Goal: Information Seeking & Learning: Learn about a topic

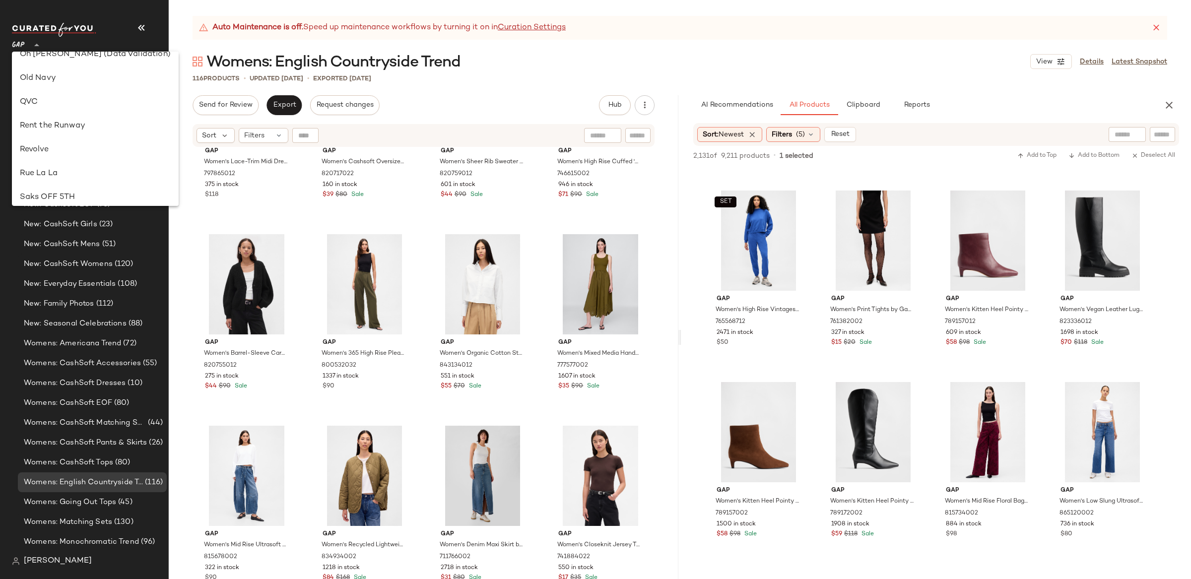
scroll to position [441, 0]
click at [63, 80] on div "Old Navy" at bounding box center [95, 78] width 151 height 12
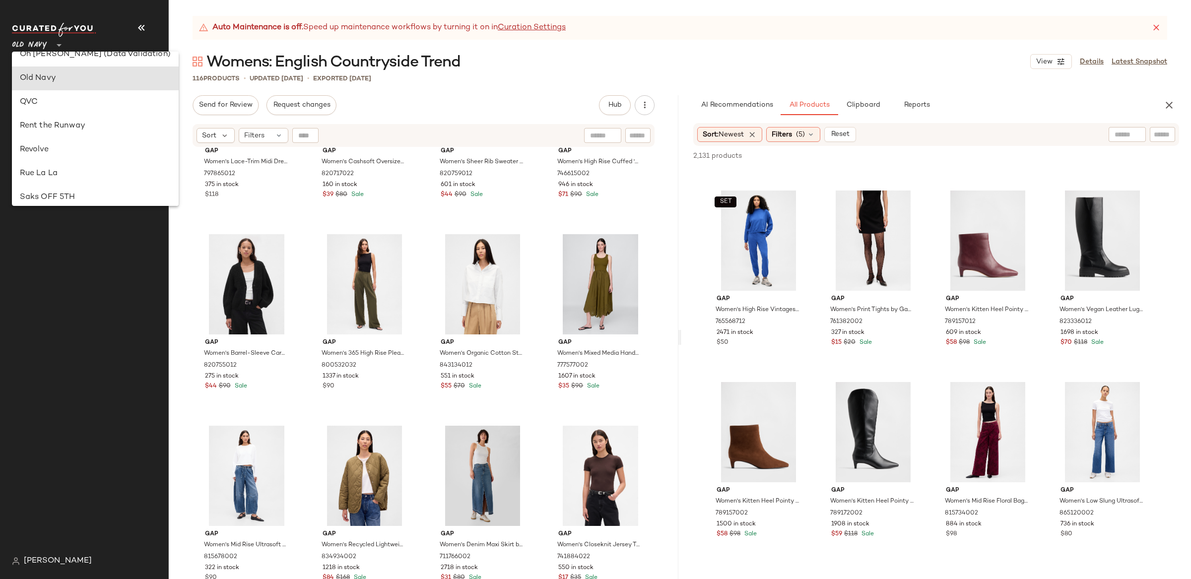
scroll to position [0, 0]
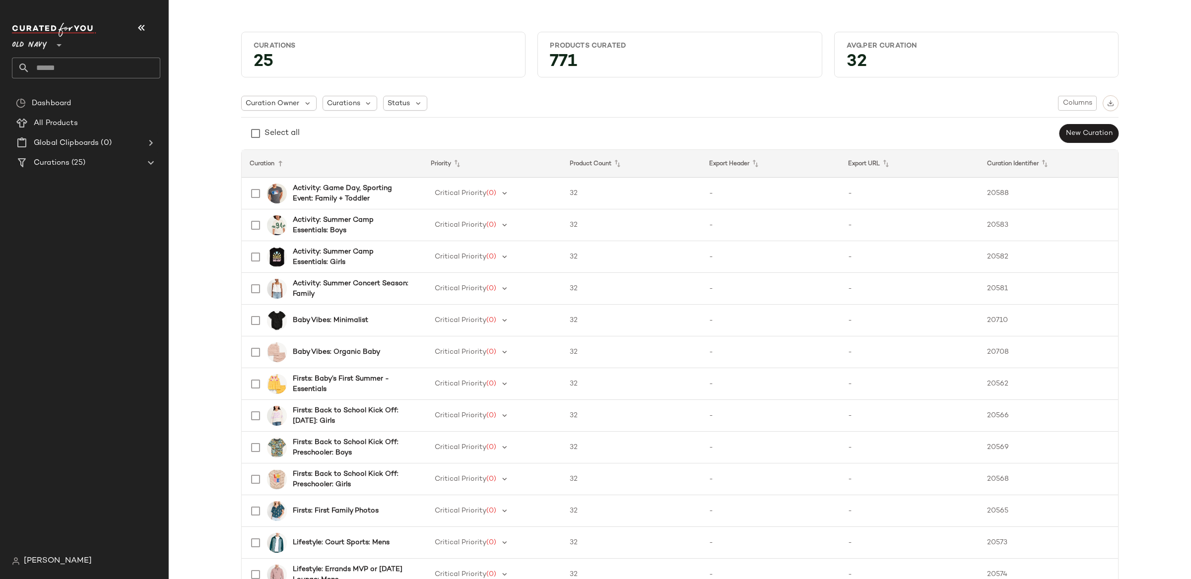
click at [49, 564] on span "[PERSON_NAME]" at bounding box center [58, 561] width 68 height 12
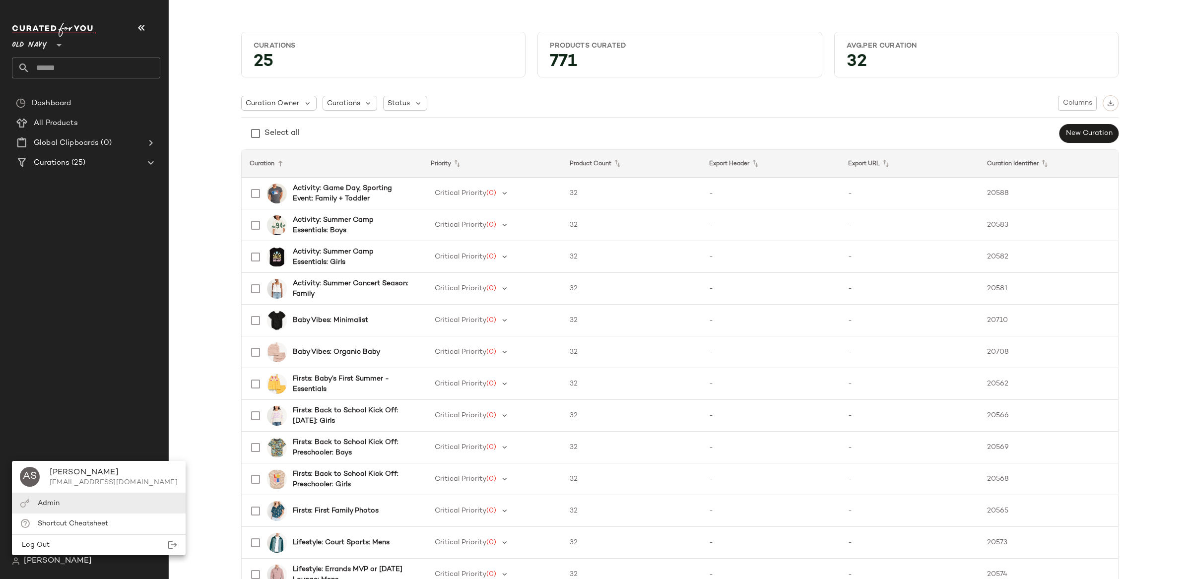
click at [66, 504] on div "Admin" at bounding box center [99, 503] width 174 height 20
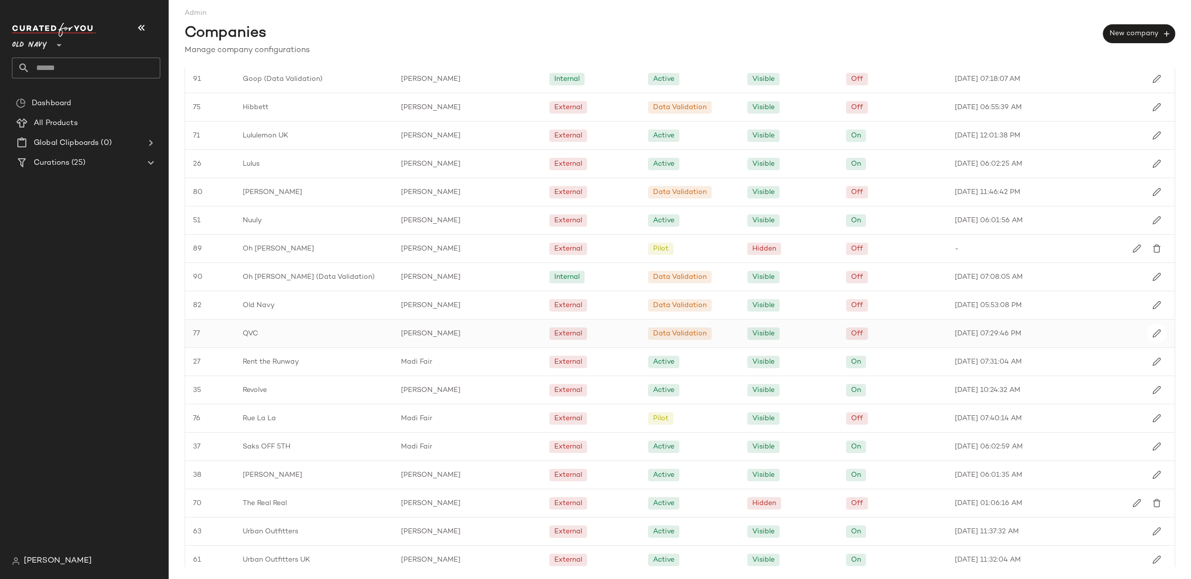
scroll to position [479, 0]
click at [47, 50] on span "Old Navy" at bounding box center [29, 43] width 35 height 18
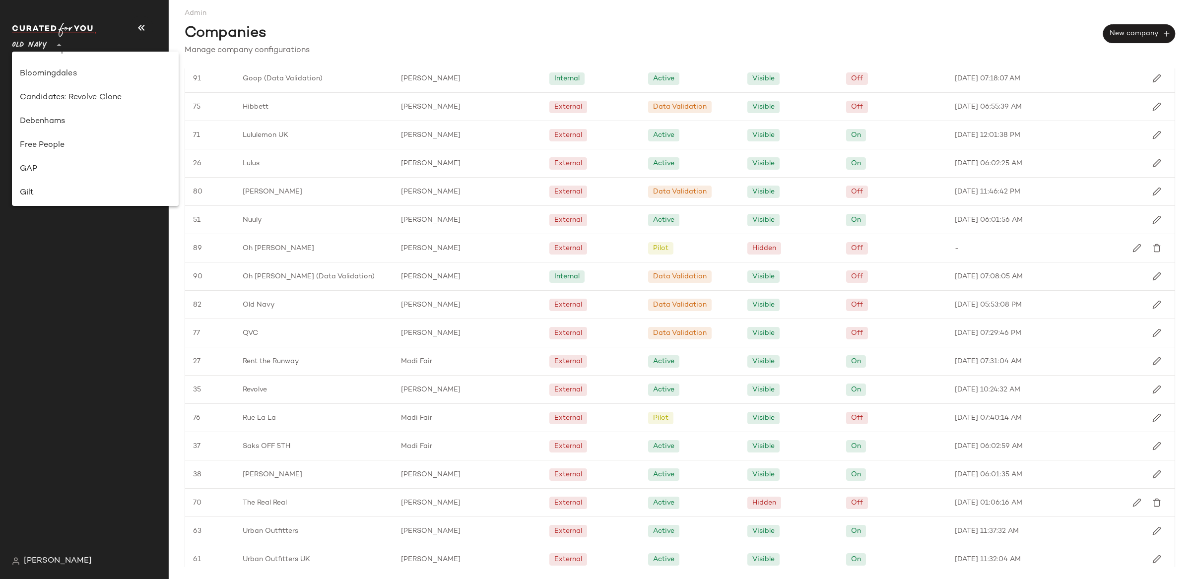
scroll to position [142, 0]
click at [63, 172] on div "GAP" at bounding box center [95, 163] width 167 height 24
type input "**"
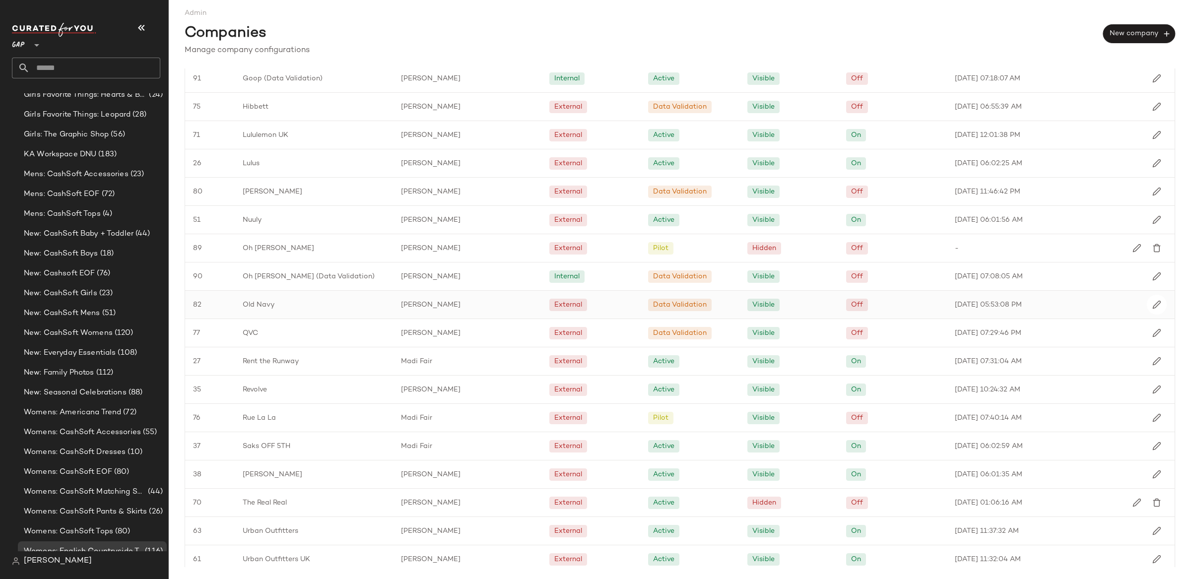
scroll to position [1982, 0]
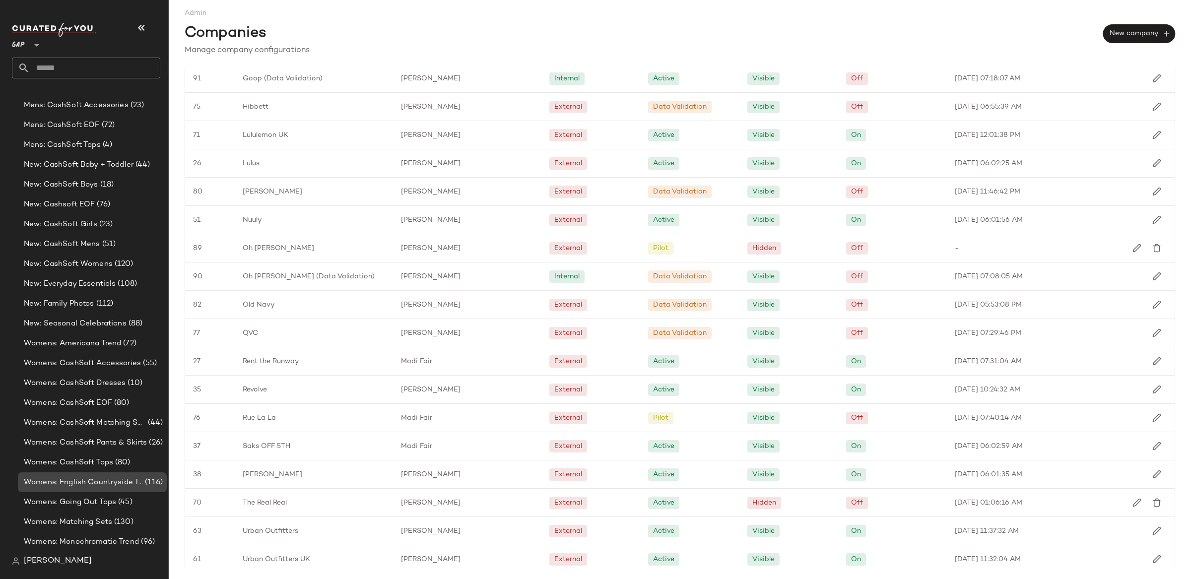
click at [100, 483] on span "Womens: English Countryside Trend" at bounding box center [83, 482] width 119 height 11
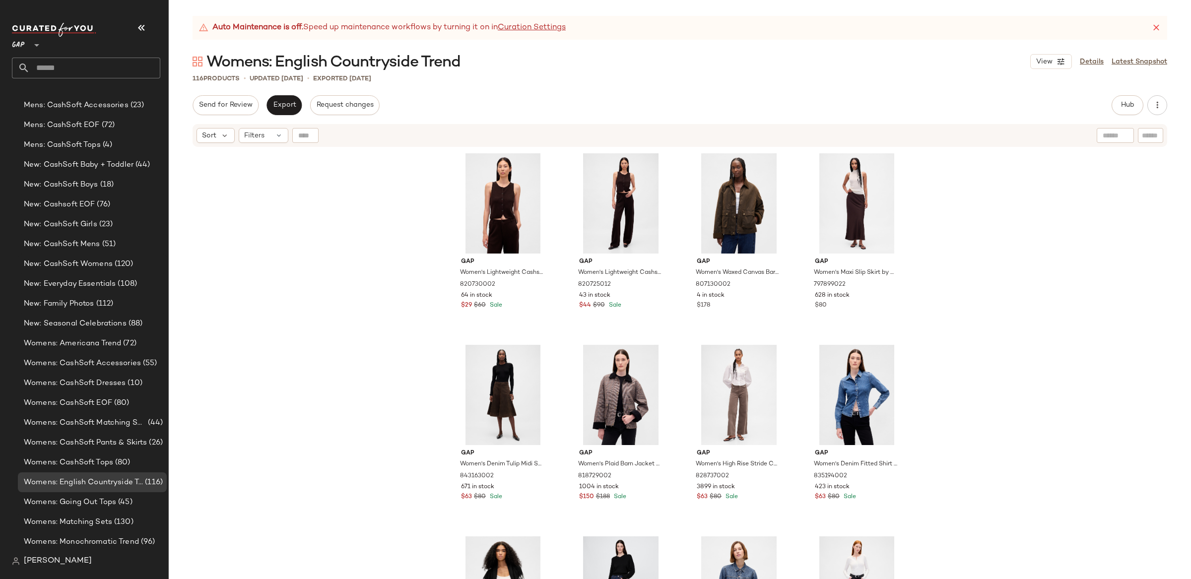
click at [1135, 93] on div "Auto Maintenance is off. Speed up maintenance workflows by turning it on in Cur…" at bounding box center [680, 297] width 1022 height 563
click at [1126, 107] on span "Hub" at bounding box center [1127, 105] width 14 height 8
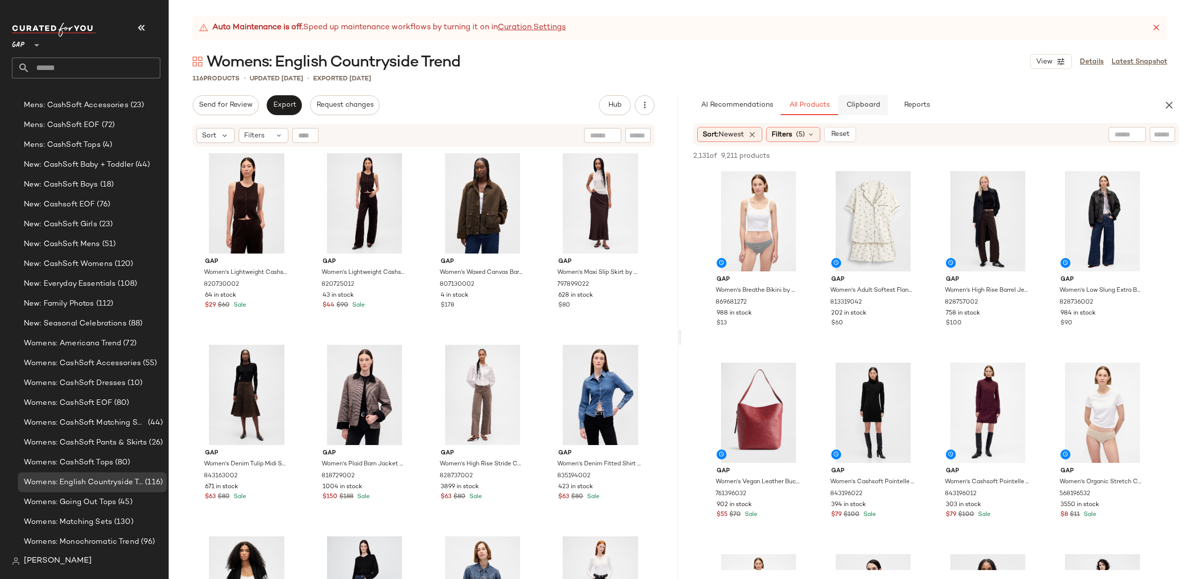
click at [857, 105] on span "Clipboard" at bounding box center [862, 105] width 34 height 8
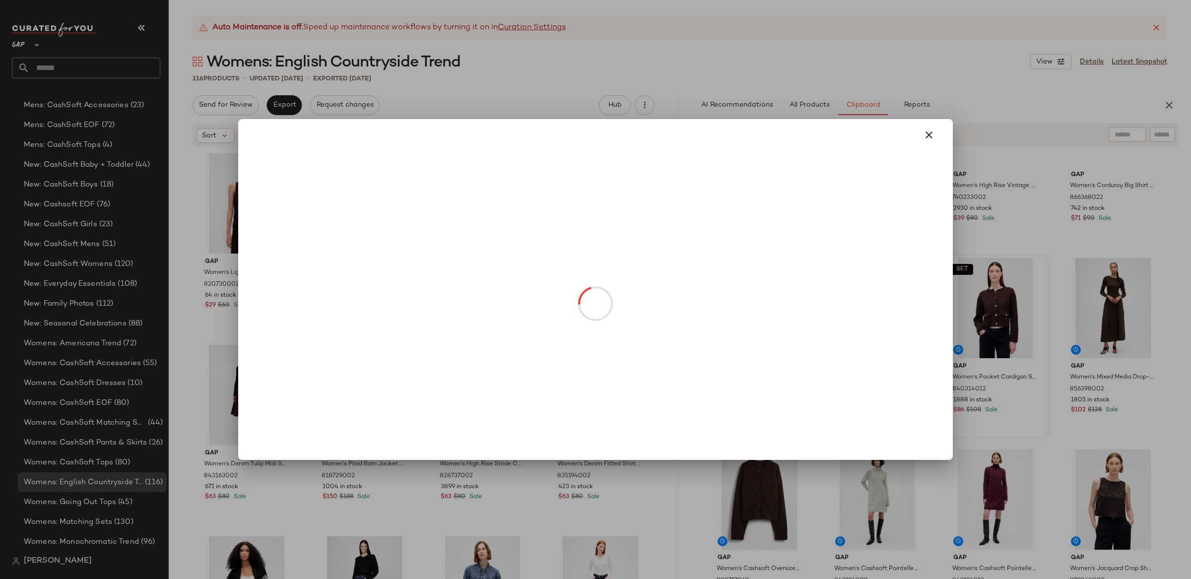
scroll to position [25389, 0]
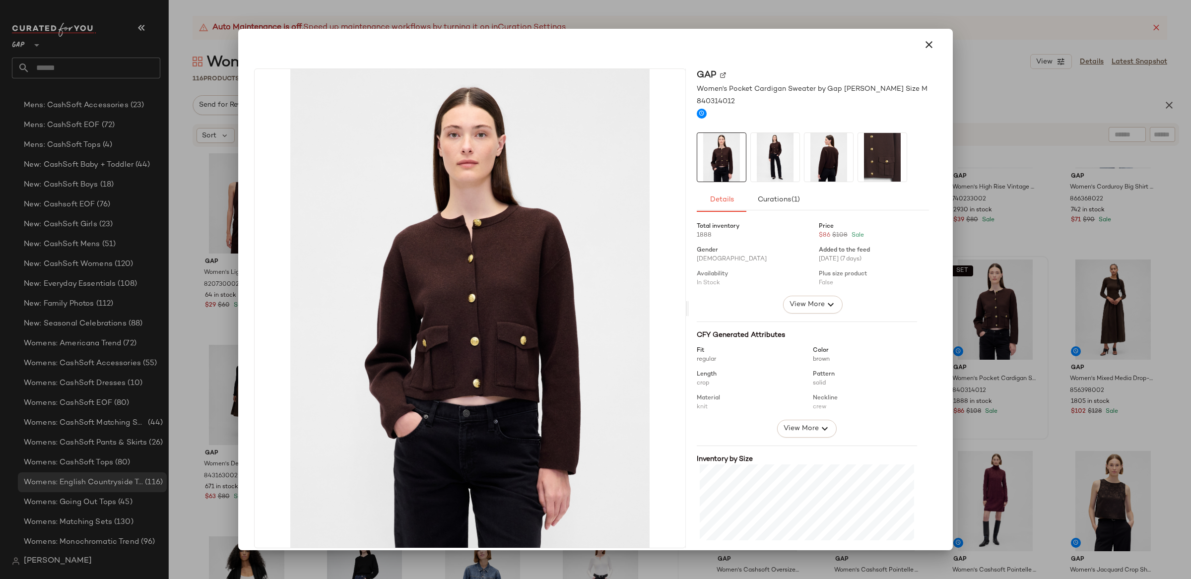
drag, startPoint x: 1097, startPoint y: 334, endPoint x: 1111, endPoint y: 353, distance: 23.4
click at [1097, 334] on div at bounding box center [595, 289] width 1191 height 579
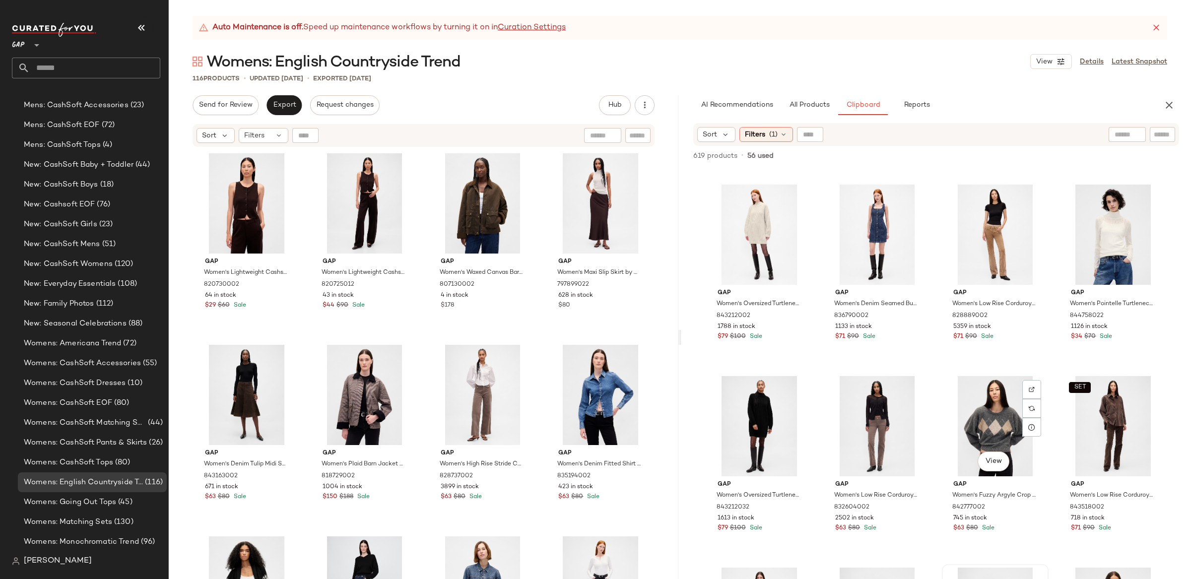
scroll to position [26182, 0]
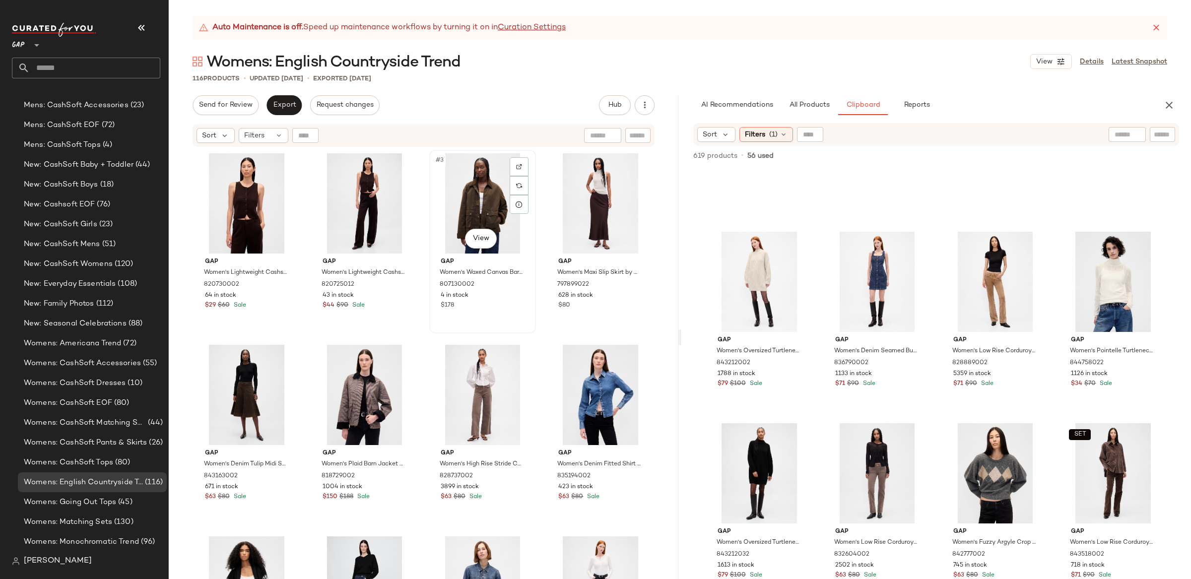
click at [476, 196] on div "#3 View" at bounding box center [483, 203] width 100 height 100
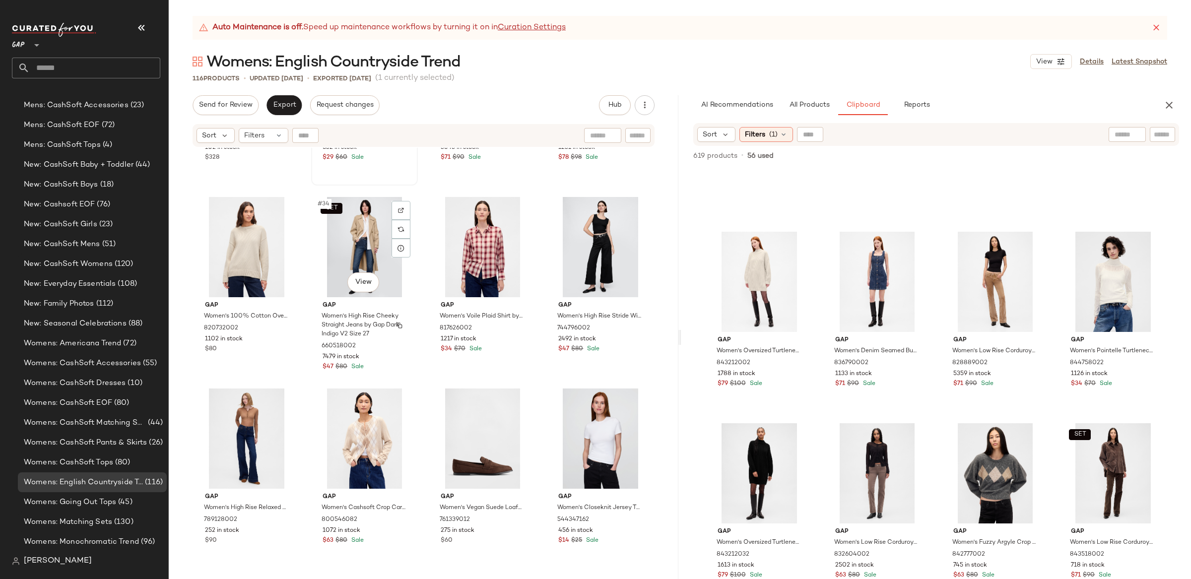
scroll to position [1497, 0]
drag, startPoint x: 189, startPoint y: 81, endPoint x: 246, endPoint y: 81, distance: 56.6
click at [246, 81] on div "116 Products • updated Oct 14th • Exported Oct 9th (1 currently selected)" at bounding box center [680, 78] width 1022 height 10
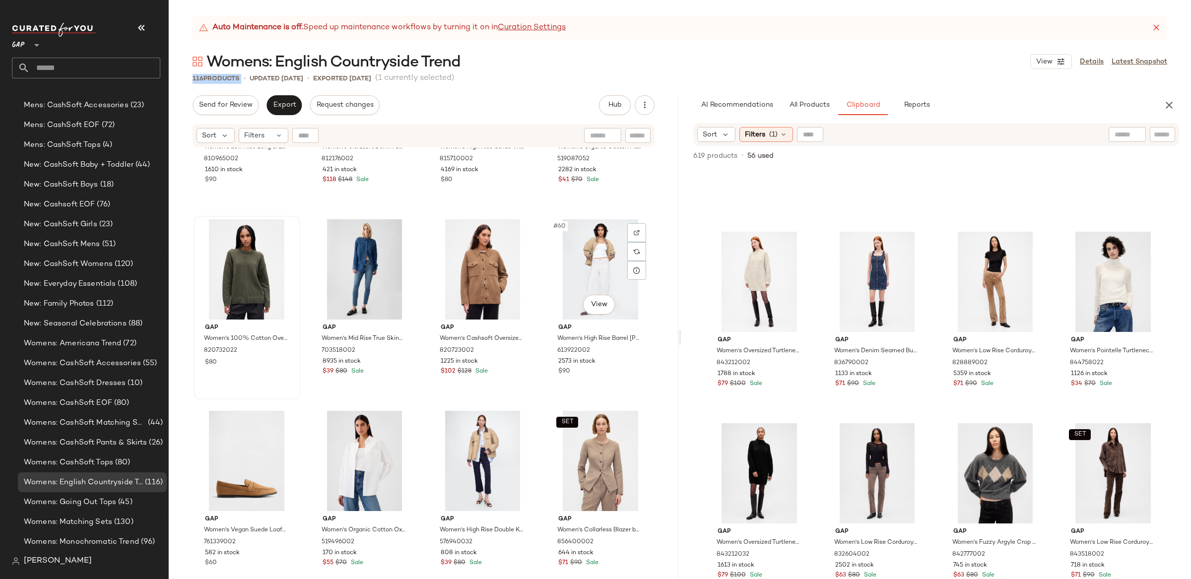
scroll to position [2621, 0]
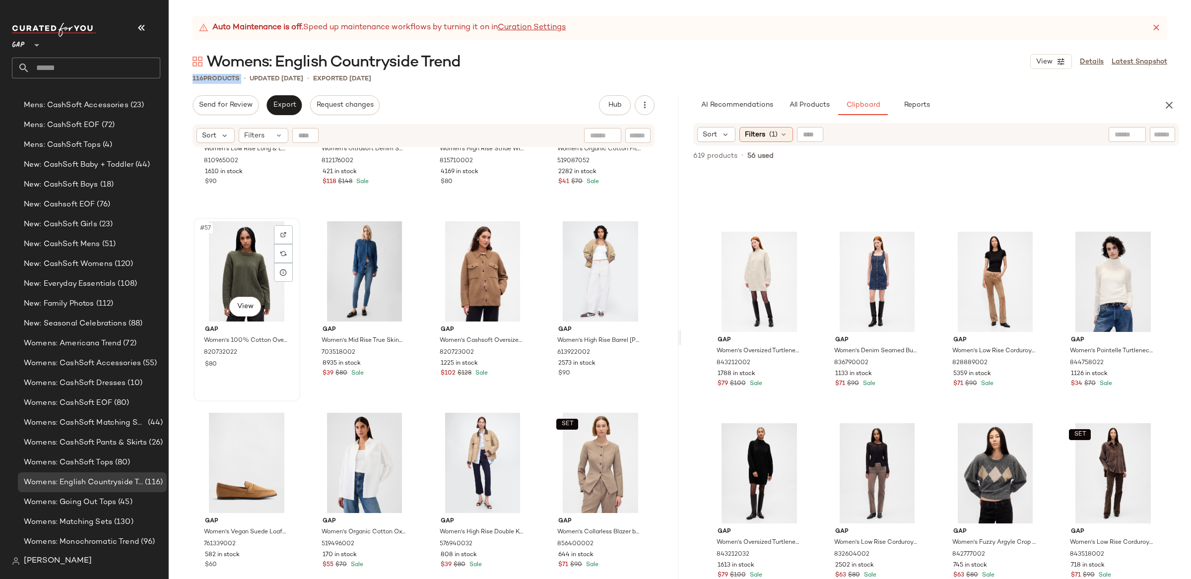
click at [234, 269] on div "#57 View" at bounding box center [247, 271] width 100 height 100
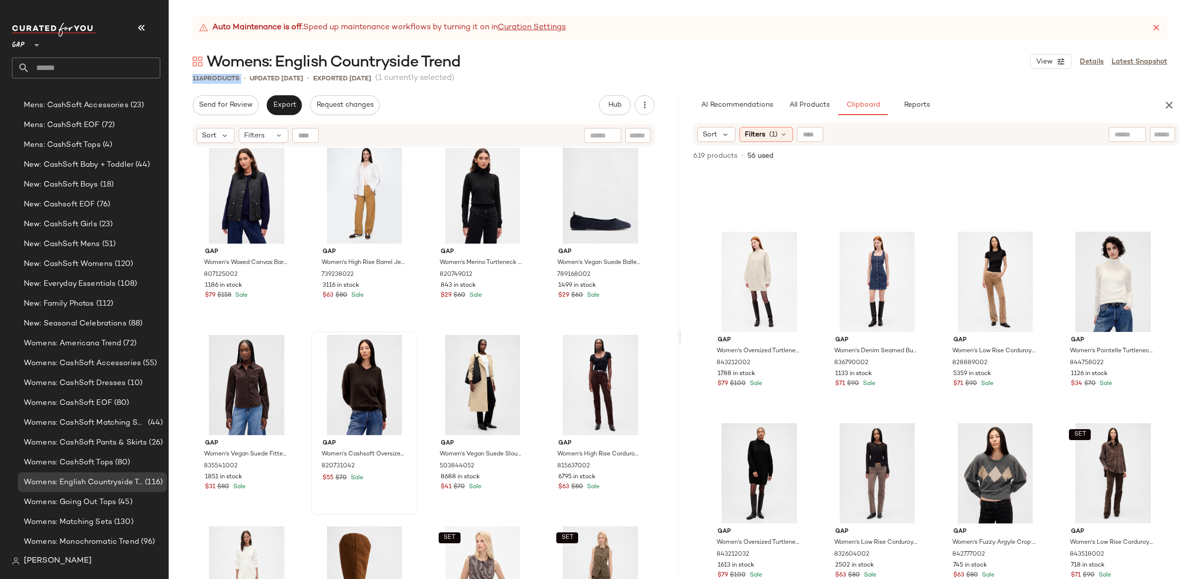
scroll to position [3082, 0]
click at [378, 378] on div "#70 View" at bounding box center [365, 384] width 100 height 100
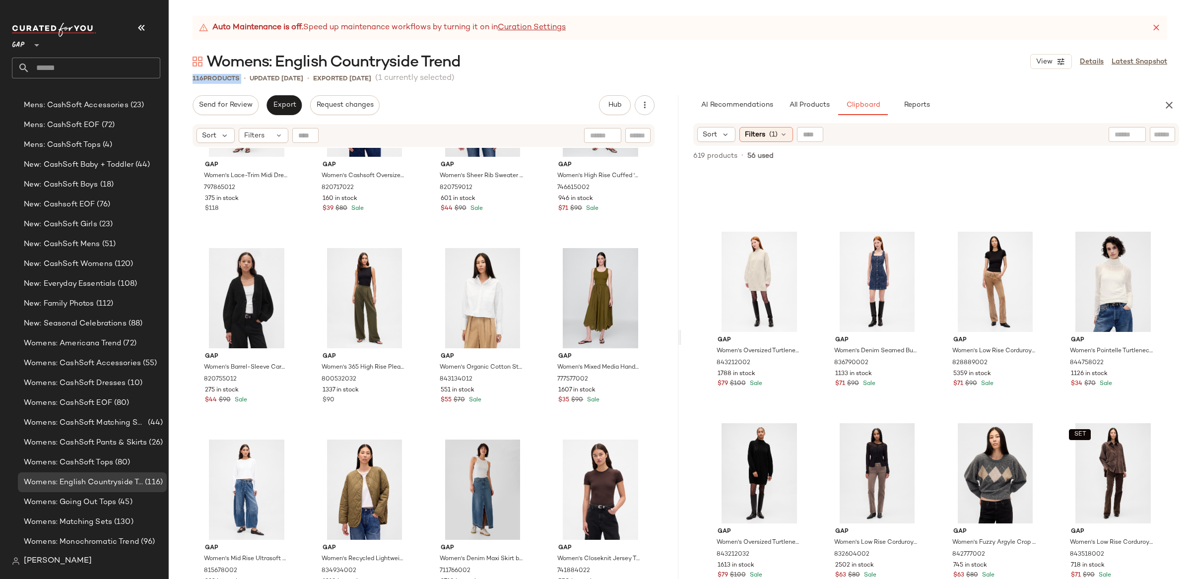
scroll to position [5098, 0]
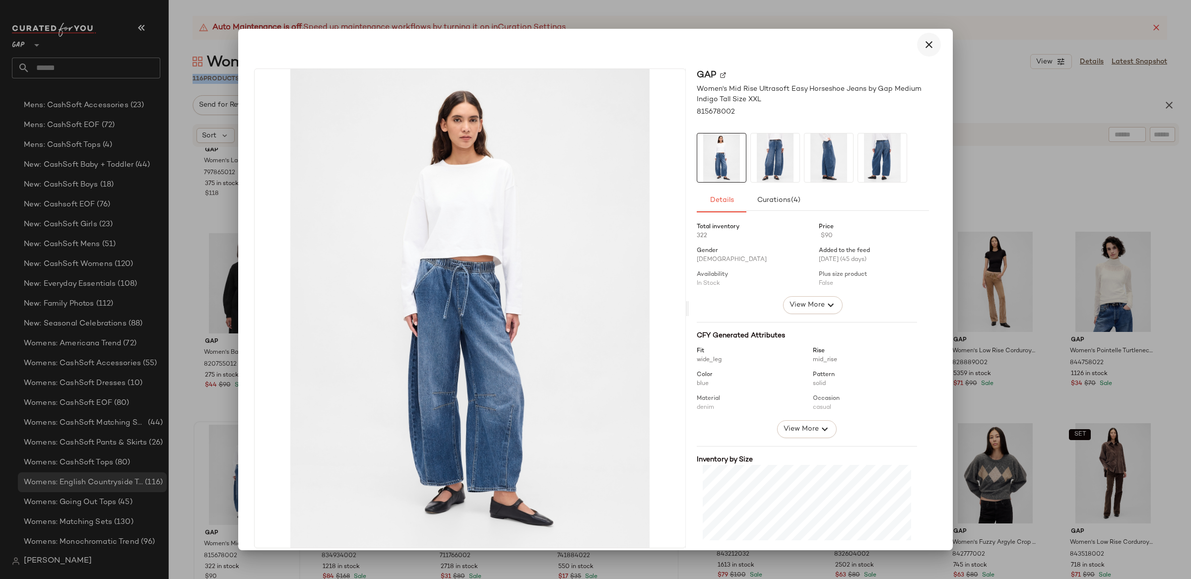
click at [927, 41] on icon "button" at bounding box center [929, 45] width 12 height 12
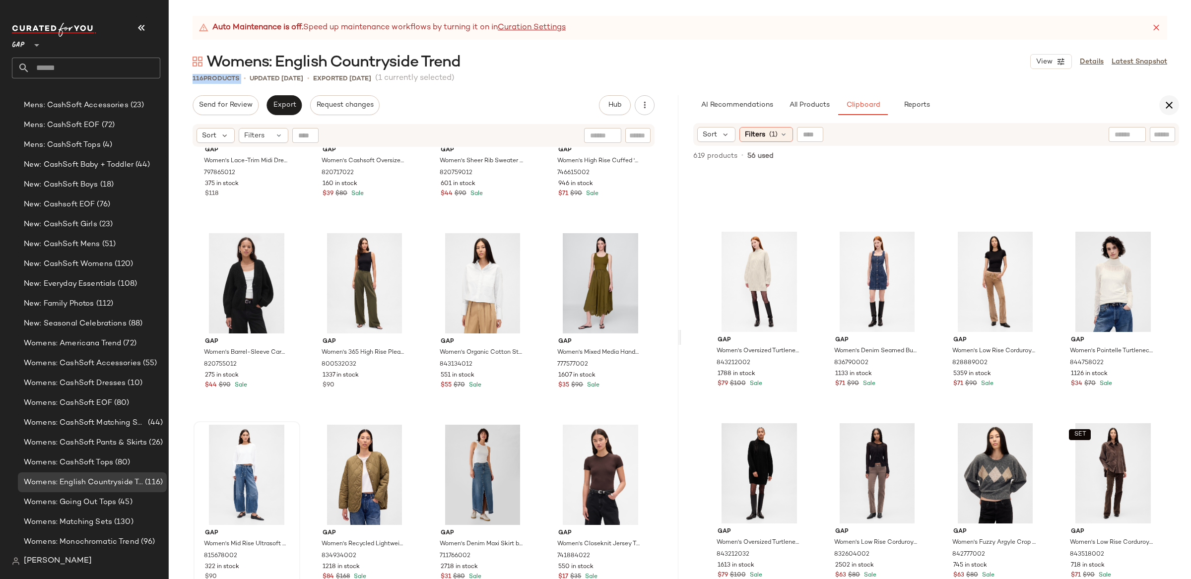
click at [1166, 104] on icon "button" at bounding box center [1169, 105] width 12 height 12
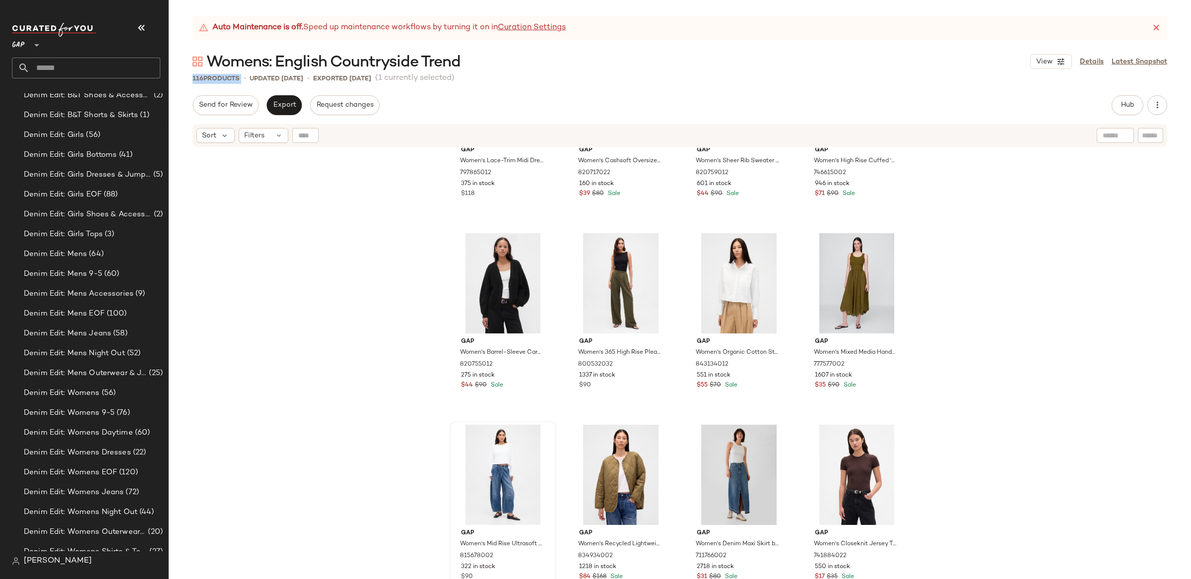
scroll to position [0, 0]
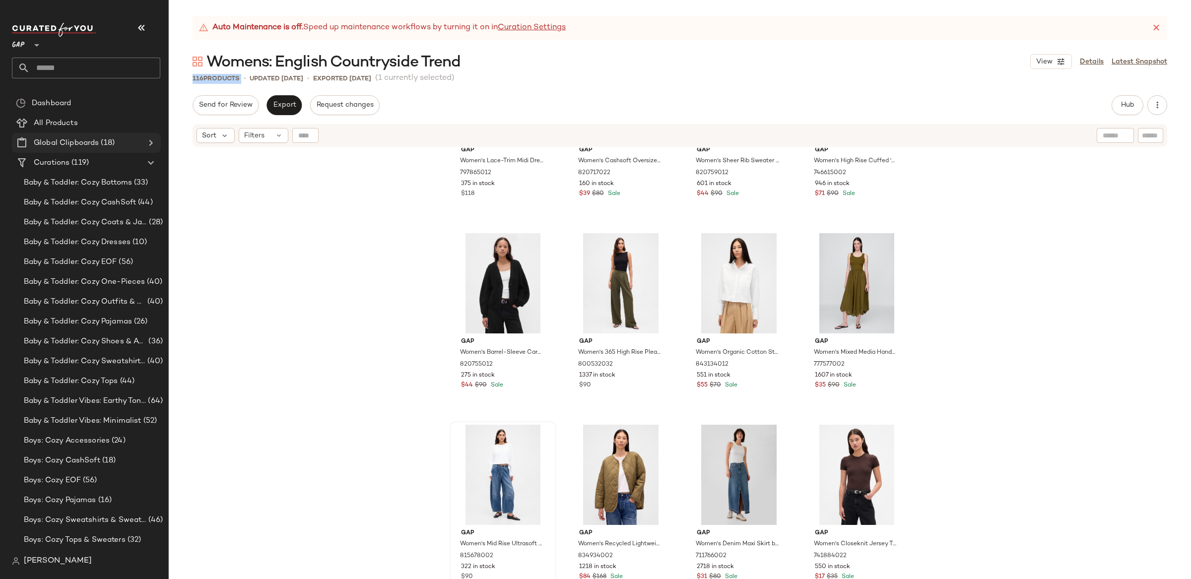
click at [145, 139] on icon at bounding box center [151, 143] width 12 height 12
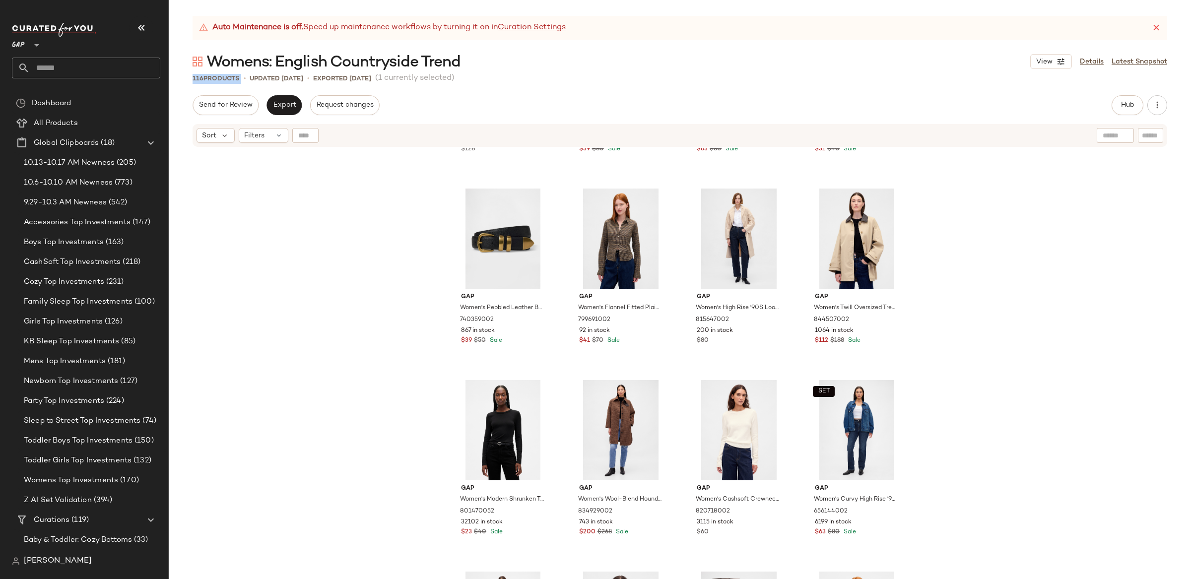
scroll to position [430, 0]
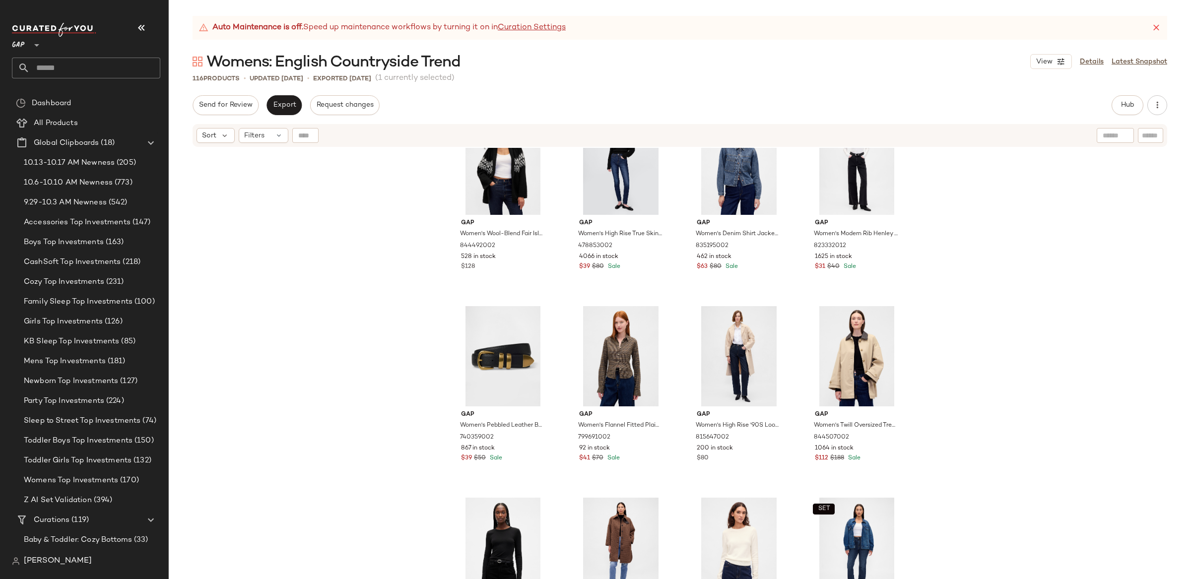
click at [1155, 140] on input "text" at bounding box center [1149, 135] width 17 height 10
paste input "******"
type input "******"
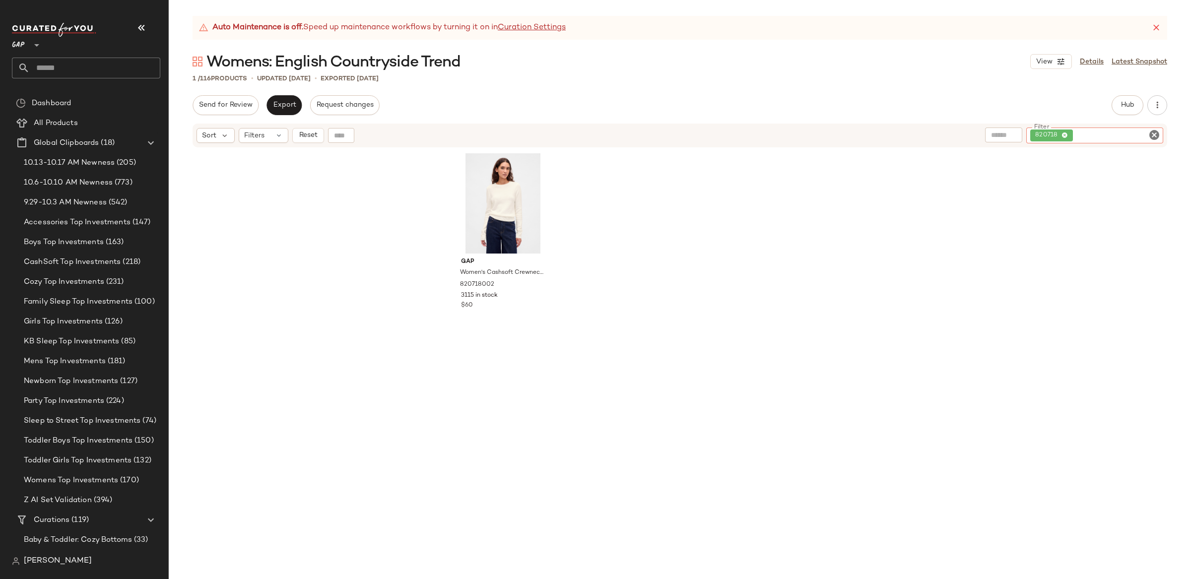
click at [1158, 138] on icon "Clear Filter" at bounding box center [1154, 135] width 12 height 12
paste input "******"
type input "******"
click at [1148, 138] on icon "Clear Filter" at bounding box center [1154, 135] width 12 height 12
paste input "******"
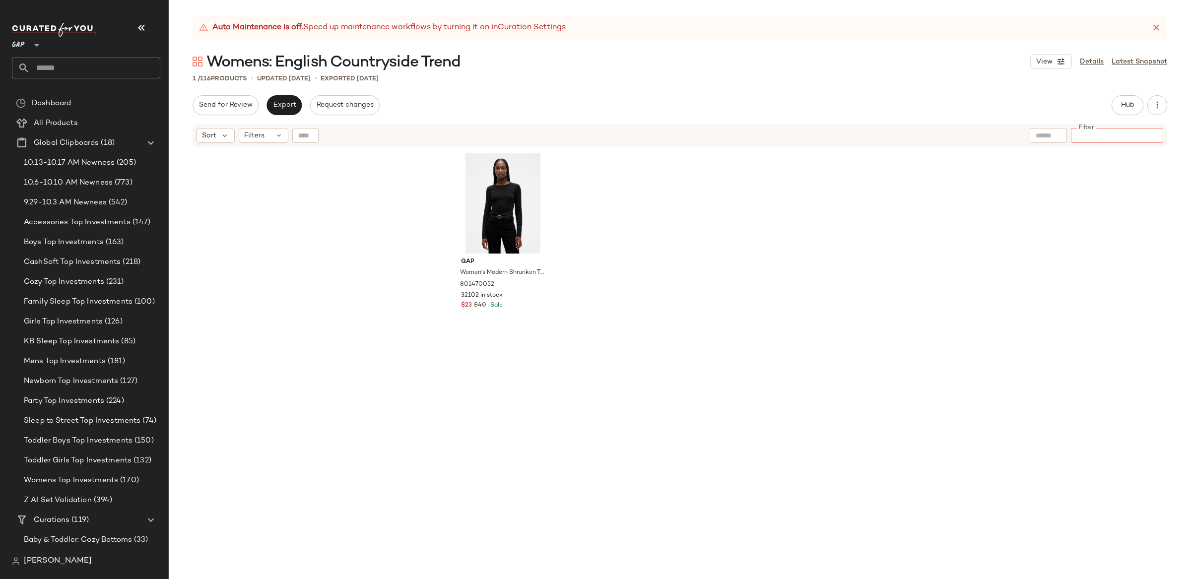
type input "******"
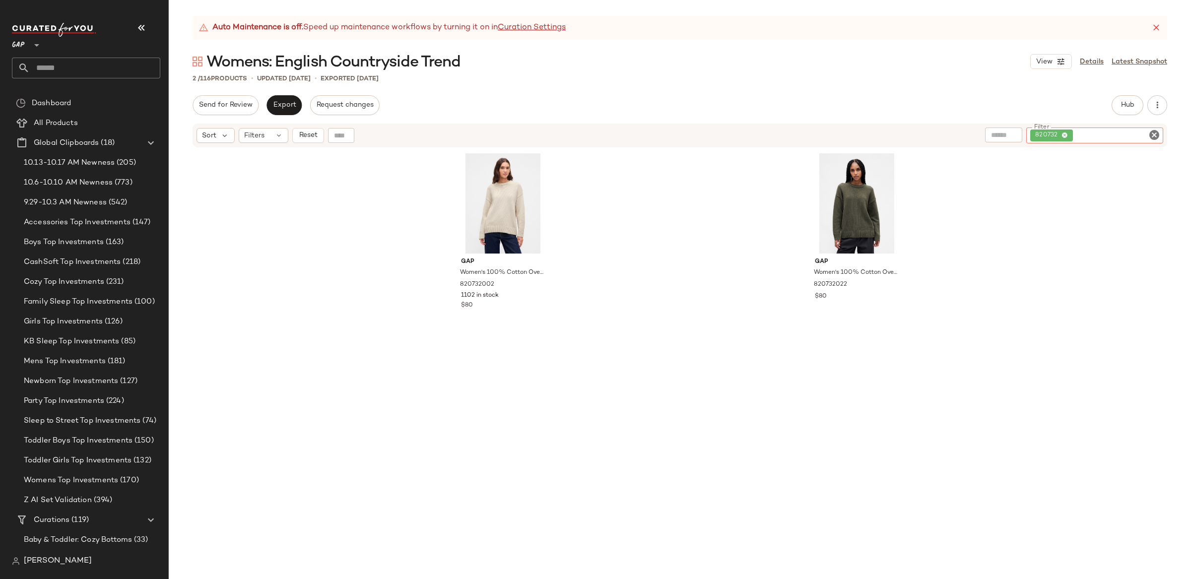
click at [1150, 136] on icon "Clear Filter" at bounding box center [1154, 135] width 12 height 12
paste input "******"
type input "******"
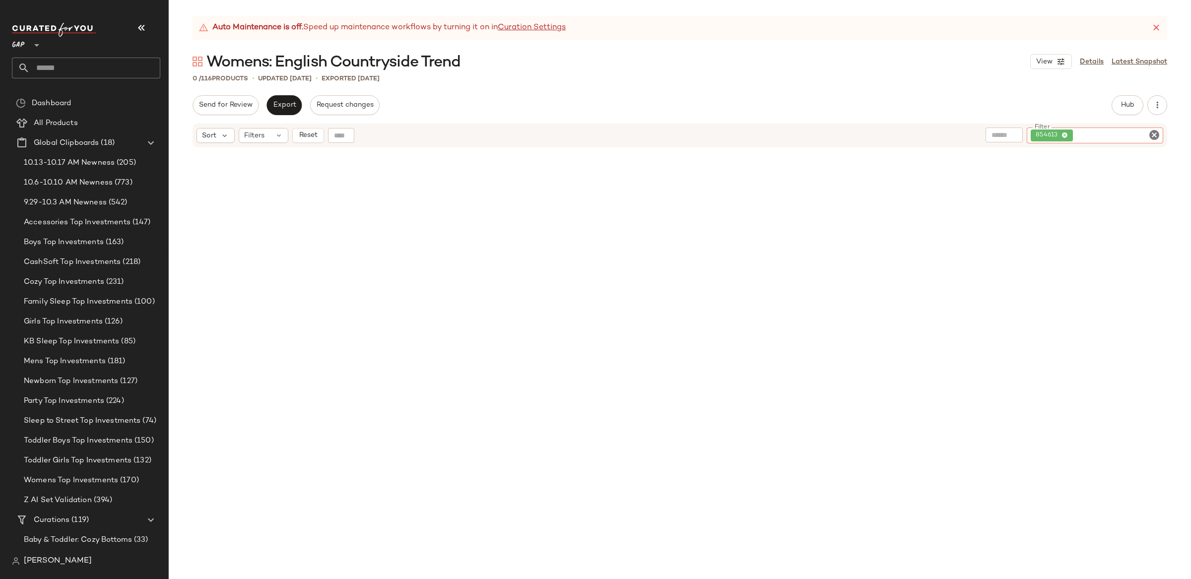
click at [1151, 138] on icon "Clear Filter" at bounding box center [1154, 135] width 12 height 12
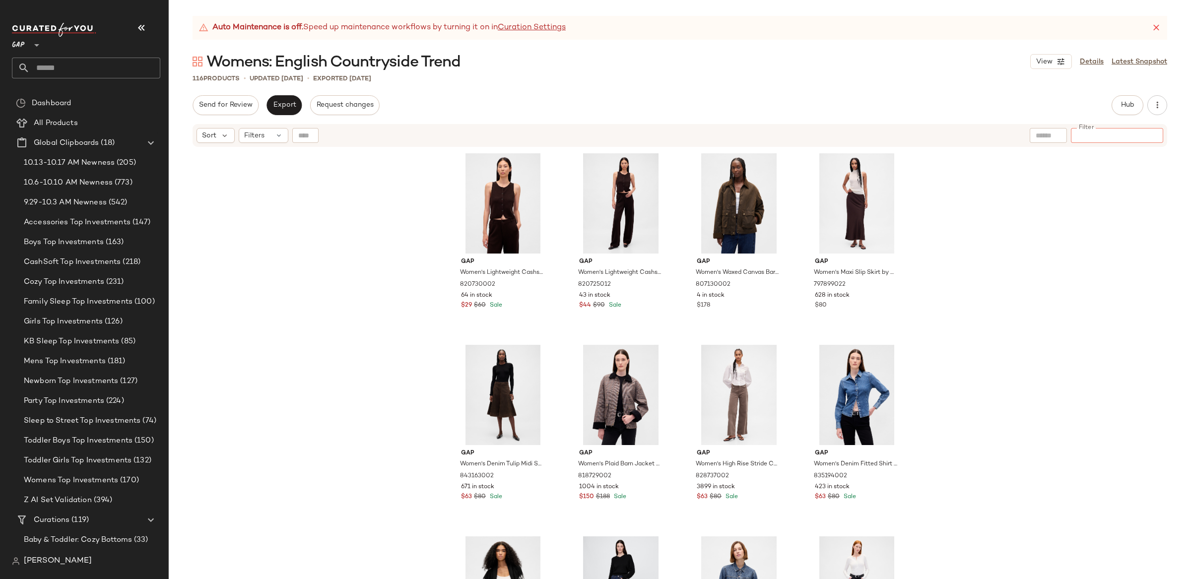
click at [1142, 139] on input "Filter" at bounding box center [1116, 135] width 84 height 10
paste input "******"
type input "******"
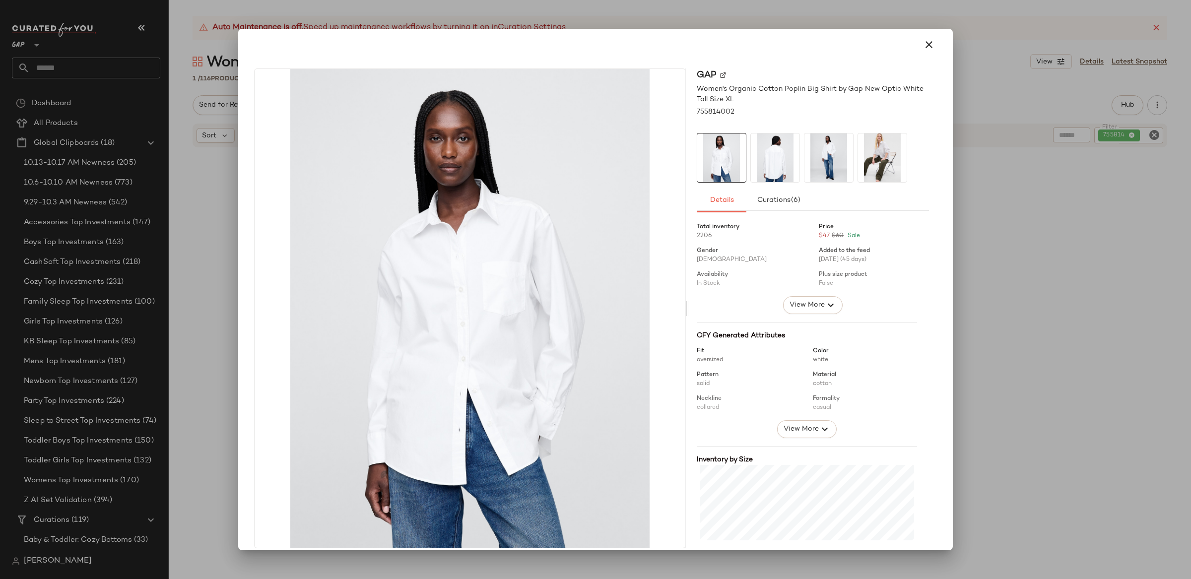
click at [1057, 242] on div at bounding box center [595, 289] width 1191 height 579
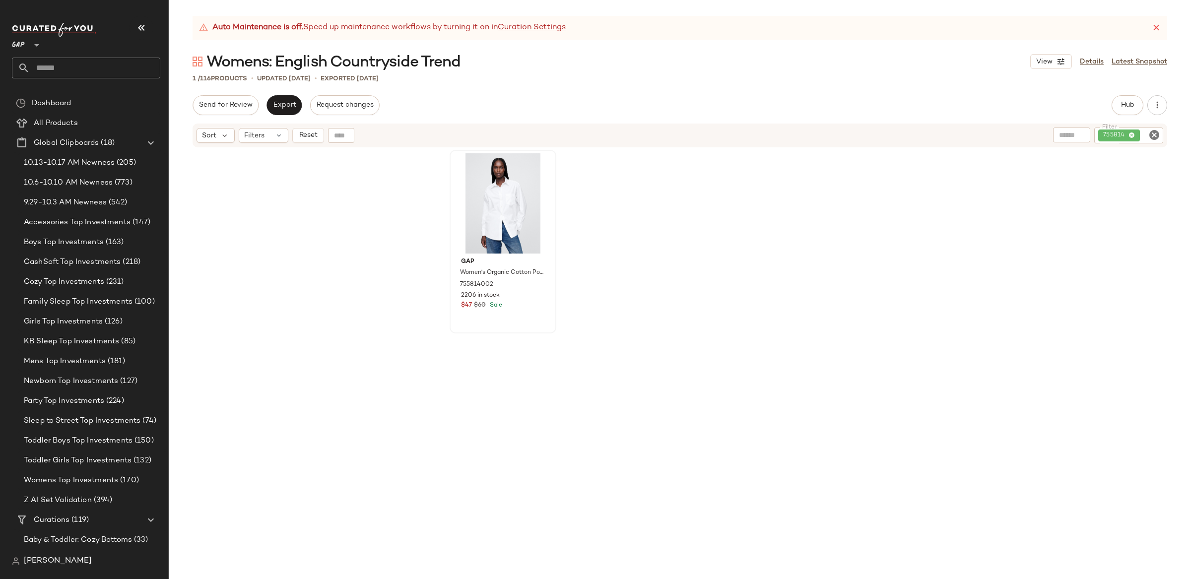
click at [1151, 137] on icon "Clear Filter" at bounding box center [1154, 135] width 12 height 12
paste input "******"
type input "******"
click at [1155, 136] on icon "Clear Filter" at bounding box center [1154, 135] width 12 height 12
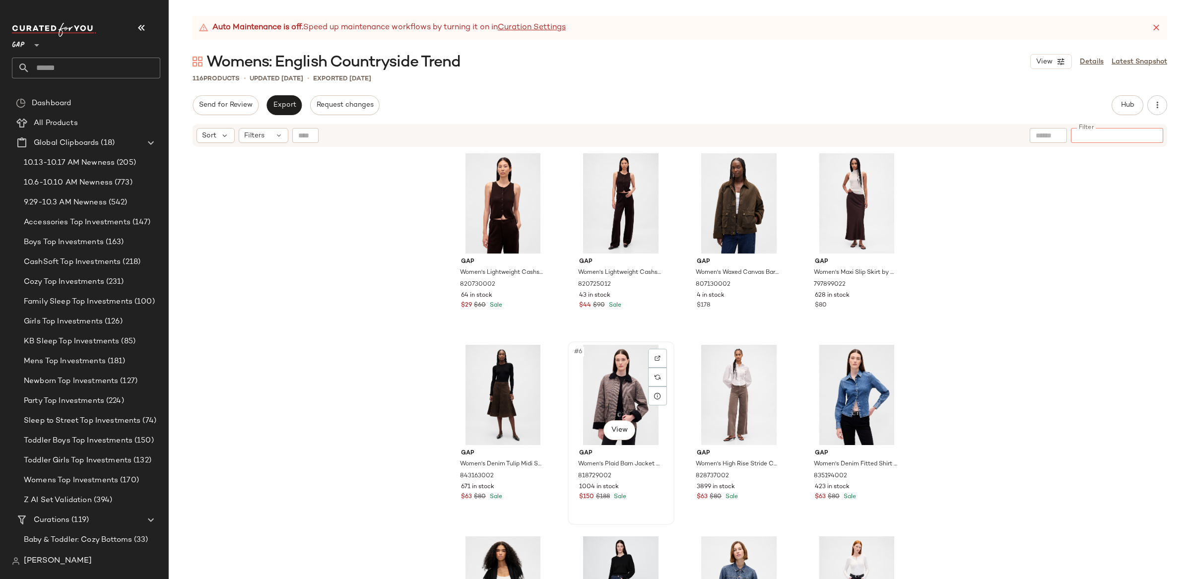
click at [626, 380] on div "#6 View" at bounding box center [621, 395] width 100 height 100
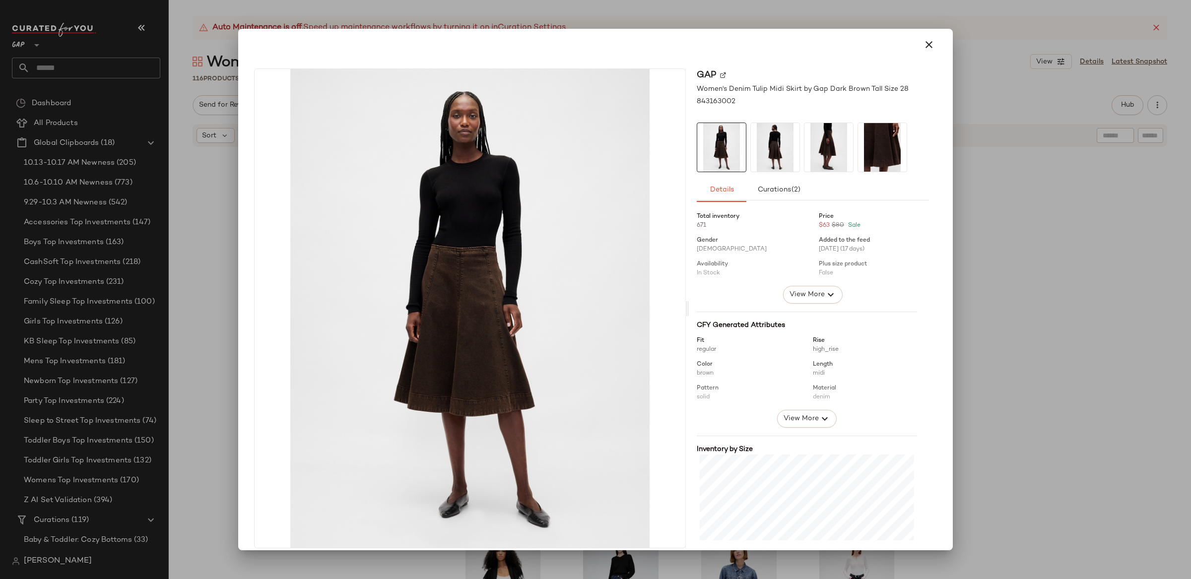
click at [1122, 340] on div at bounding box center [595, 289] width 1191 height 579
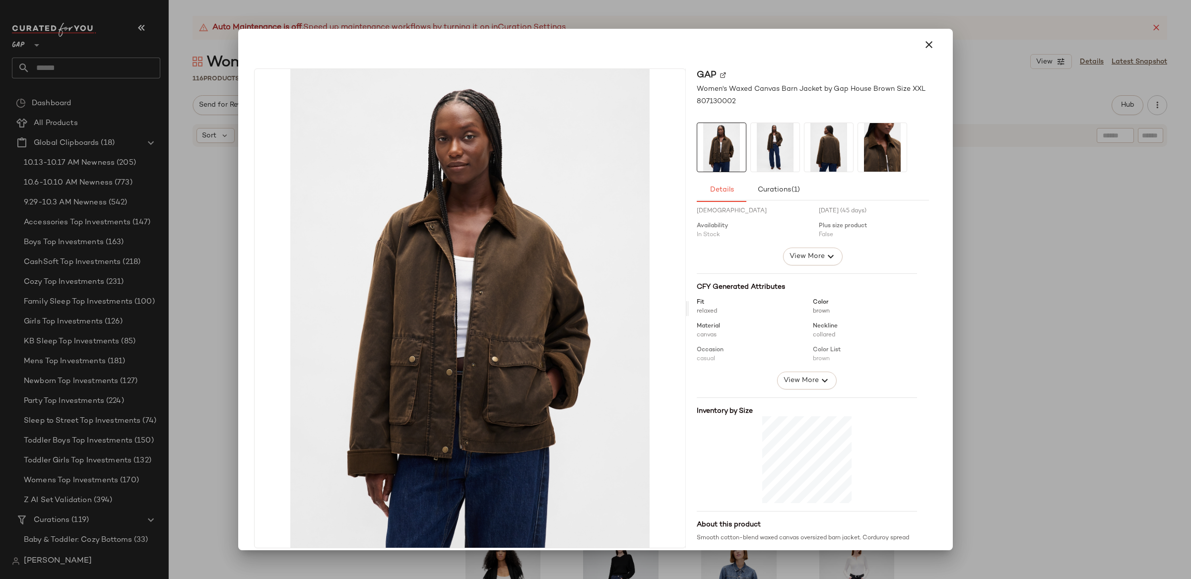
scroll to position [17, 0]
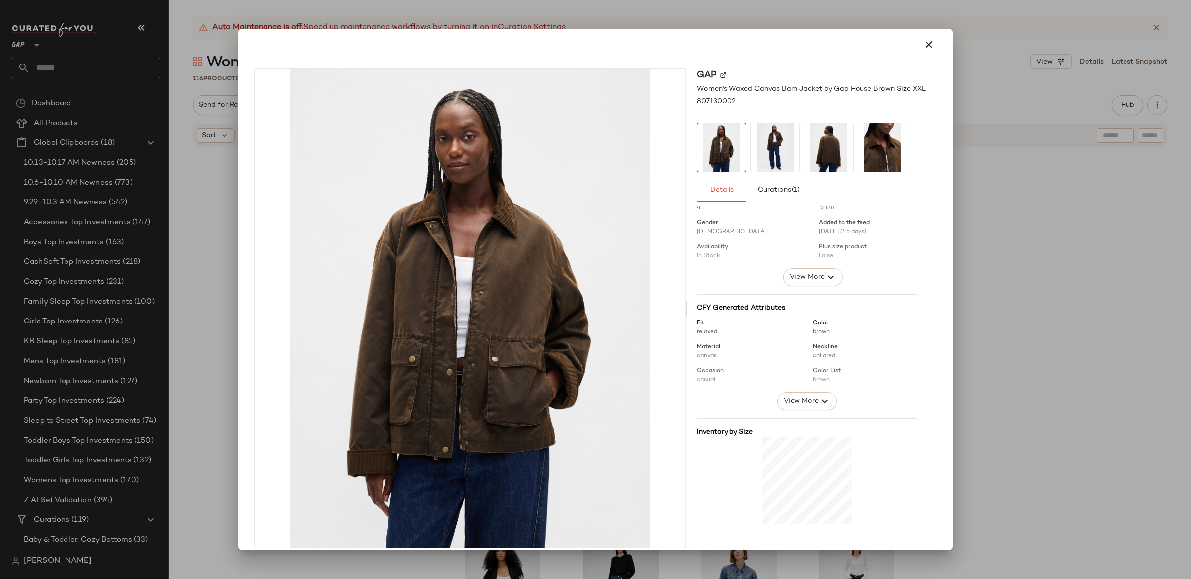
click at [1083, 293] on div at bounding box center [595, 289] width 1191 height 579
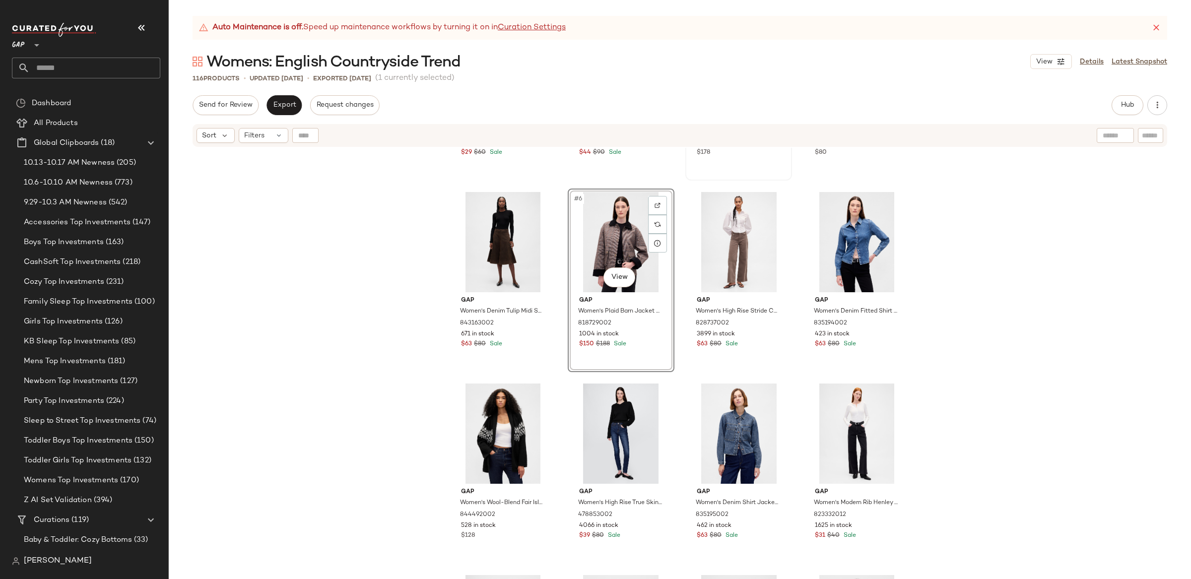
scroll to position [0, 0]
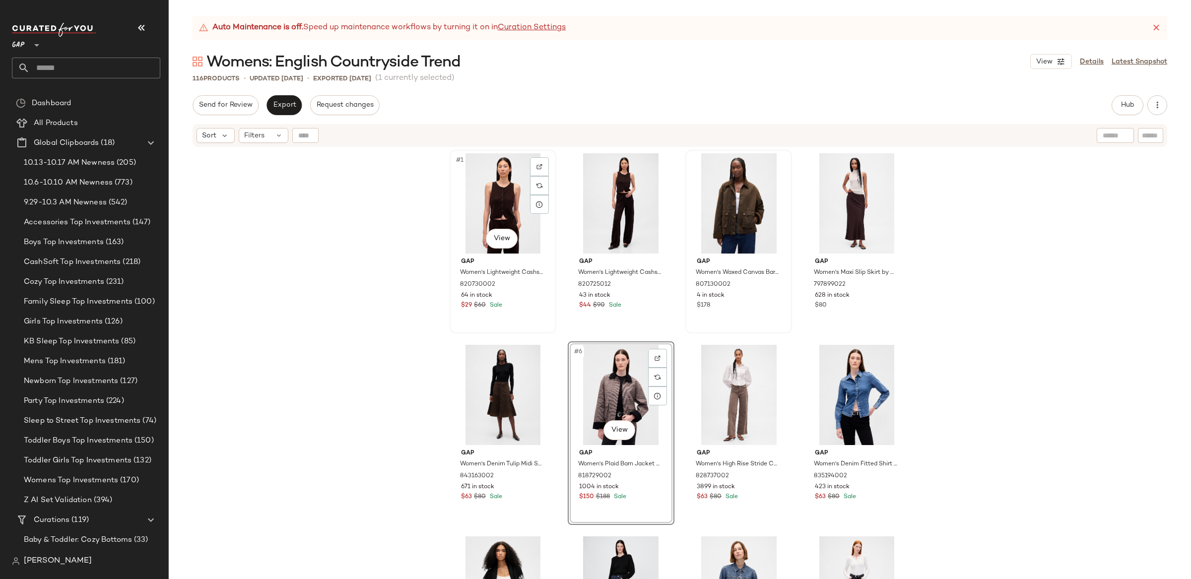
click at [511, 199] on div "#1 View" at bounding box center [503, 203] width 100 height 100
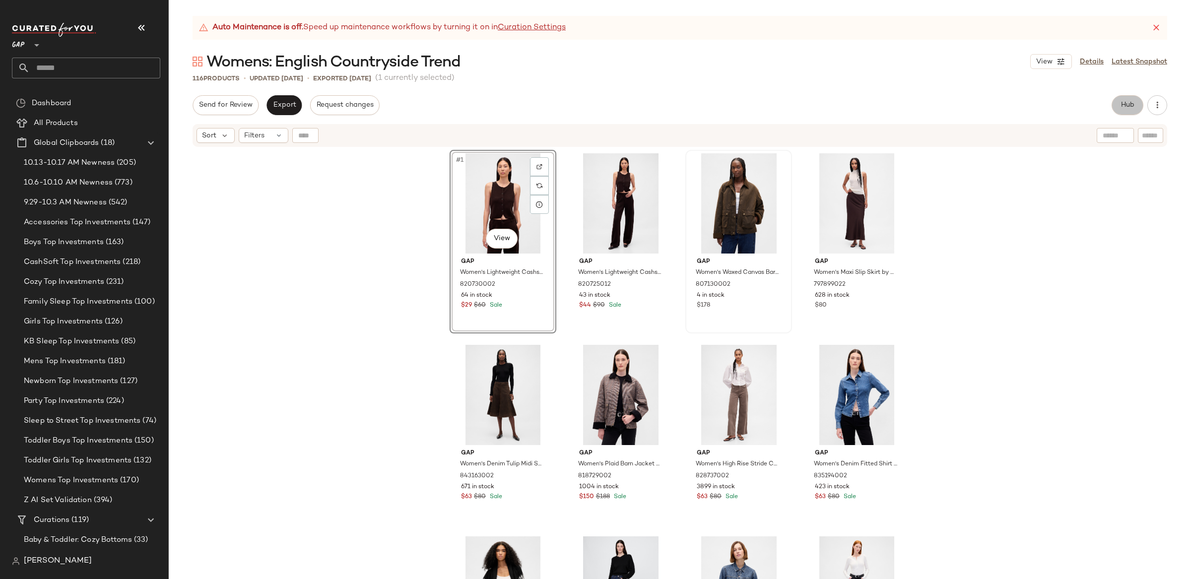
click at [1130, 107] on span "Hub" at bounding box center [1127, 105] width 14 height 8
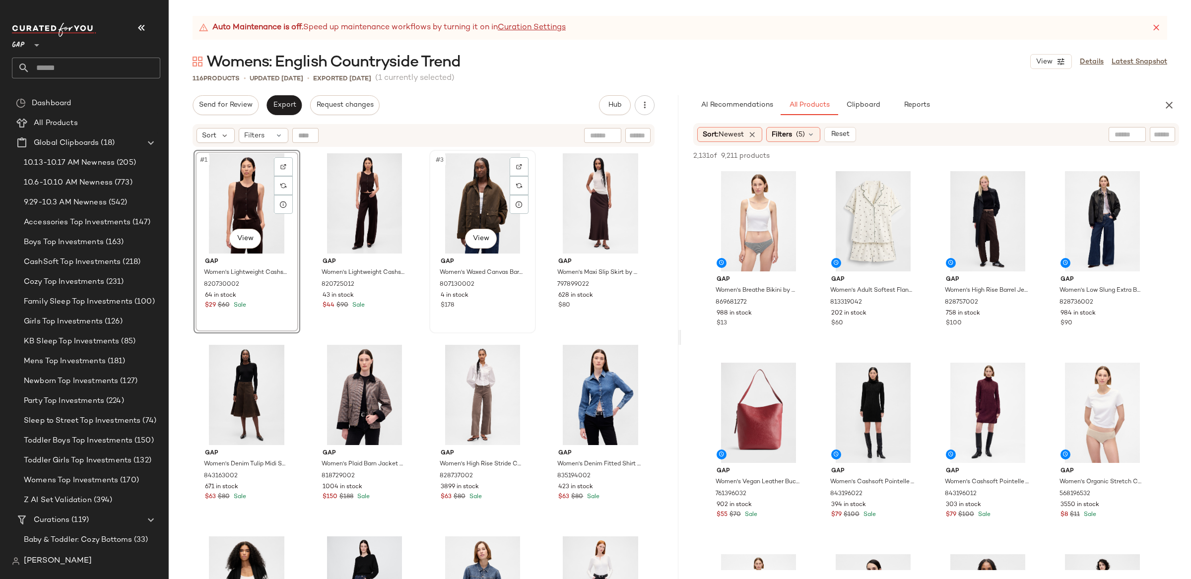
click at [478, 197] on div "#3 View" at bounding box center [483, 203] width 100 height 100
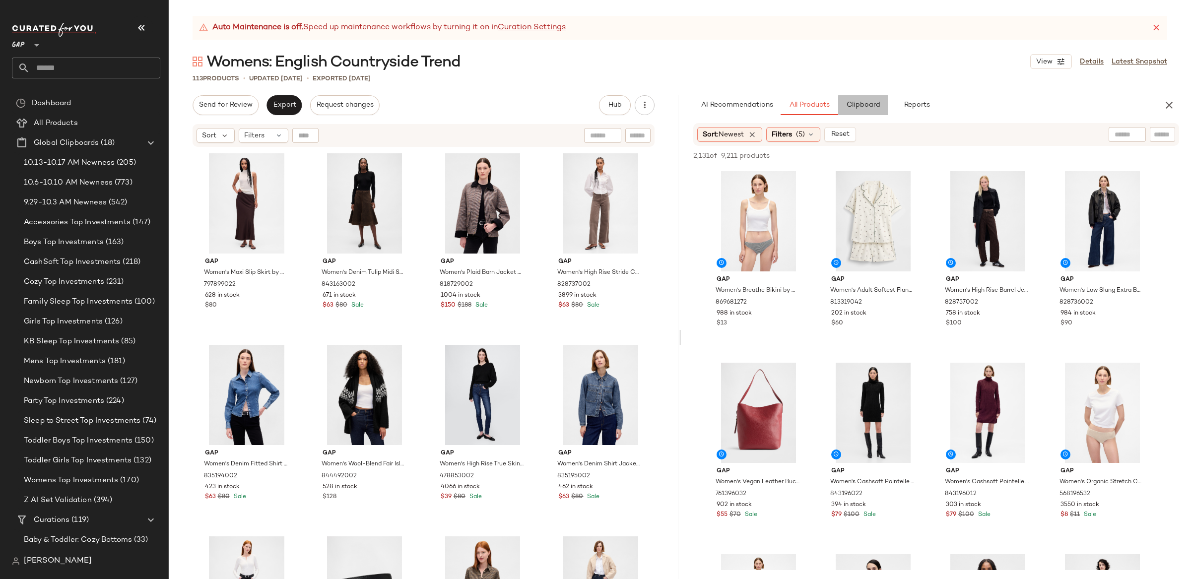
click at [868, 106] on span "Clipboard" at bounding box center [862, 105] width 34 height 8
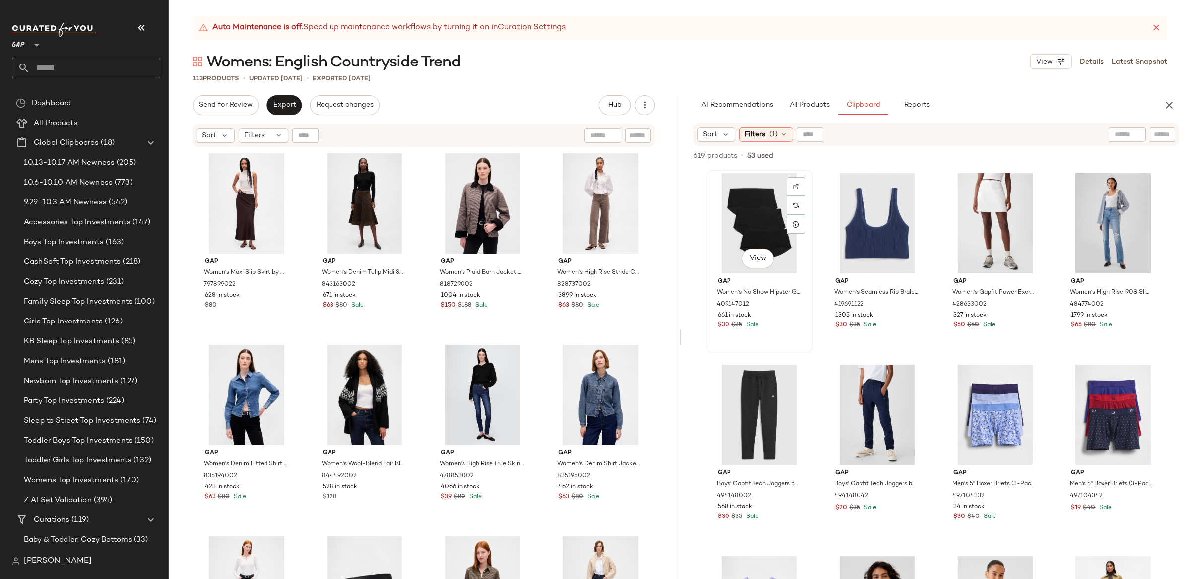
click at [744, 219] on div "View" at bounding box center [759, 223] width 100 height 100
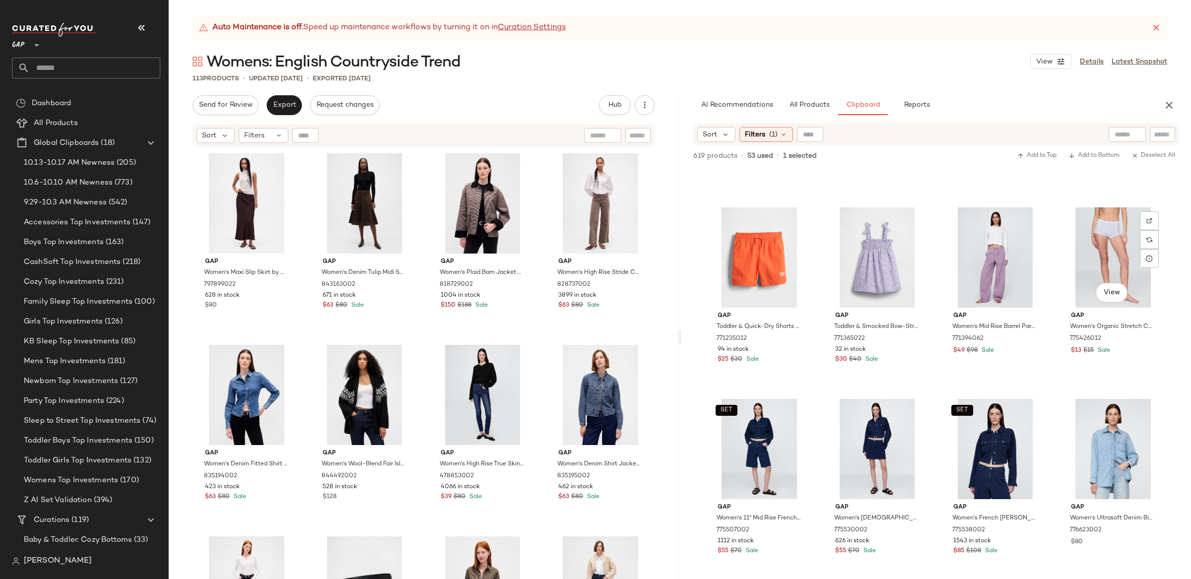
scroll to position [8587, 0]
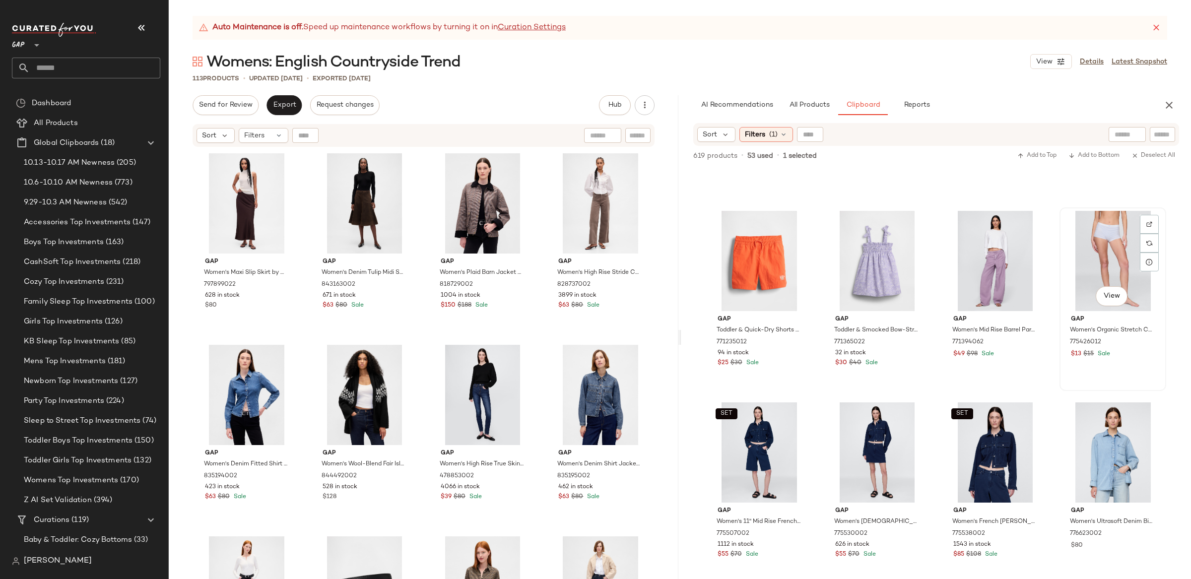
click at [1101, 268] on div "View" at bounding box center [1113, 261] width 100 height 100
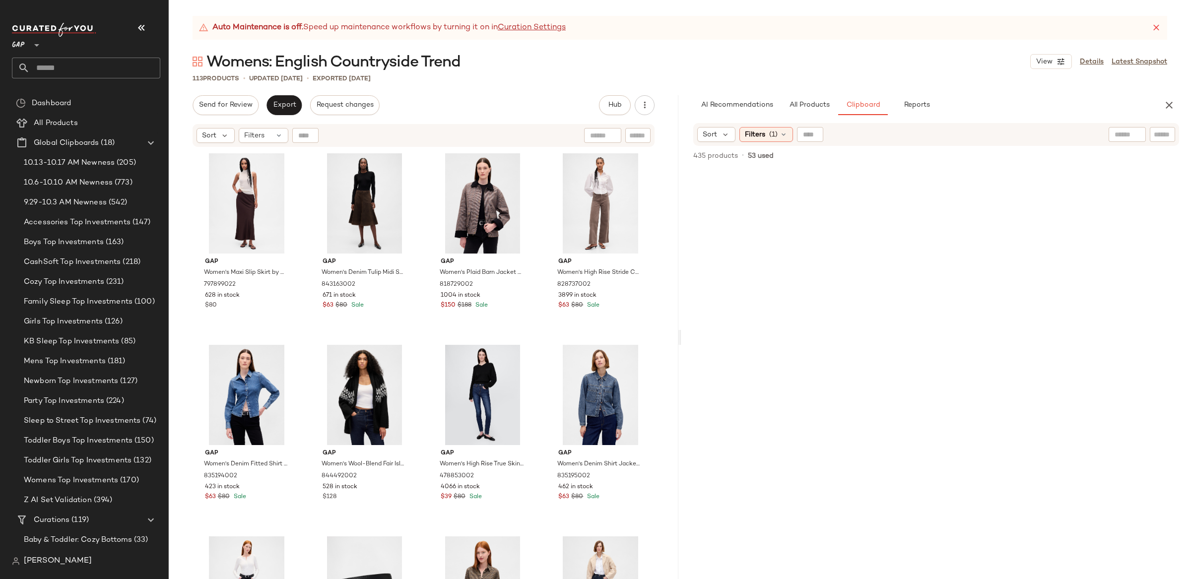
scroll to position [0, 0]
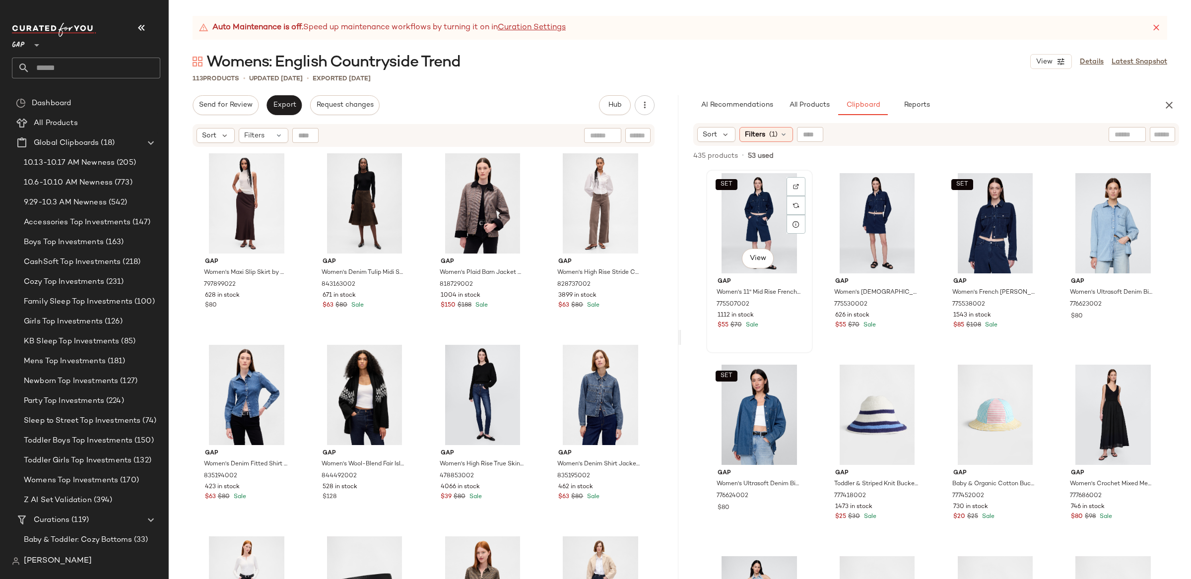
click at [745, 218] on div "SET View" at bounding box center [759, 223] width 100 height 100
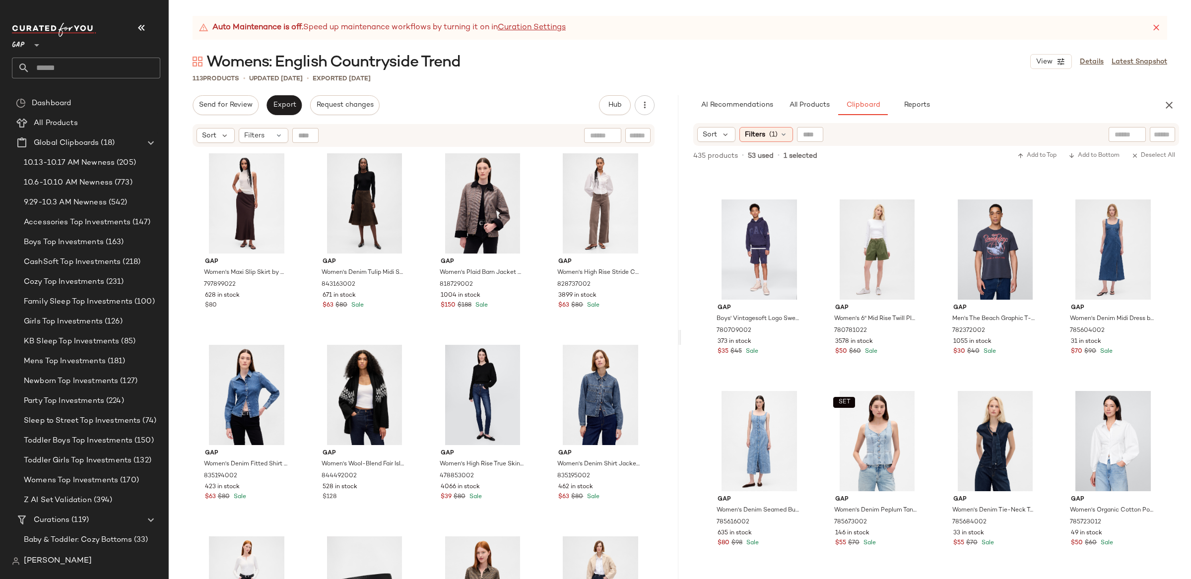
scroll to position [2277, 0]
click at [1121, 249] on div "View" at bounding box center [1113, 251] width 100 height 100
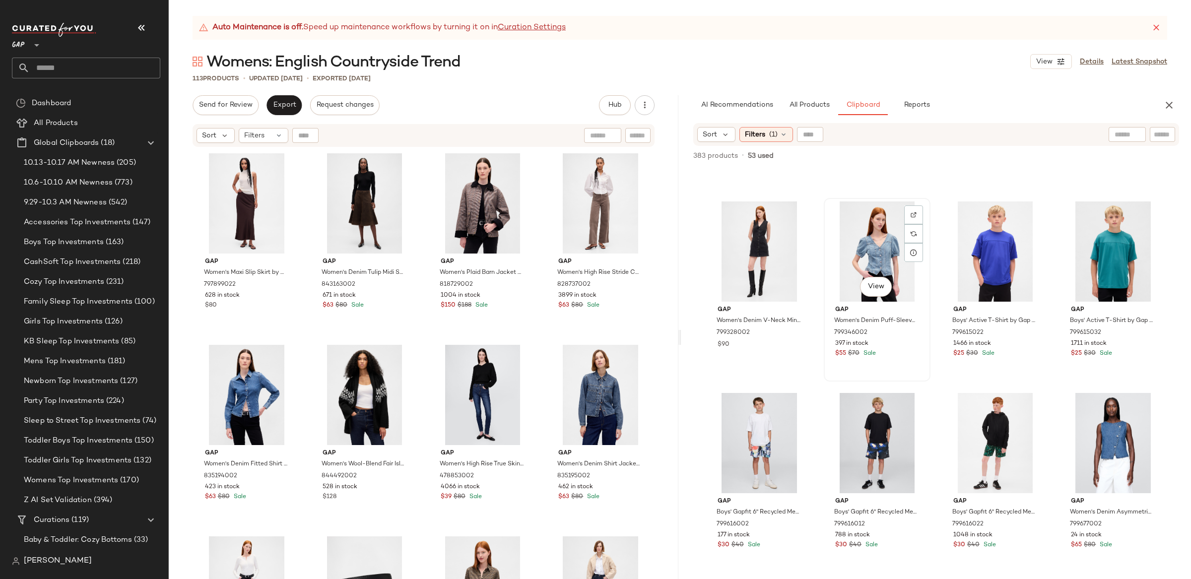
click at [855, 272] on div "View" at bounding box center [877, 251] width 100 height 100
click at [1110, 435] on div "View" at bounding box center [1113, 443] width 100 height 100
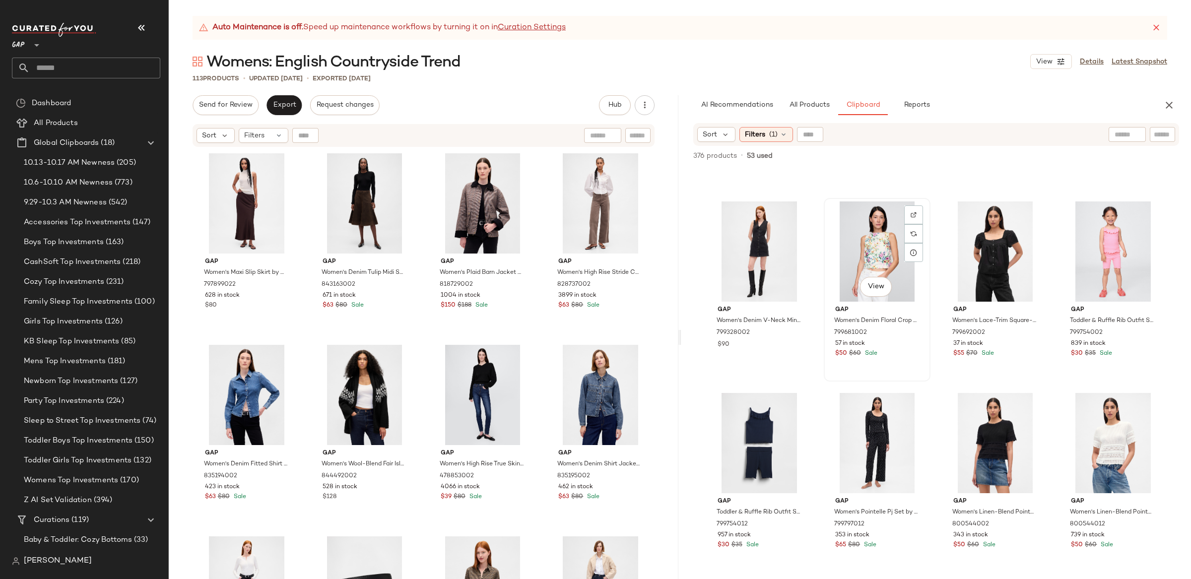
click at [880, 262] on div "View" at bounding box center [877, 251] width 100 height 100
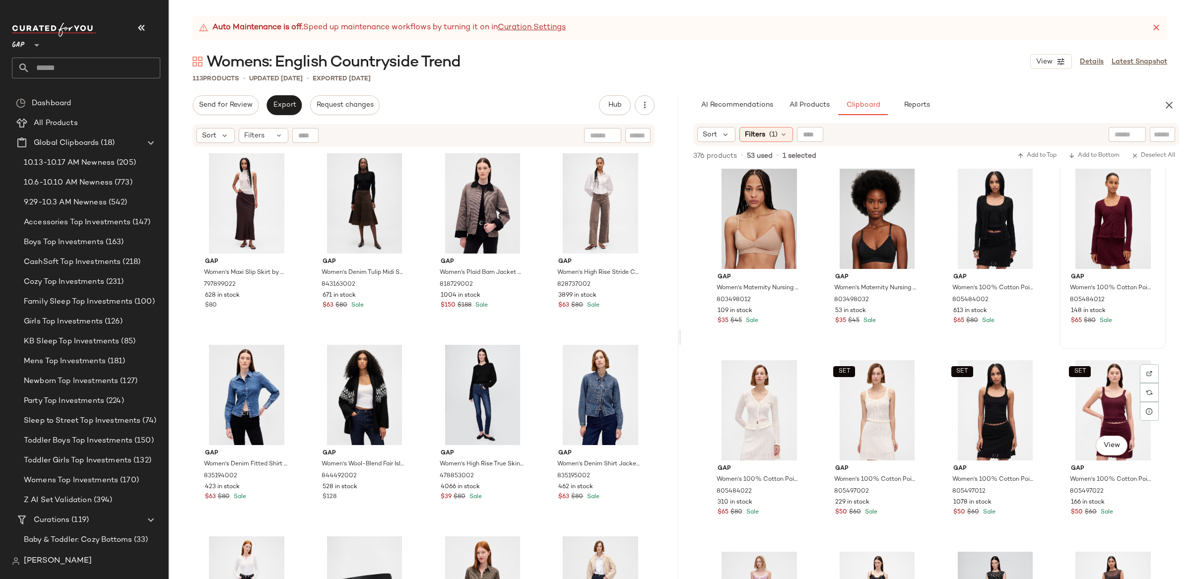
scroll to position [2882, 0]
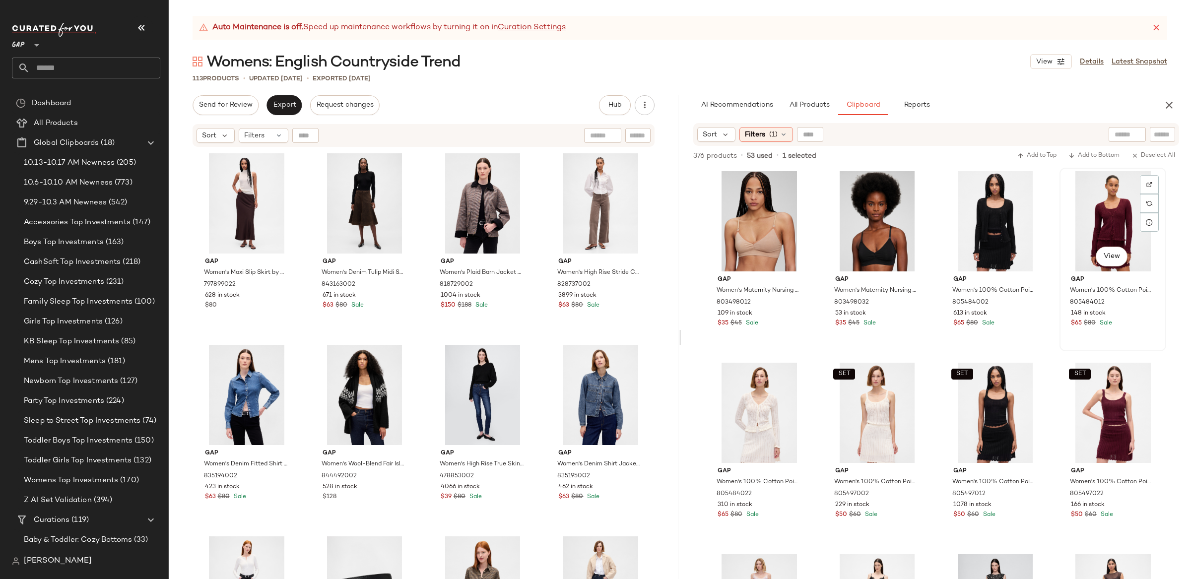
click at [1120, 210] on div "View" at bounding box center [1113, 221] width 100 height 100
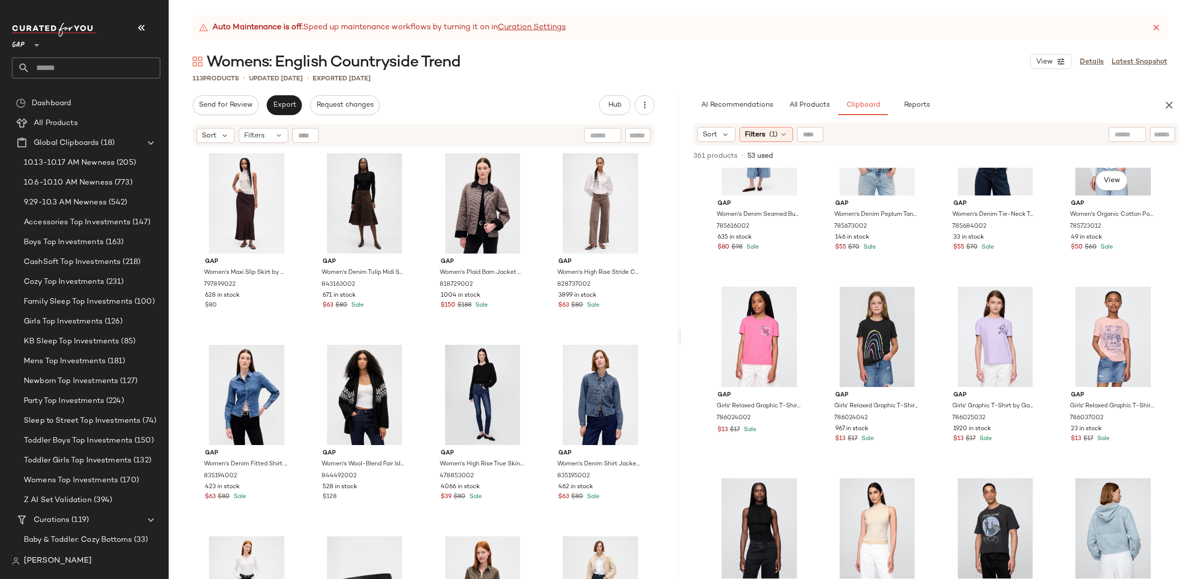
scroll to position [0, 0]
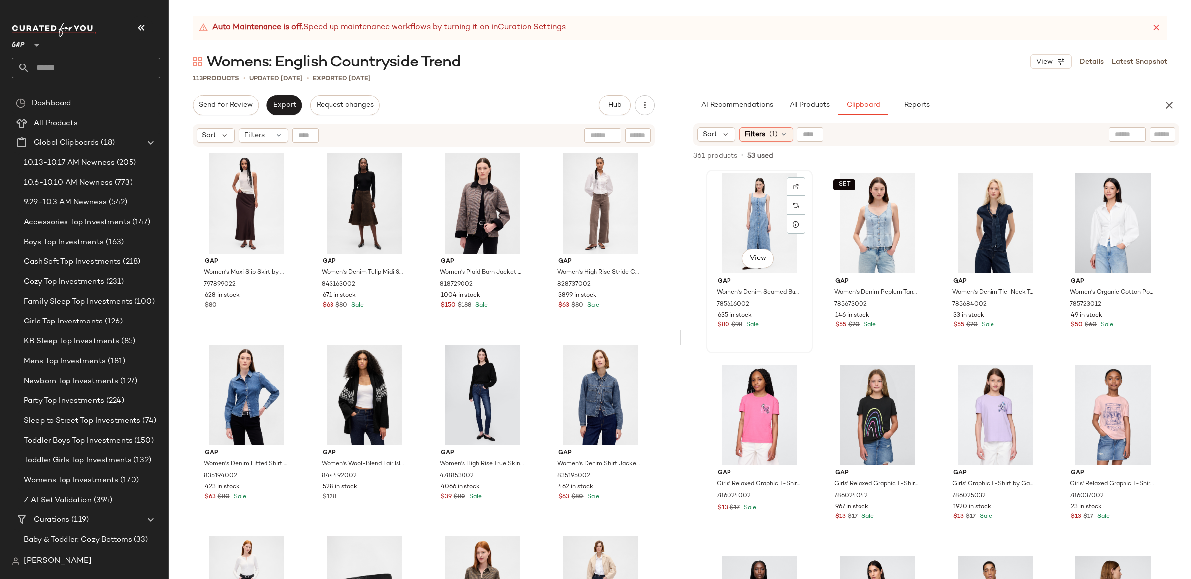
click at [735, 203] on div "View" at bounding box center [759, 223] width 100 height 100
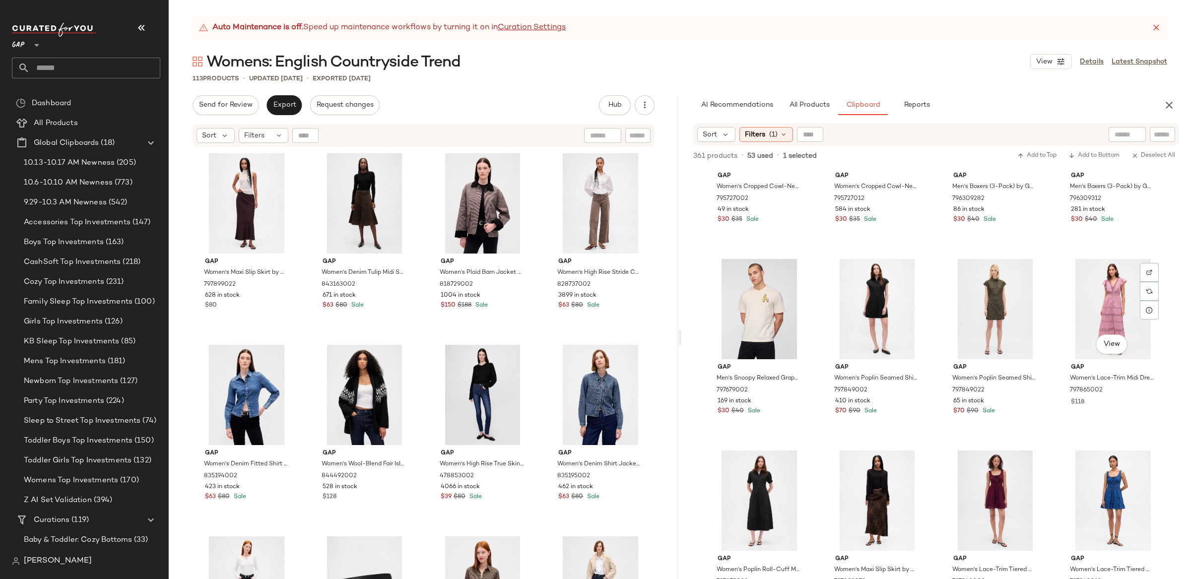
scroll to position [1397, 0]
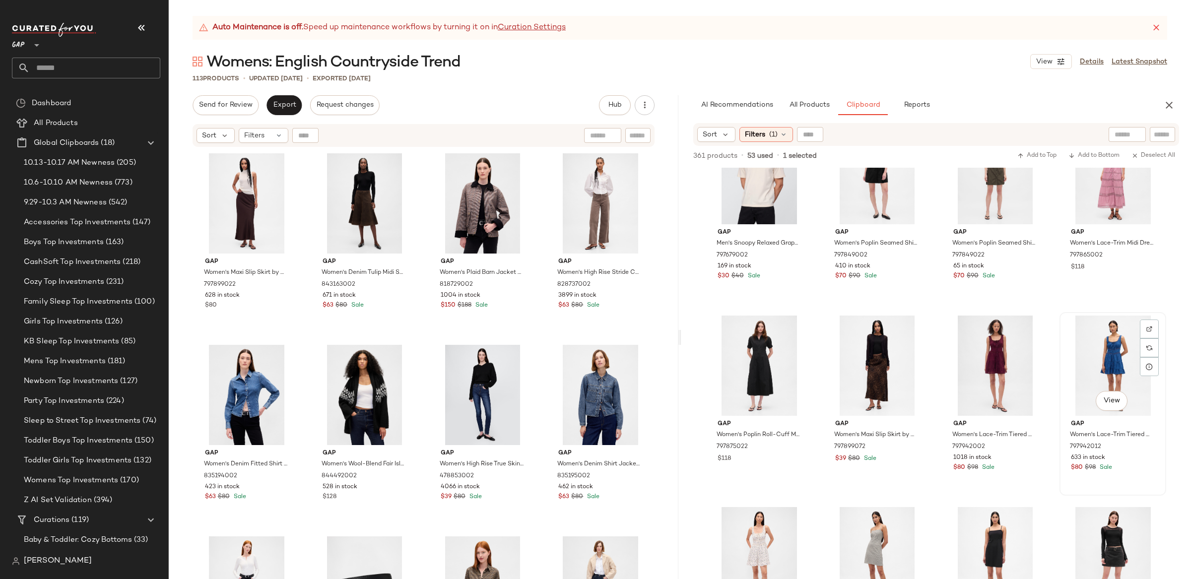
click at [1112, 343] on div "View" at bounding box center [1113, 365] width 100 height 100
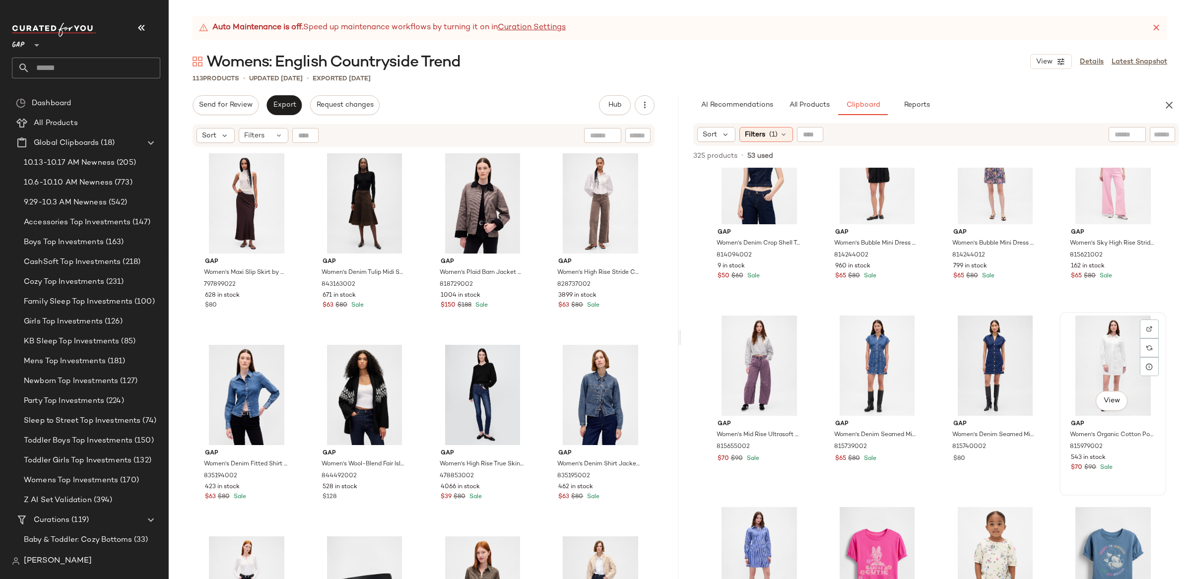
click at [1112, 343] on div "View" at bounding box center [1113, 365] width 100 height 100
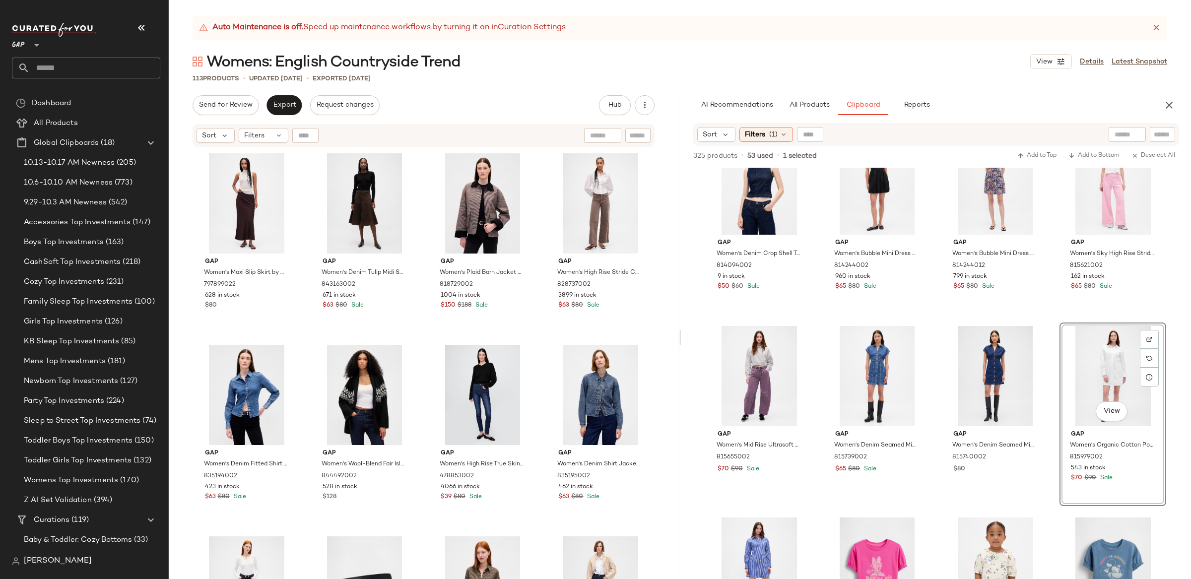
scroll to position [1385, 0]
click at [1004, 365] on div "View" at bounding box center [995, 378] width 100 height 100
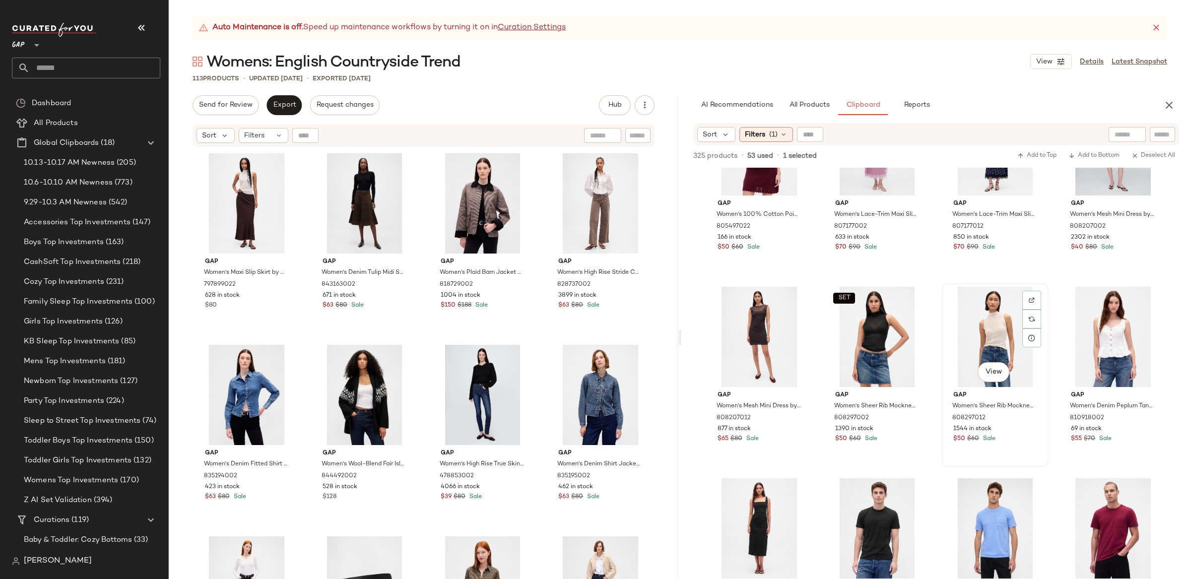
scroll to position [851, 0]
click at [1106, 332] on div "View" at bounding box center [1113, 338] width 100 height 100
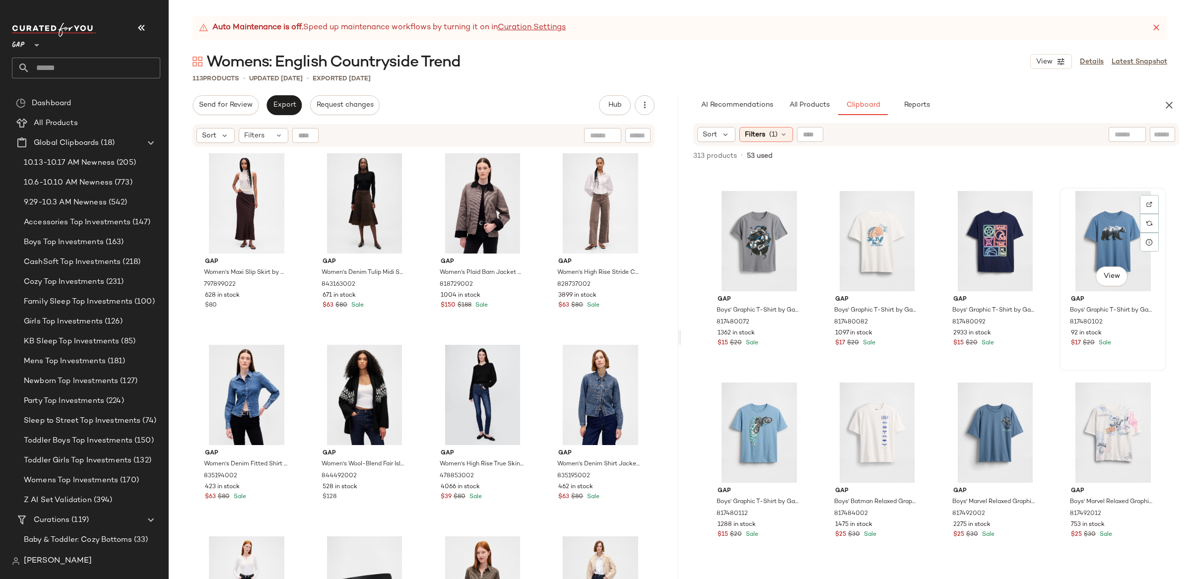
scroll to position [2307, 0]
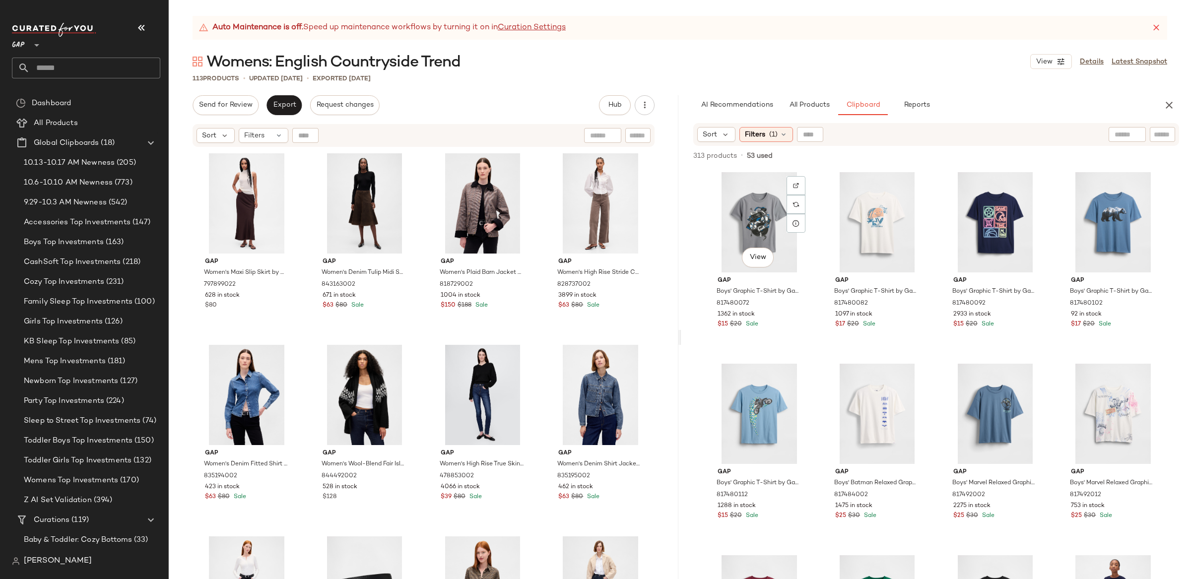
drag, startPoint x: 760, startPoint y: 205, endPoint x: 818, endPoint y: 235, distance: 64.8
click at [760, 205] on div "View" at bounding box center [759, 222] width 100 height 100
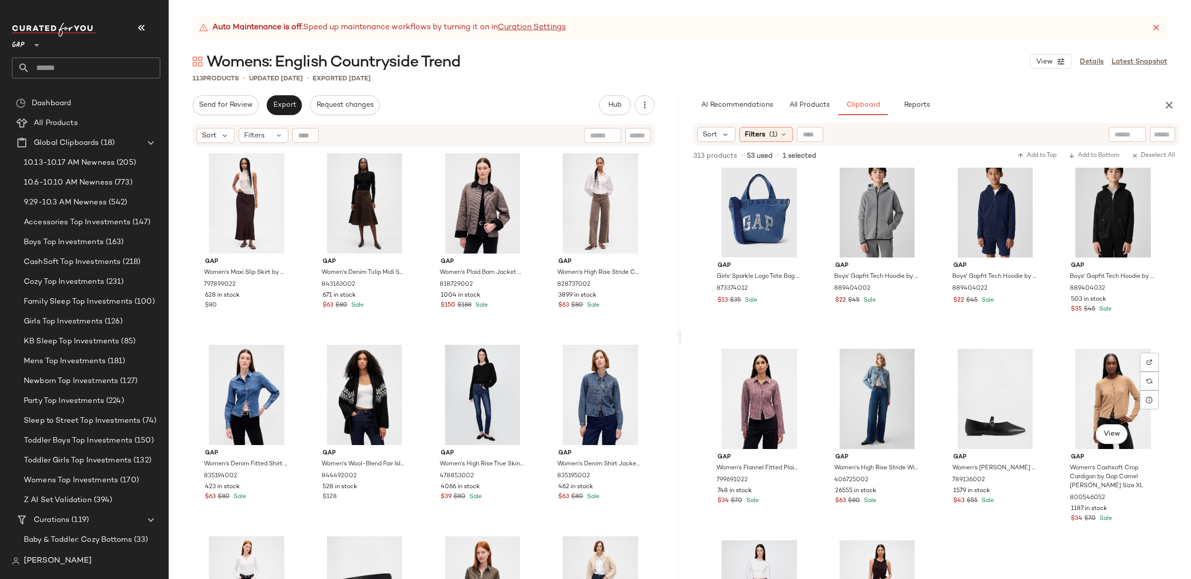
scroll to position [6184, 0]
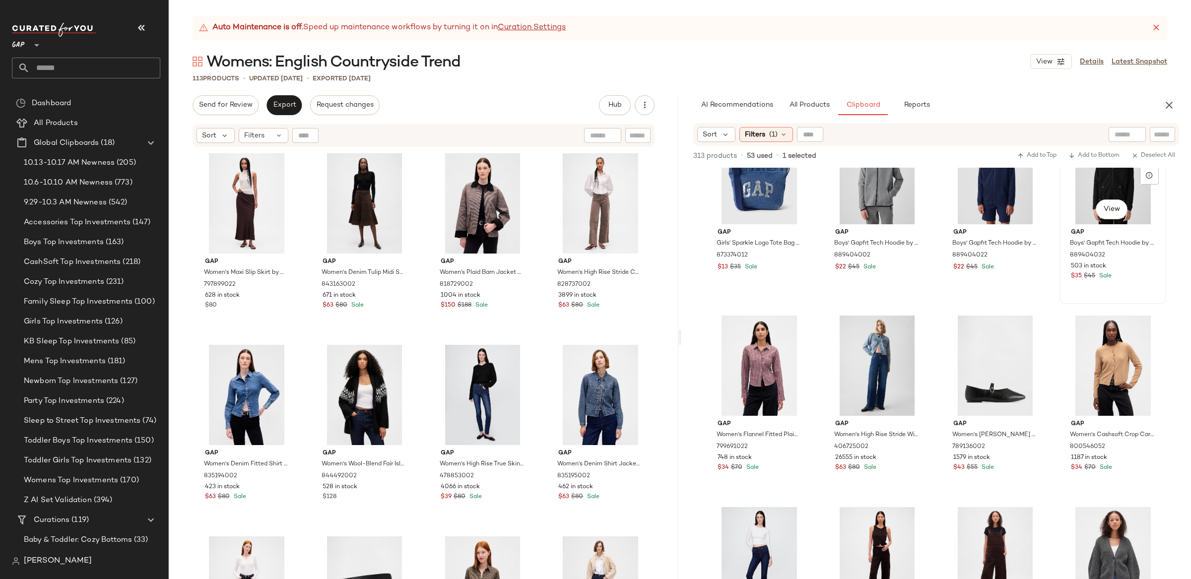
click at [1113, 183] on div "View" at bounding box center [1113, 174] width 100 height 100
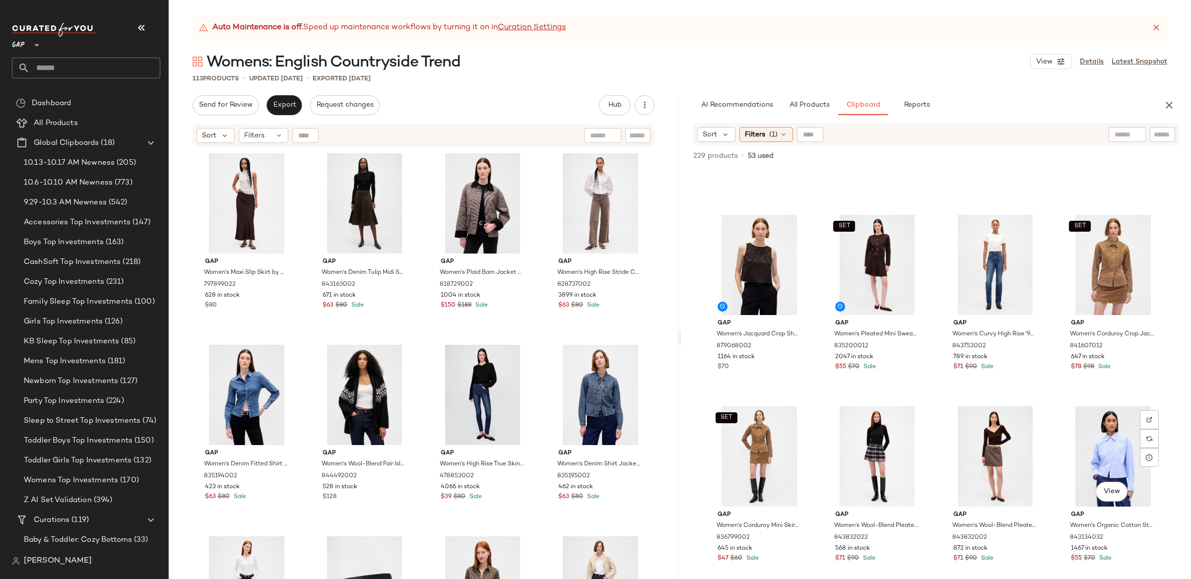
scroll to position [7240, 0]
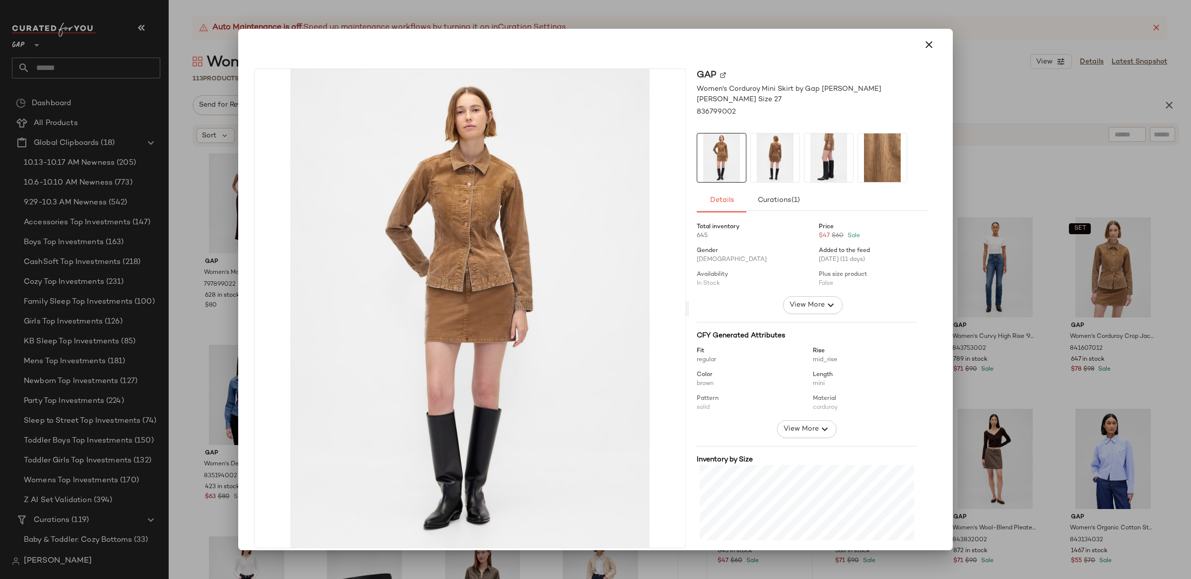
click at [1095, 465] on div at bounding box center [595, 289] width 1191 height 579
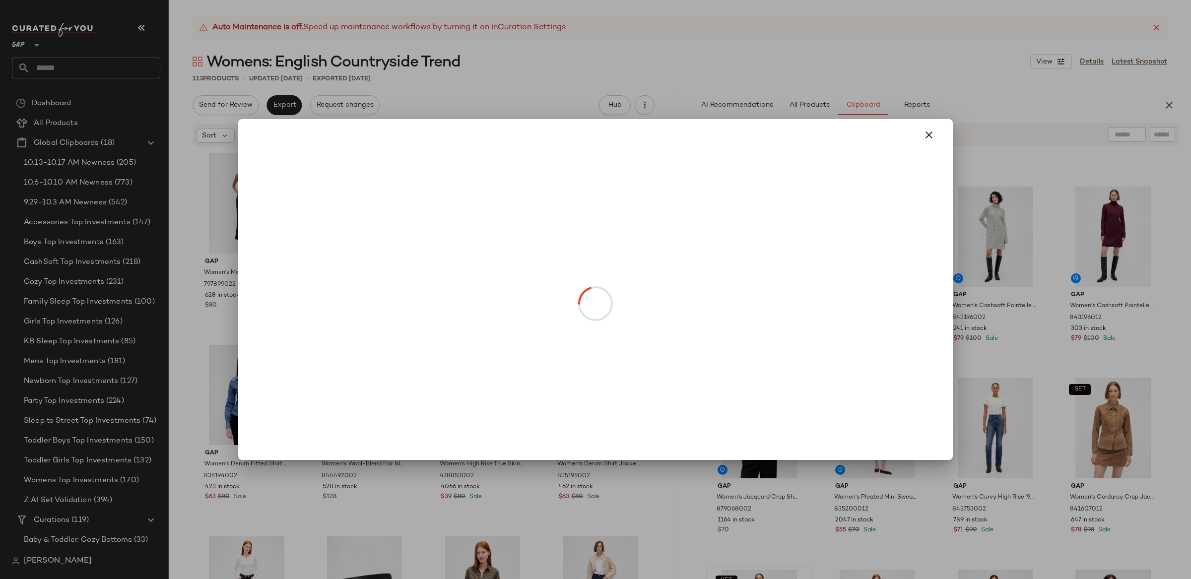
scroll to position [7079, 0]
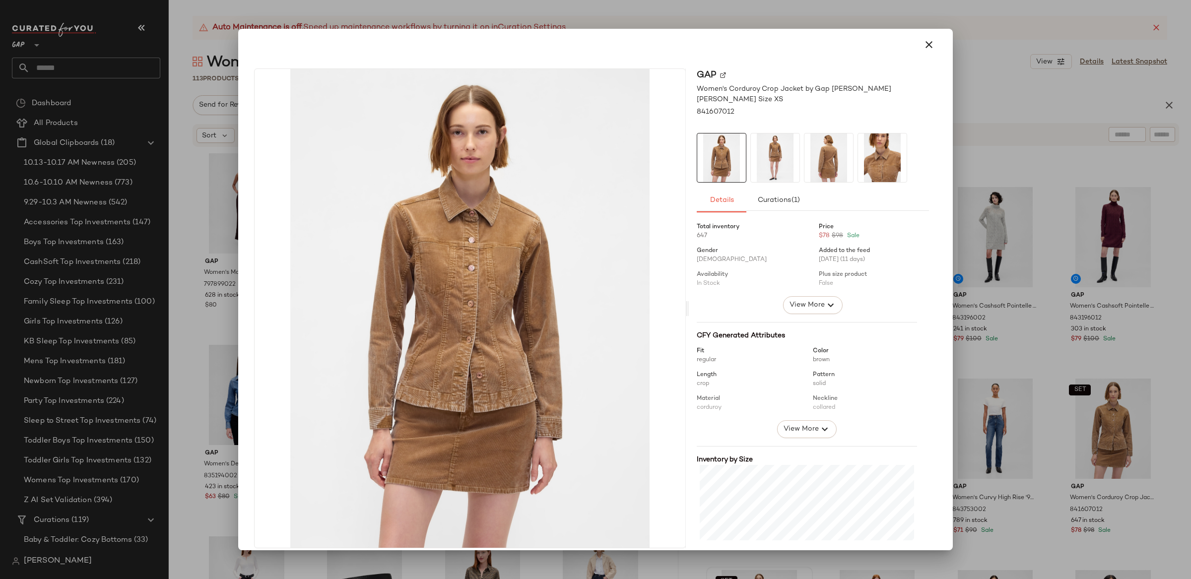
click at [1160, 421] on div at bounding box center [595, 289] width 1191 height 579
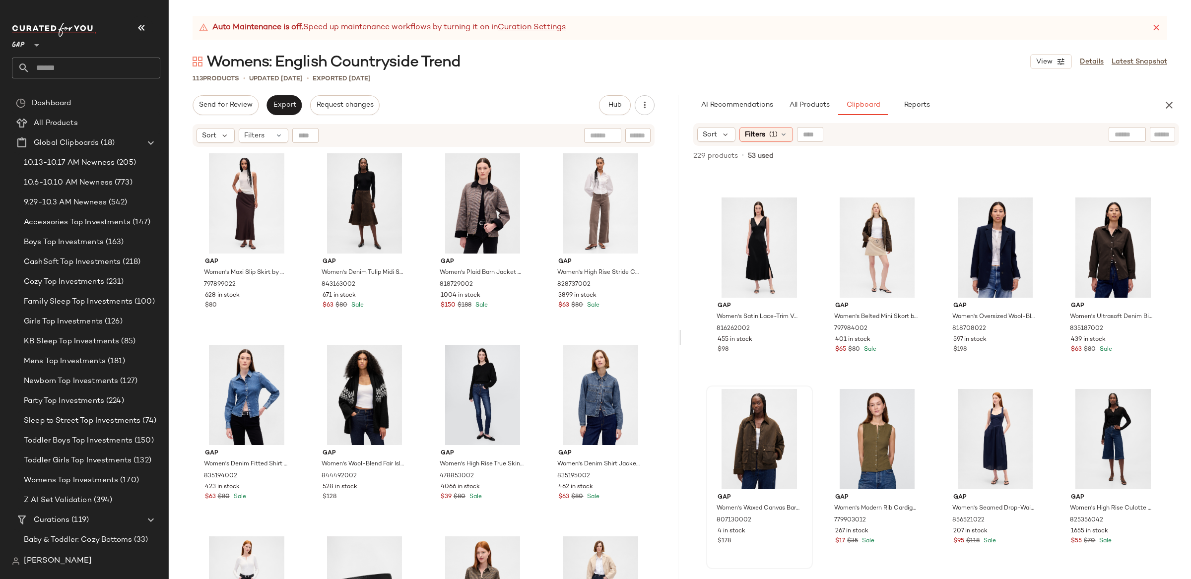
scroll to position [5339, 0]
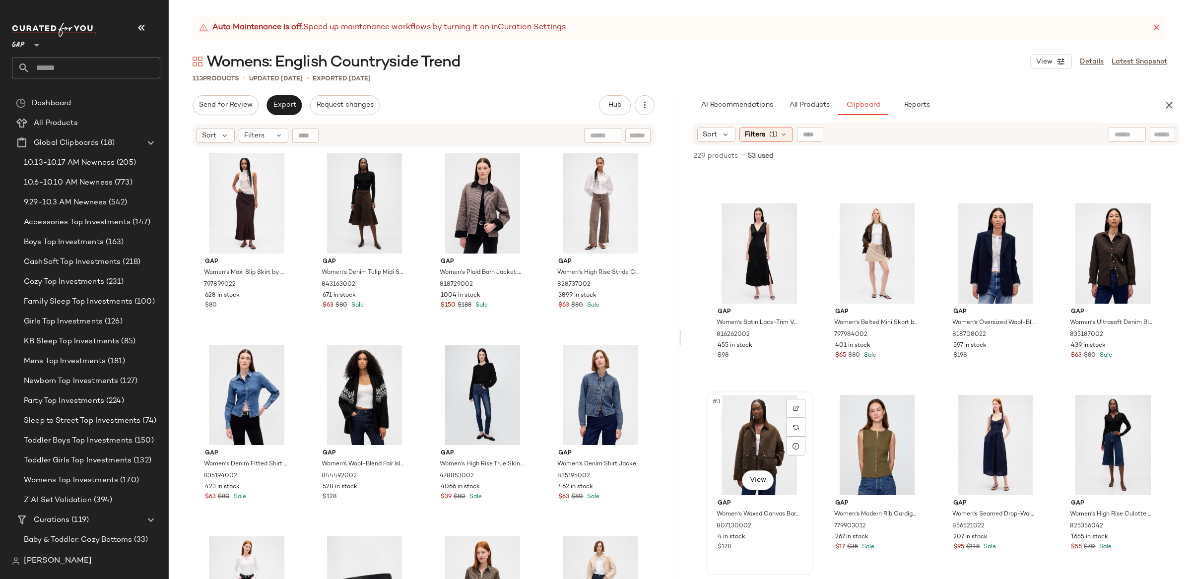
click at [762, 428] on div "#3 View" at bounding box center [759, 445] width 100 height 100
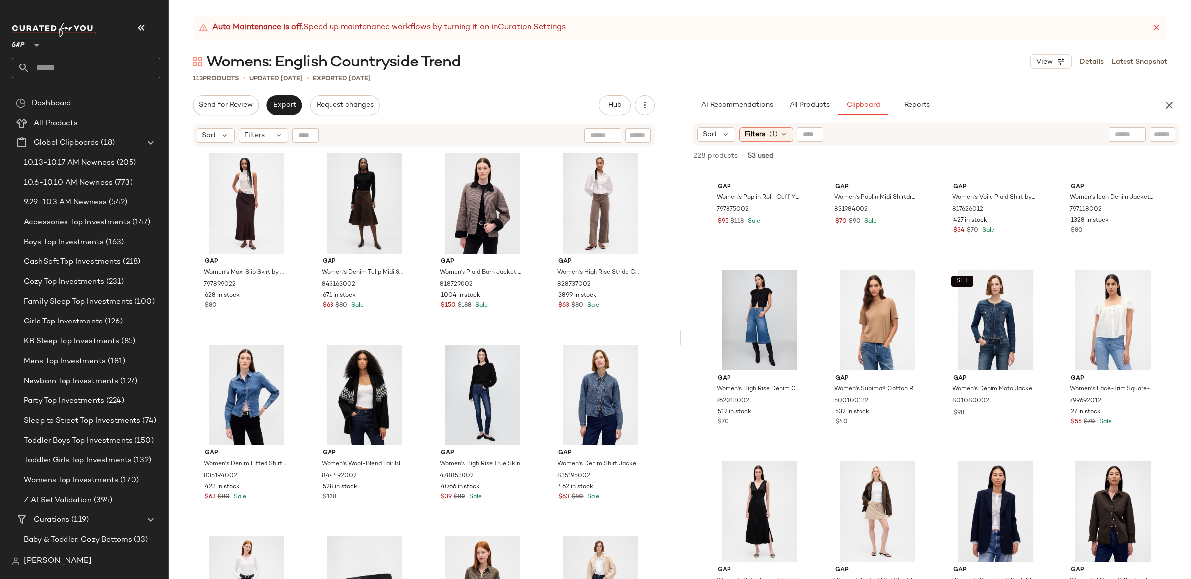
scroll to position [5075, 0]
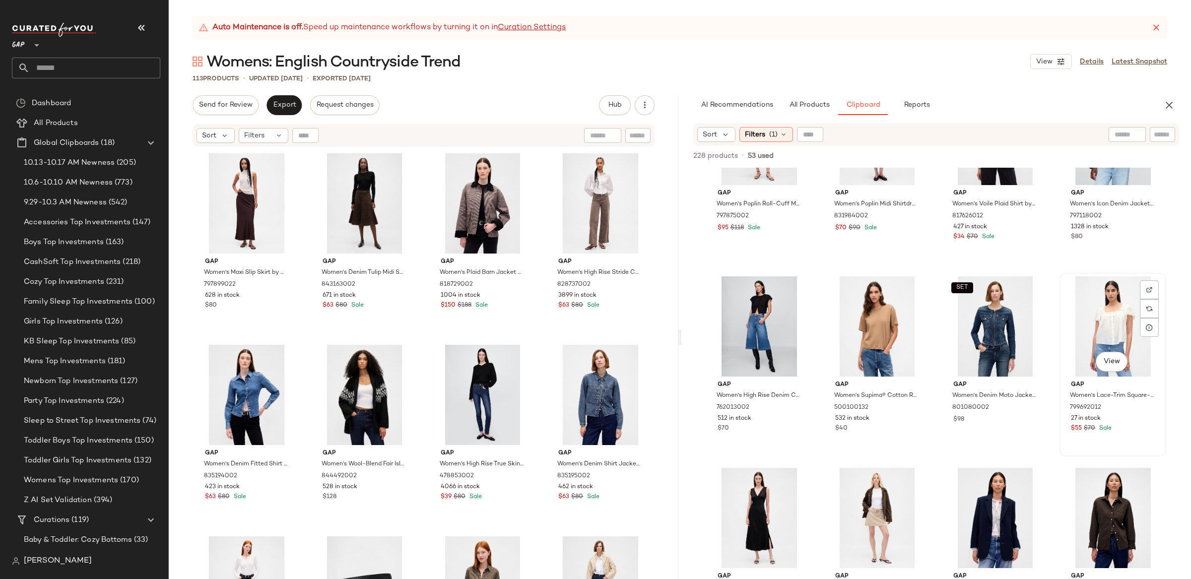
click at [1132, 308] on div "View" at bounding box center [1113, 326] width 100 height 100
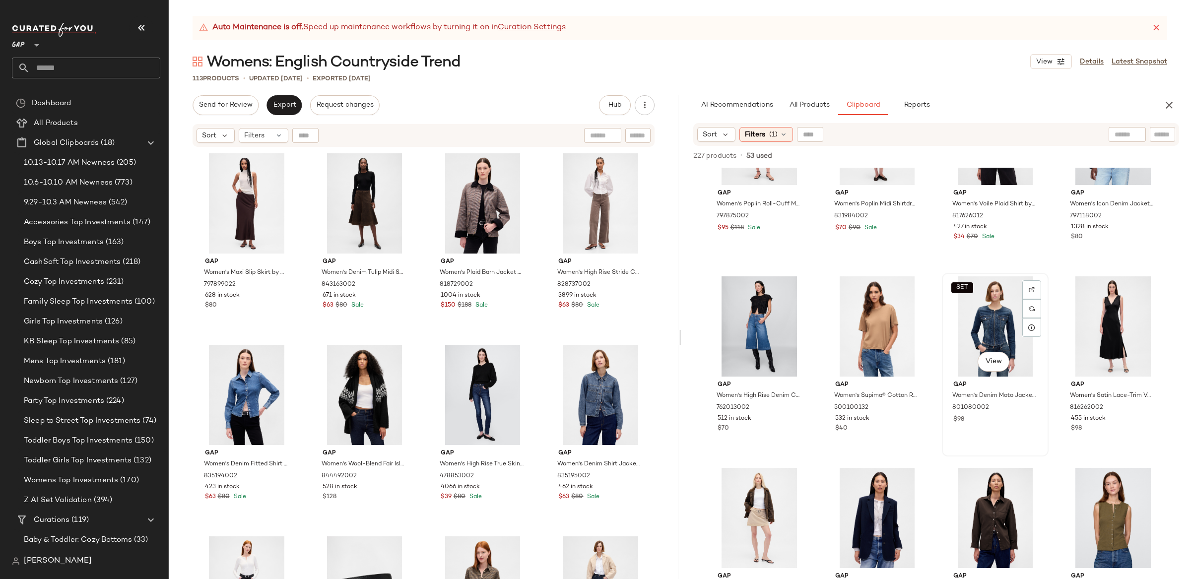
click at [957, 301] on div "SET View" at bounding box center [995, 326] width 100 height 100
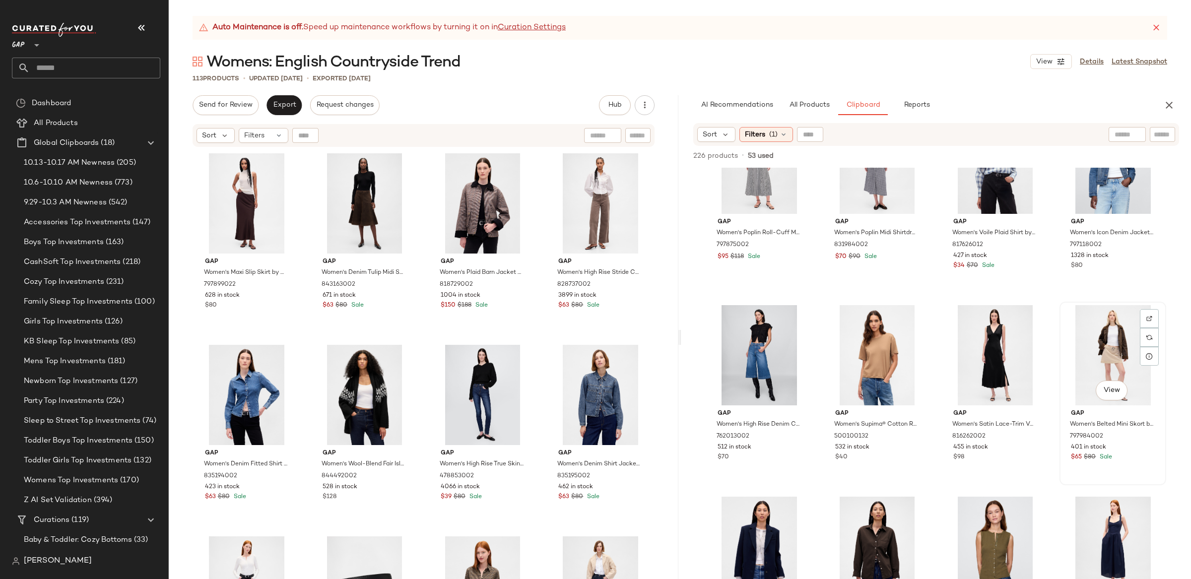
scroll to position [5033, 0]
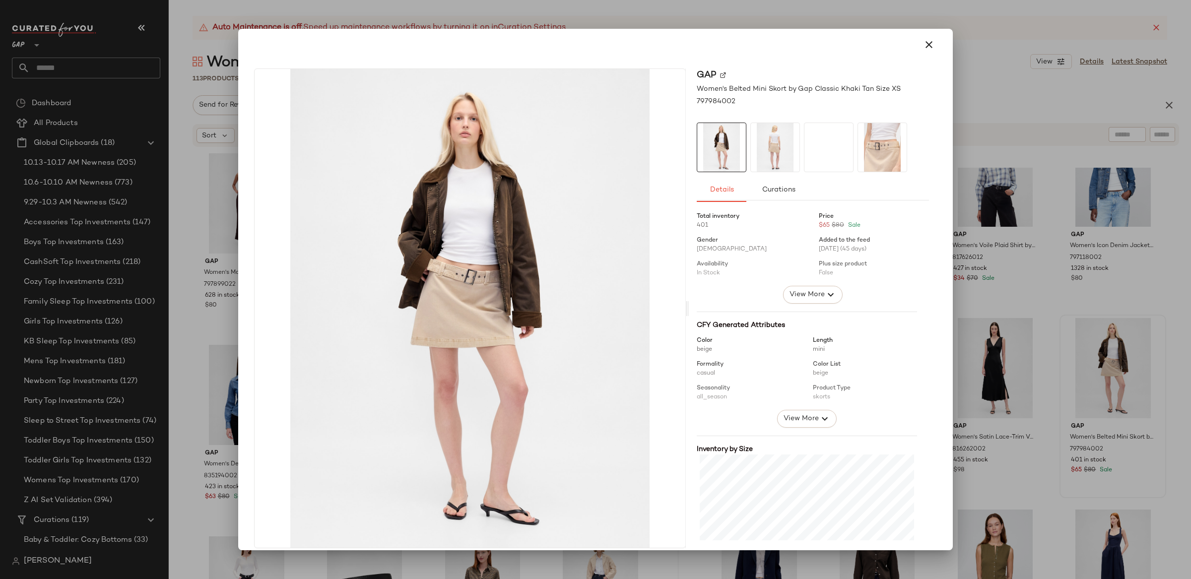
click at [1151, 378] on div at bounding box center [595, 289] width 1191 height 579
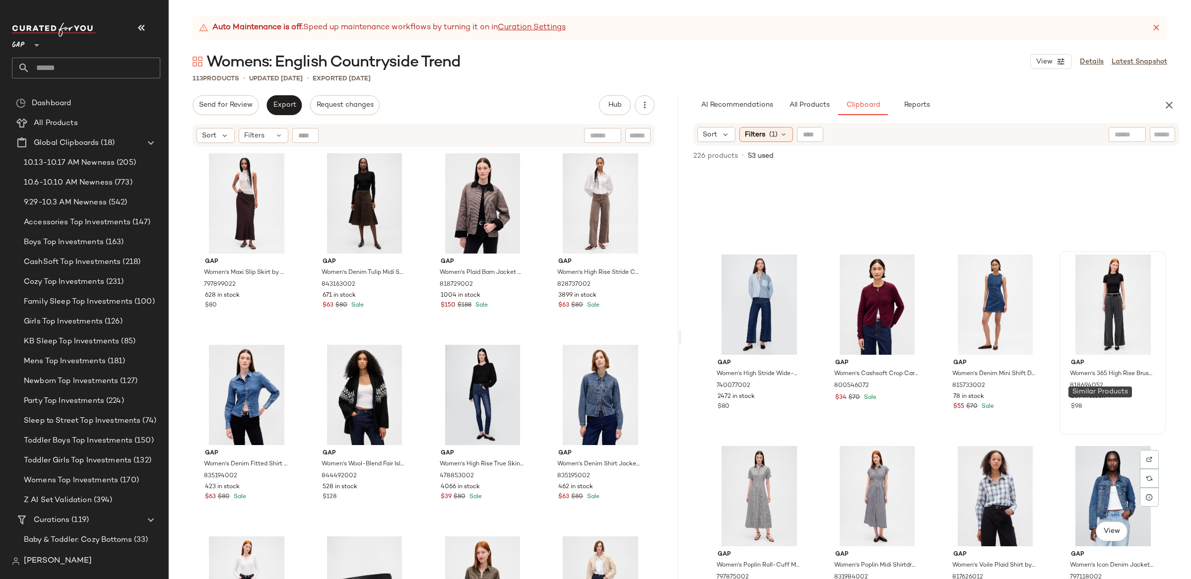
scroll to position [4708, 0]
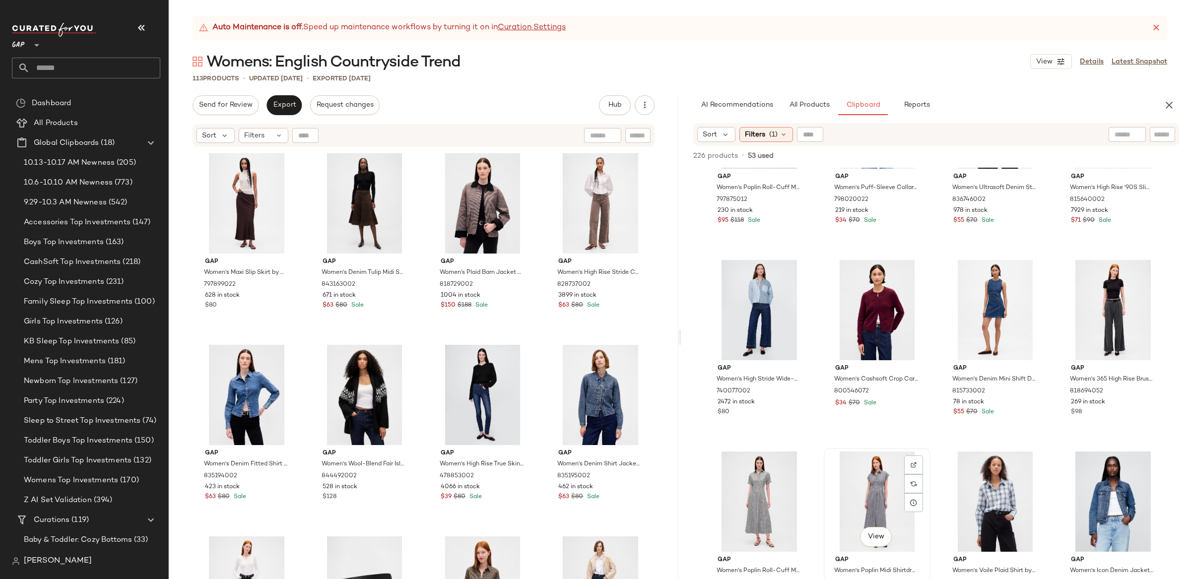
drag, startPoint x: 885, startPoint y: 485, endPoint x: 847, endPoint y: 485, distance: 37.7
click at [885, 485] on div "View" at bounding box center [877, 501] width 100 height 100
click at [752, 487] on div "View" at bounding box center [759, 501] width 100 height 100
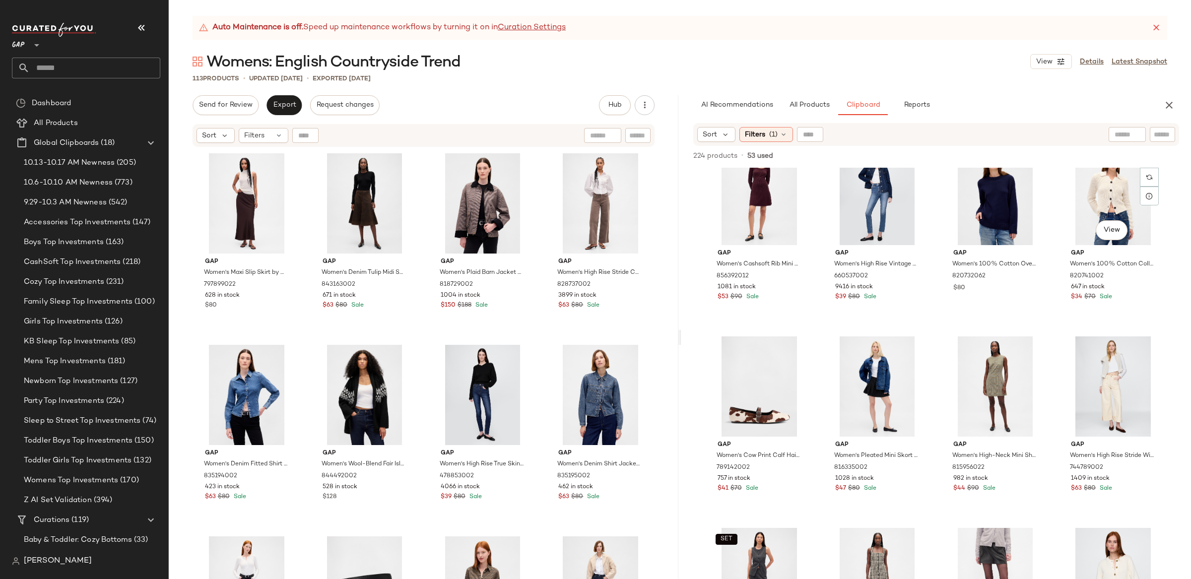
scroll to position [5591, 0]
drag, startPoint x: 1098, startPoint y: 205, endPoint x: 1150, endPoint y: 280, distance: 91.2
click at [1099, 206] on div "View" at bounding box center [1113, 193] width 100 height 100
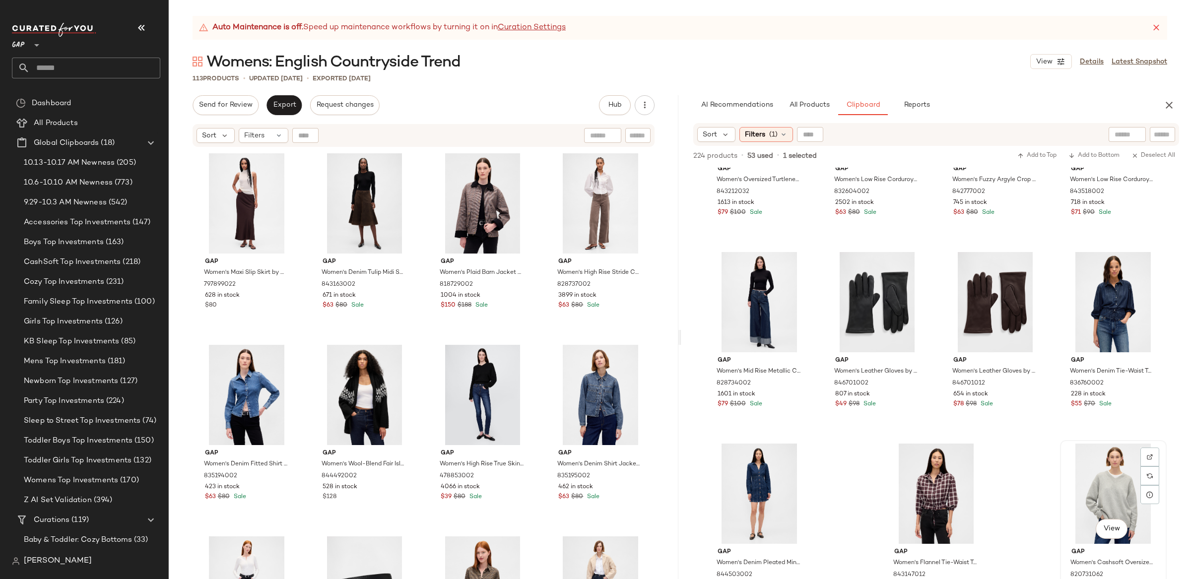
scroll to position [7824, 0]
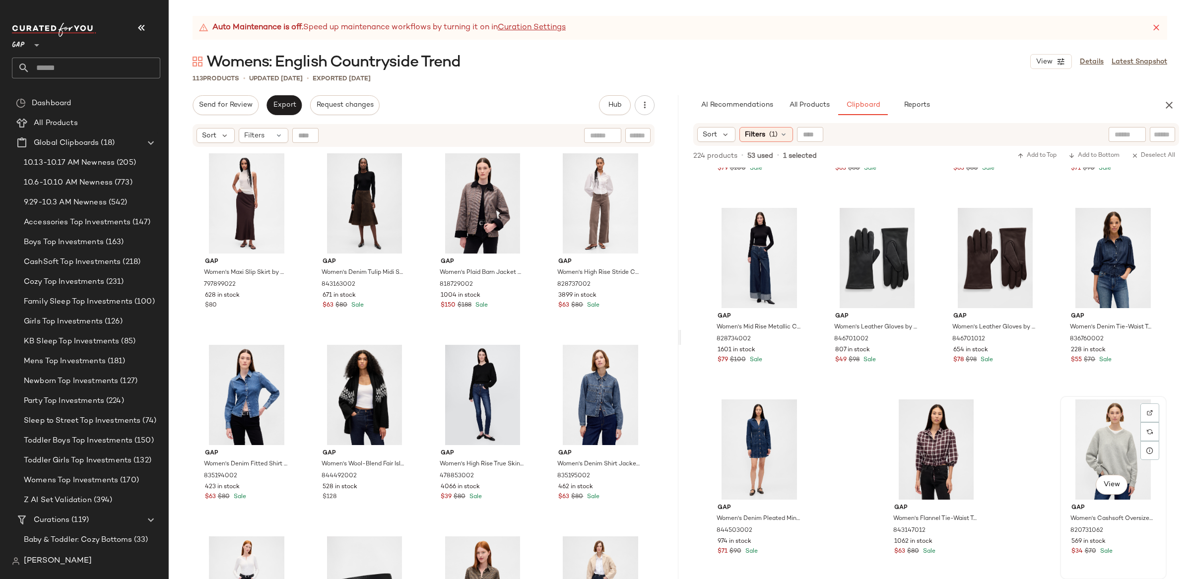
click at [1094, 442] on div "View" at bounding box center [1113, 449] width 100 height 100
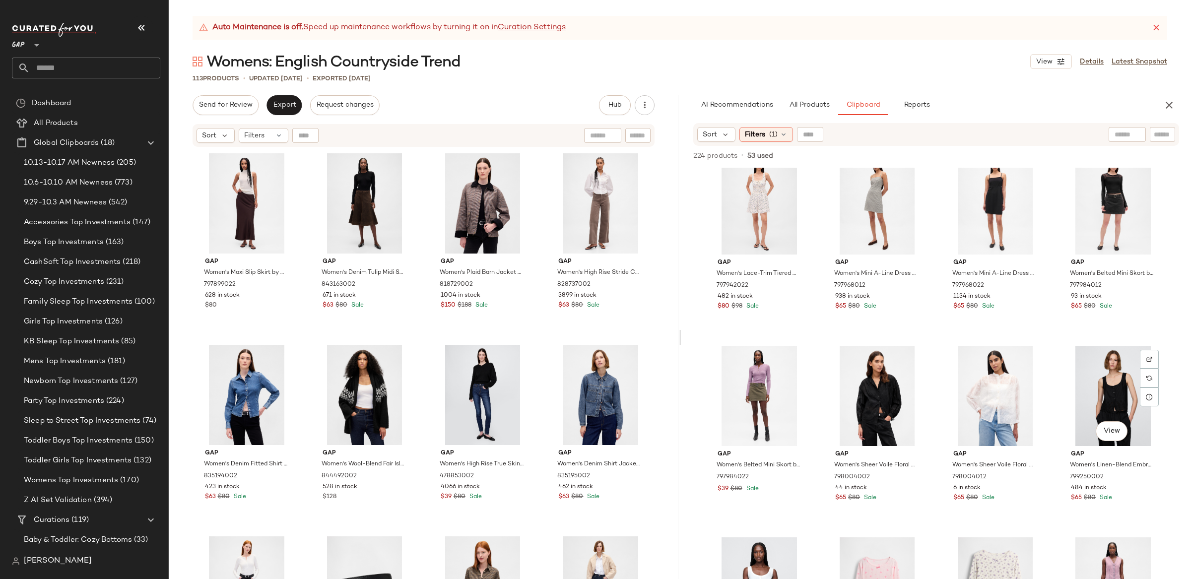
scroll to position [0, 0]
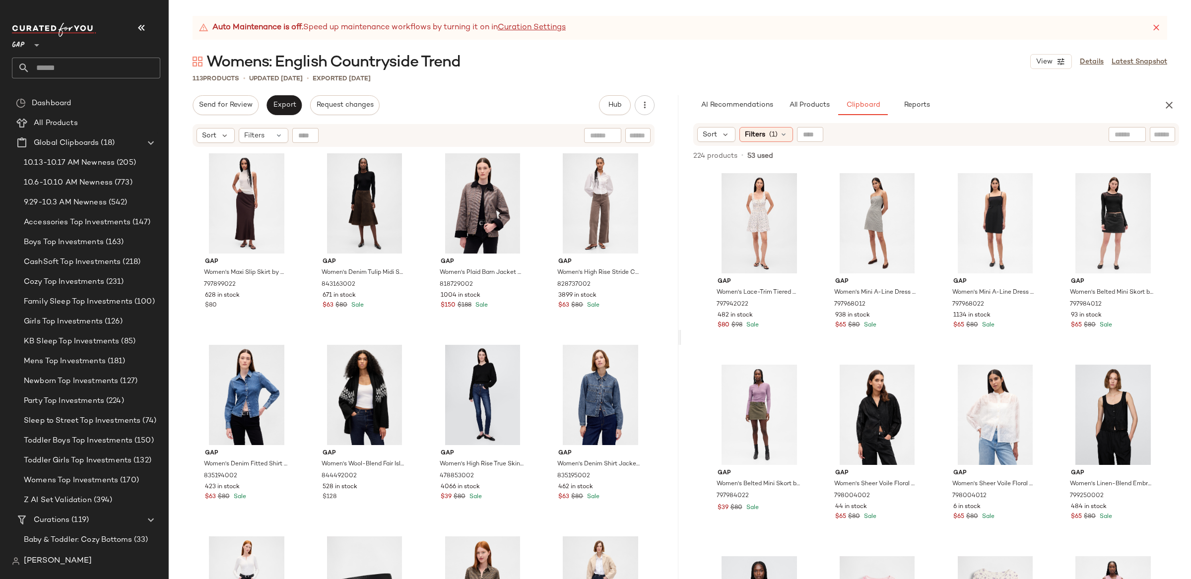
click at [1168, 302] on div "Gap Women's Lace-Trim Tiered Mini Dress by Gap White Floral Print Size XXL 7979…" at bounding box center [935, 373] width 509 height 411
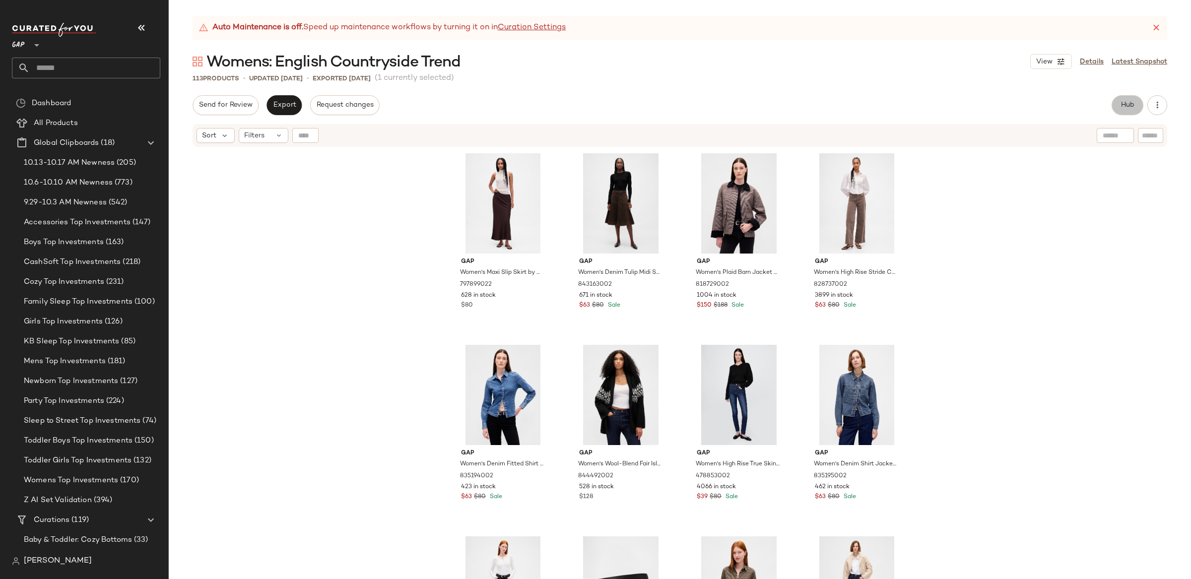
click at [1112, 109] on button "Hub" at bounding box center [1127, 105] width 32 height 20
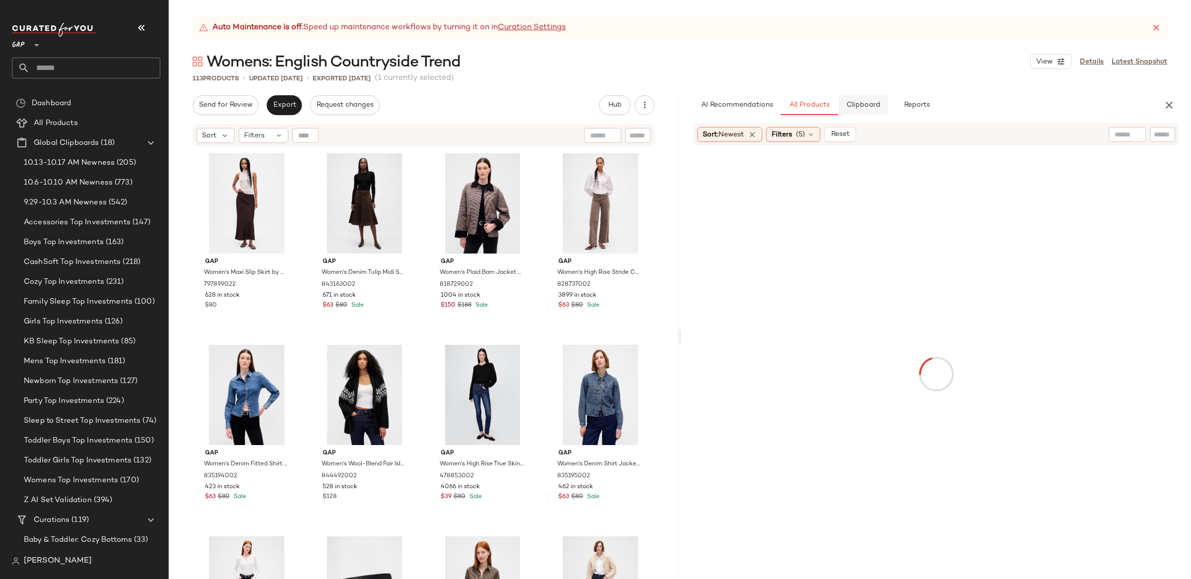
click at [860, 112] on button "Clipboard" at bounding box center [863, 105] width 50 height 20
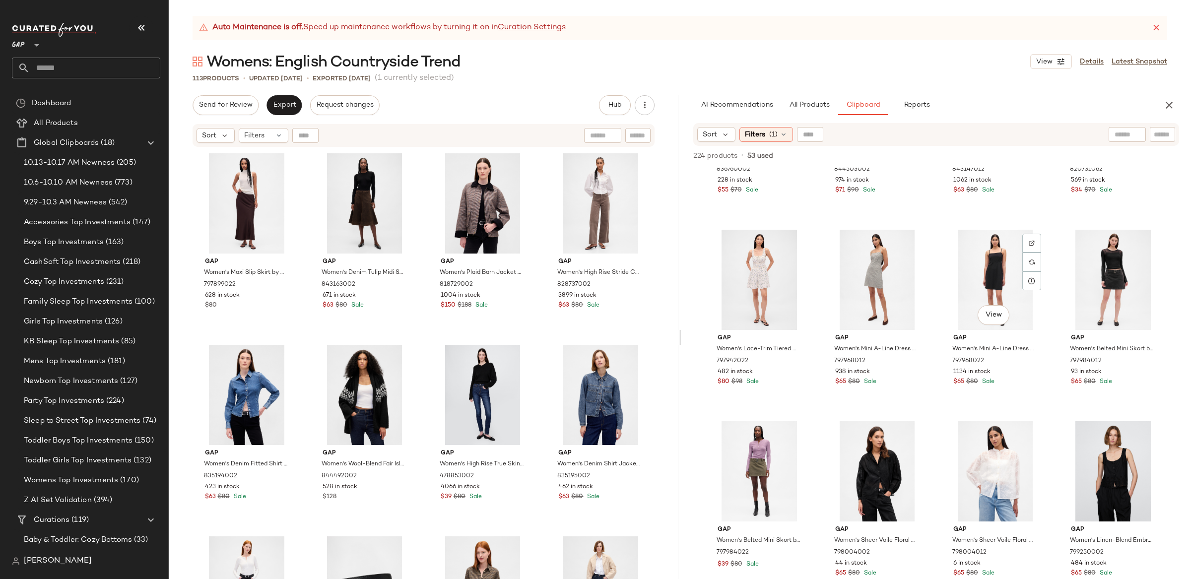
scroll to position [2444, 0]
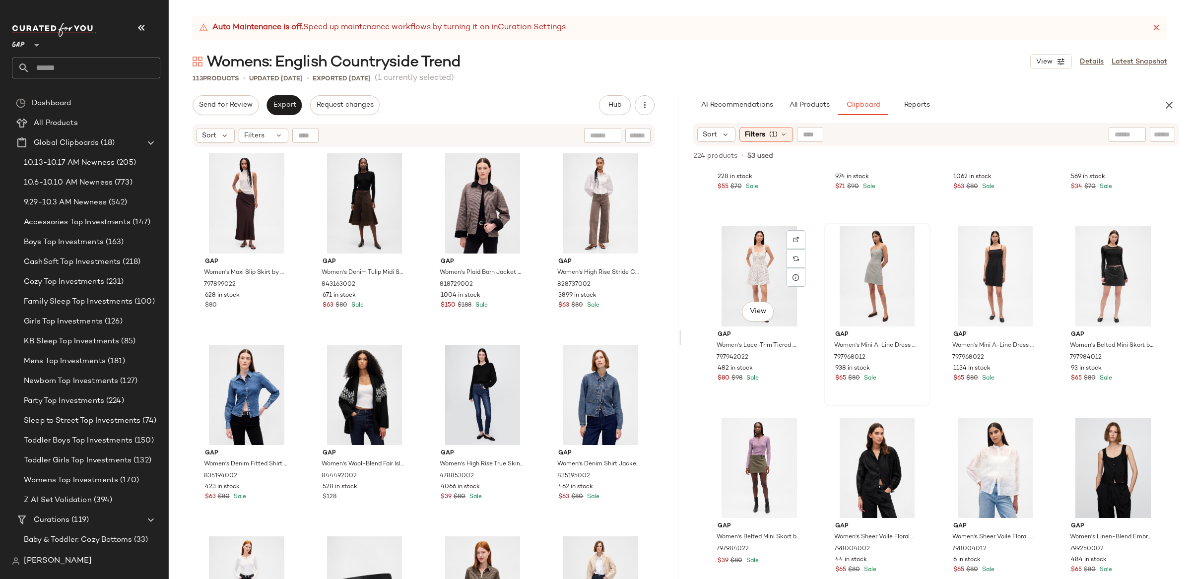
drag, startPoint x: 758, startPoint y: 273, endPoint x: 848, endPoint y: 283, distance: 90.3
click at [758, 273] on div "View" at bounding box center [759, 276] width 100 height 100
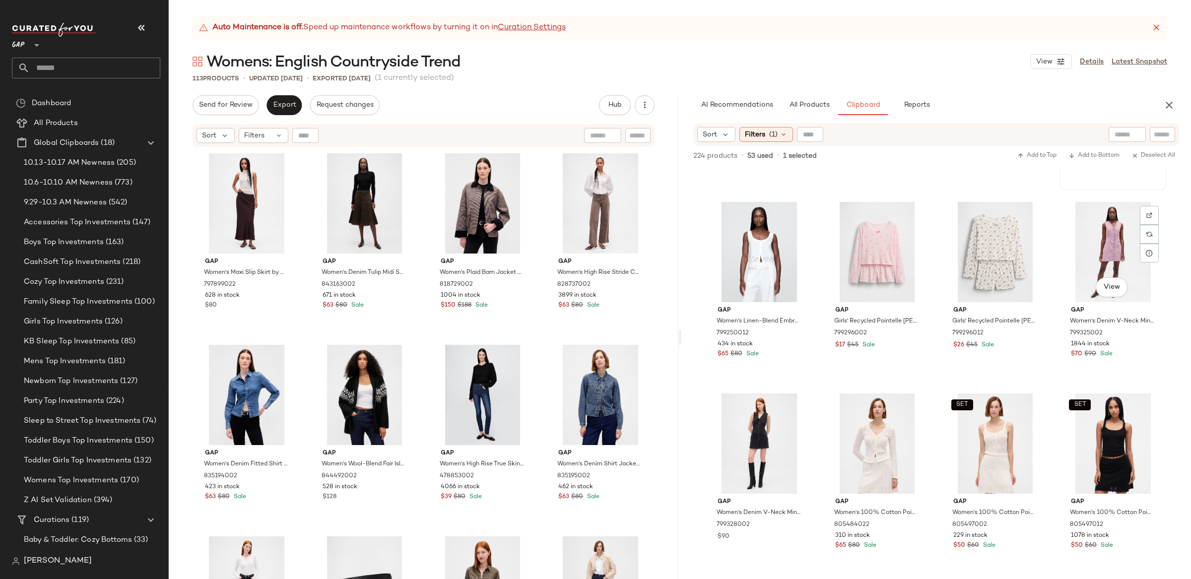
scroll to position [2847, 0]
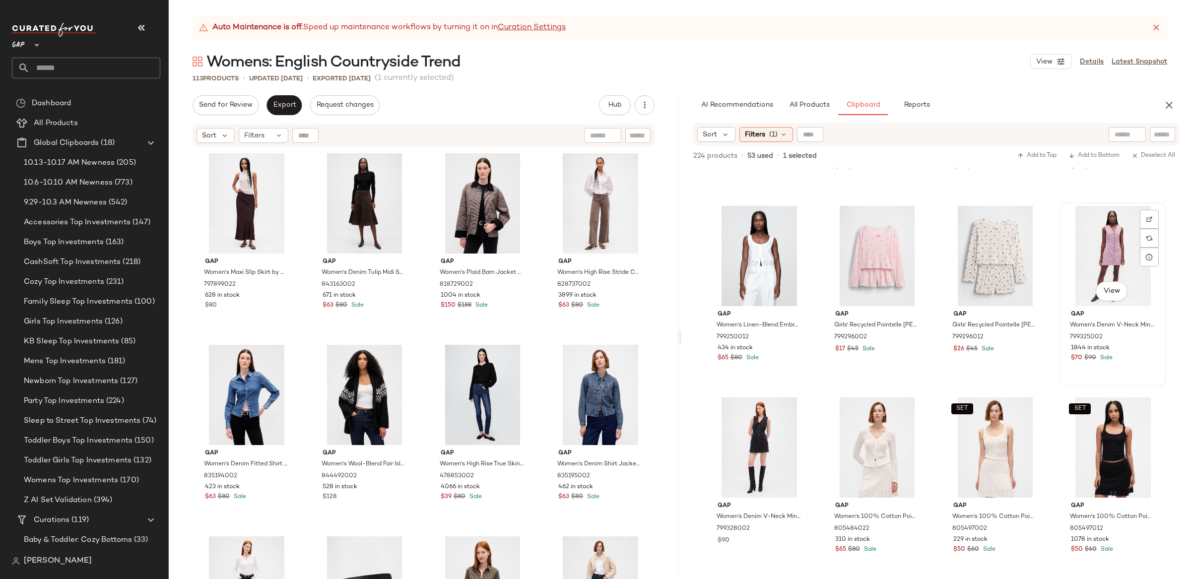
click at [1104, 260] on div "View" at bounding box center [1113, 256] width 100 height 100
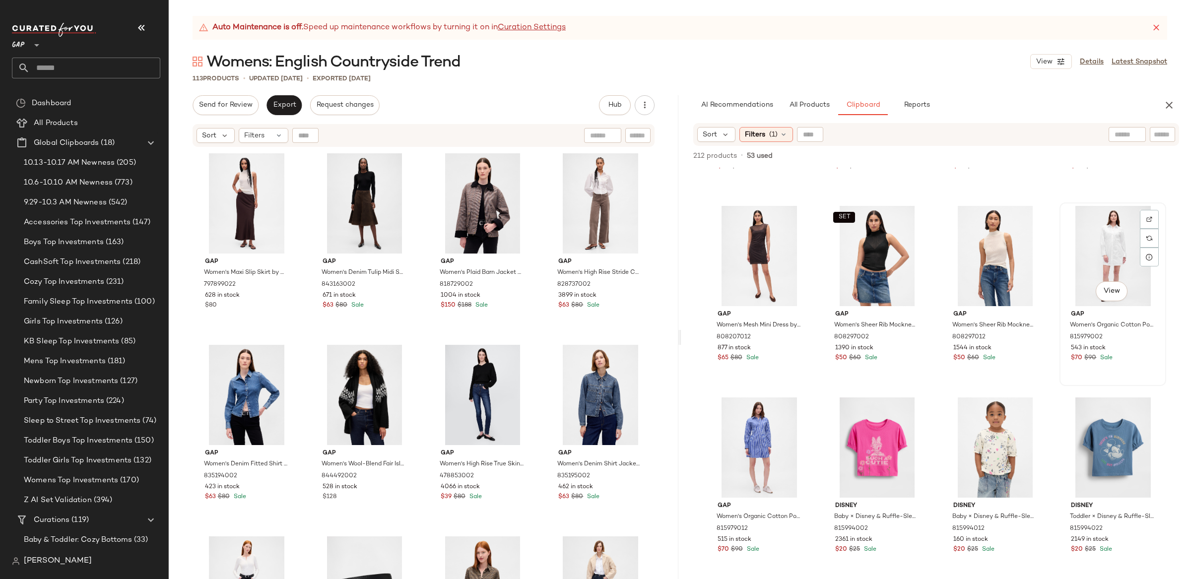
click at [1109, 252] on div "View" at bounding box center [1113, 256] width 100 height 100
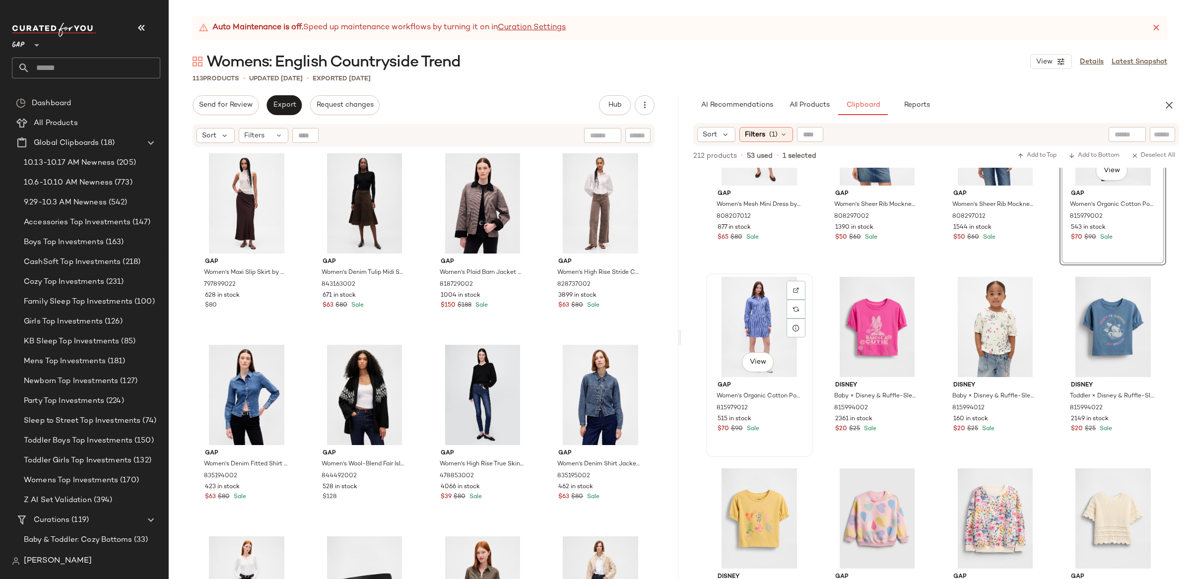
click at [763, 314] on div "View" at bounding box center [759, 327] width 100 height 100
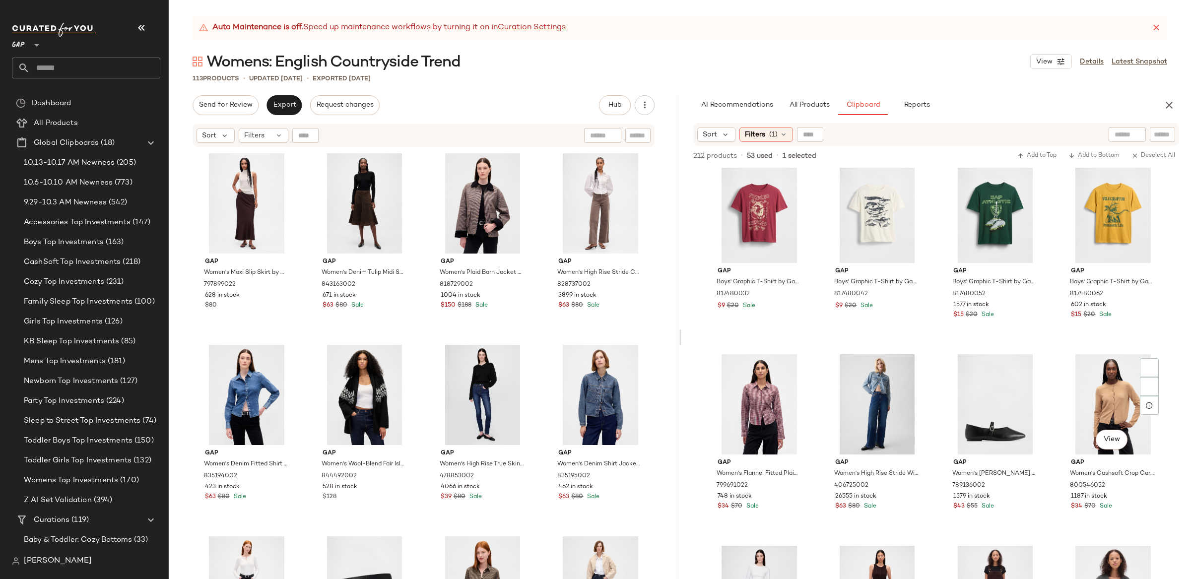
scroll to position [4059, 0]
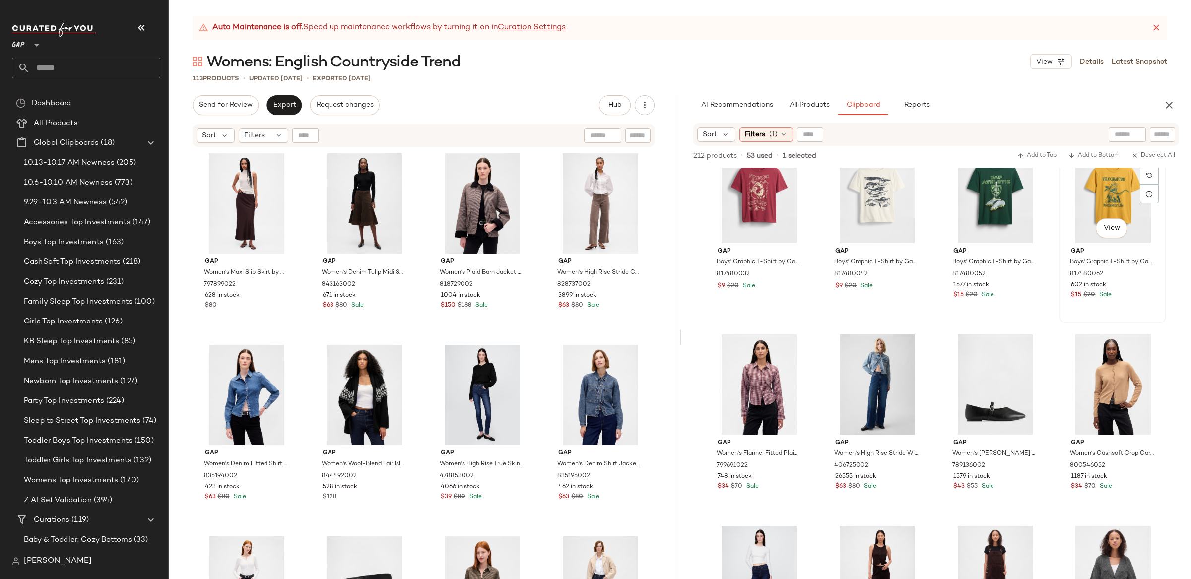
click at [1090, 188] on div "View" at bounding box center [1113, 193] width 100 height 100
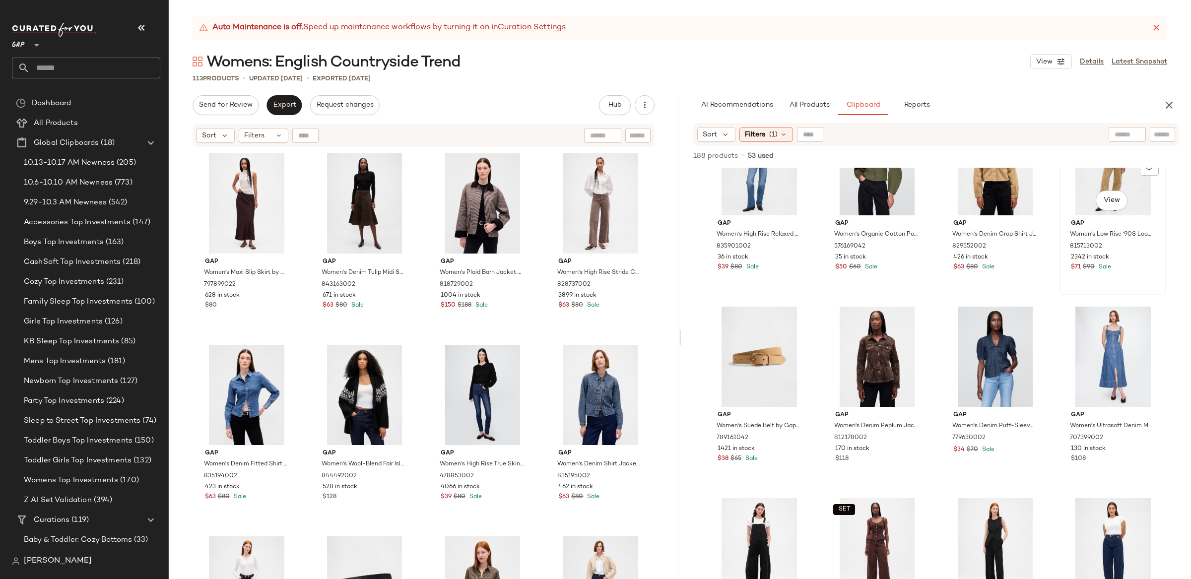
scroll to position [4473, 0]
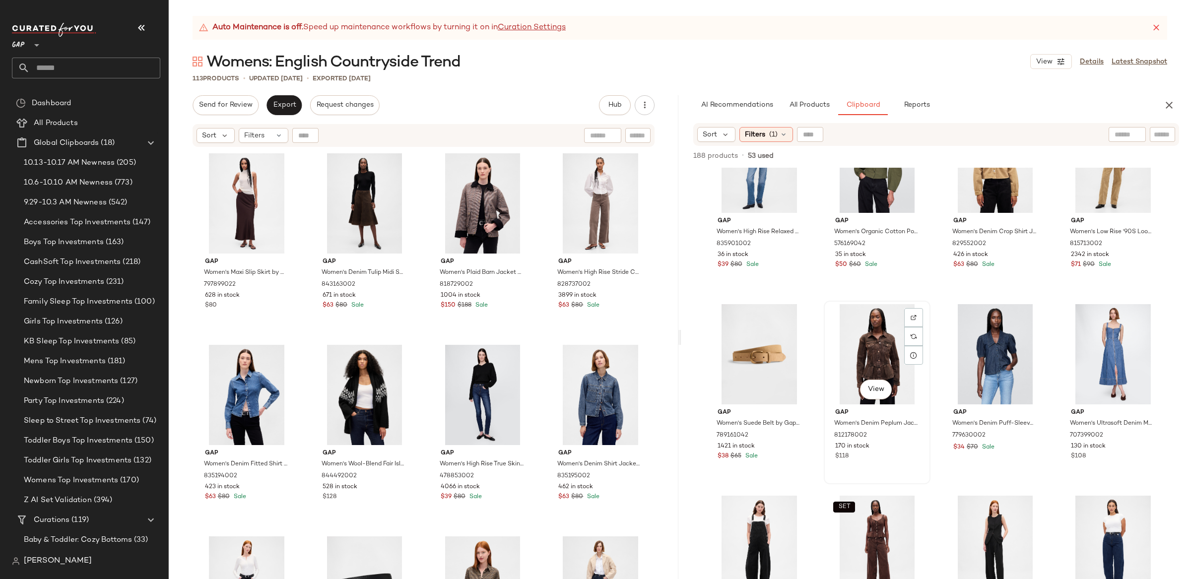
click at [886, 363] on div "View" at bounding box center [877, 354] width 100 height 100
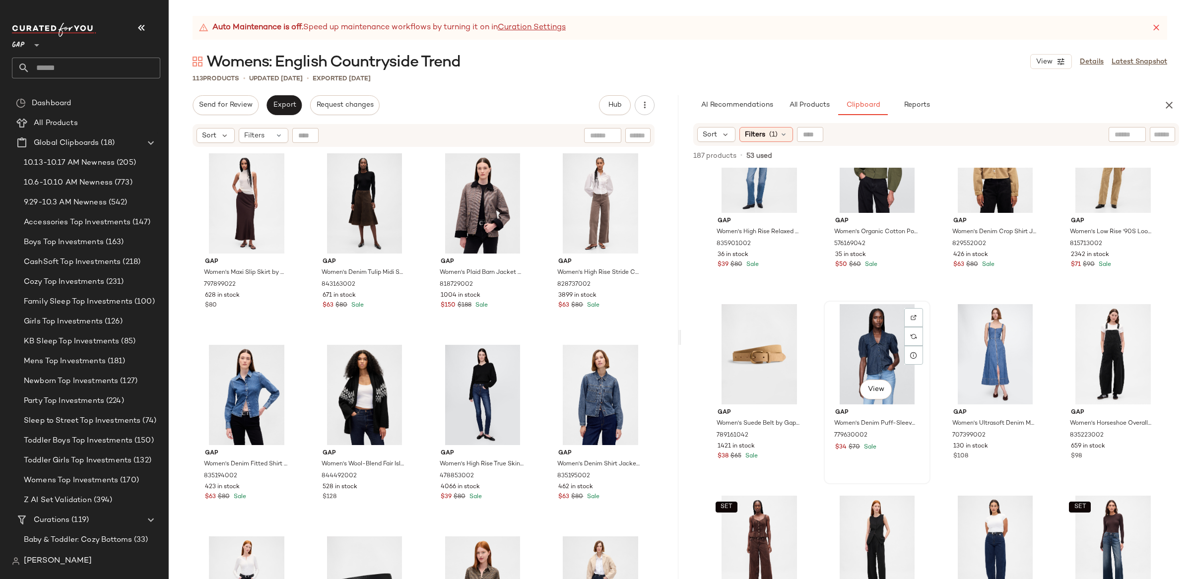
click at [881, 342] on div "View" at bounding box center [877, 354] width 100 height 100
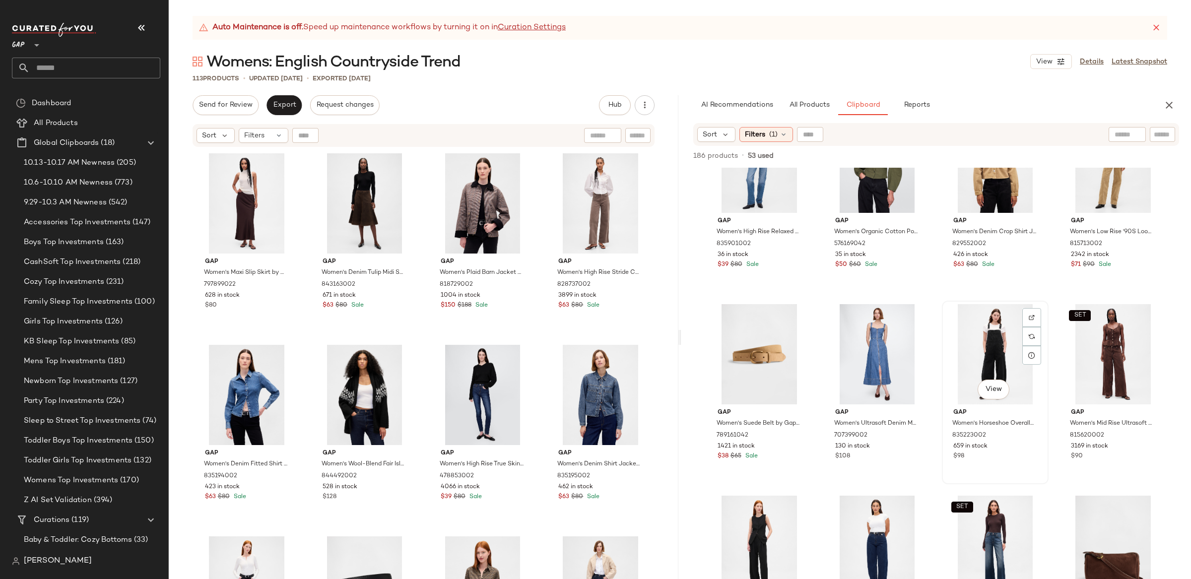
click at [1009, 342] on div "View" at bounding box center [995, 354] width 100 height 100
click at [1123, 348] on div "SET View" at bounding box center [1113, 354] width 100 height 100
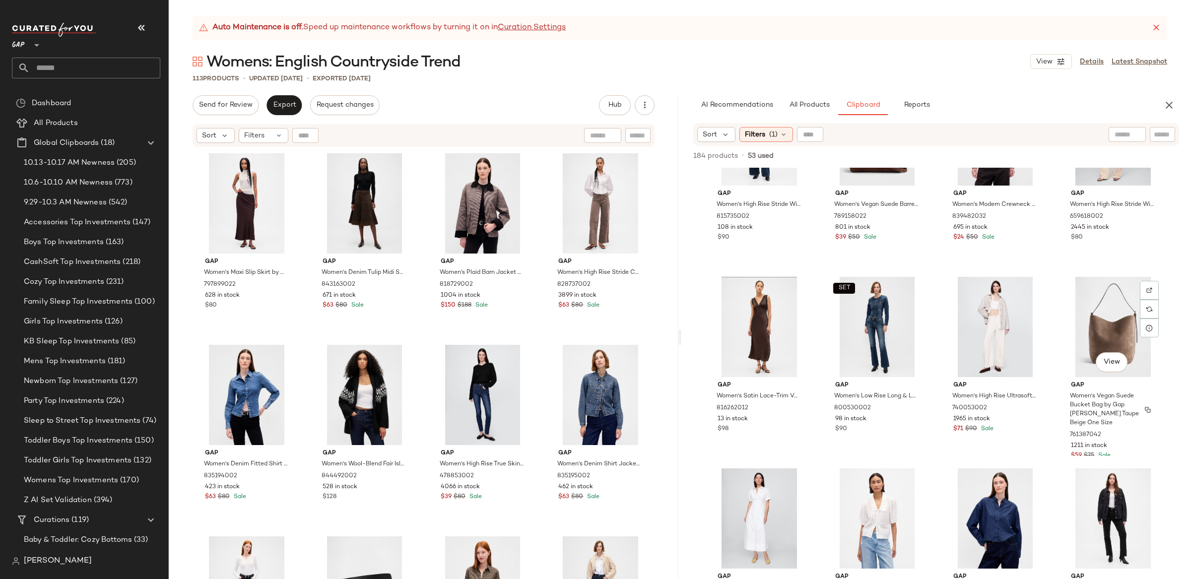
scroll to position [4882, 0]
click at [739, 325] on div "View" at bounding box center [759, 328] width 100 height 100
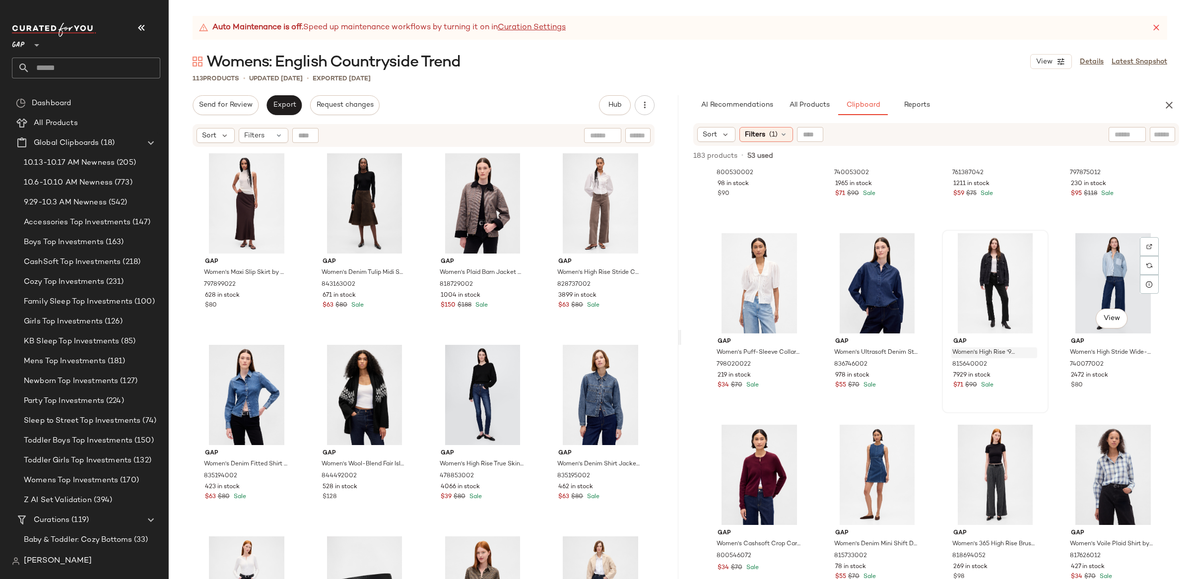
scroll to position [5119, 0]
click at [746, 263] on div "View" at bounding box center [759, 282] width 100 height 100
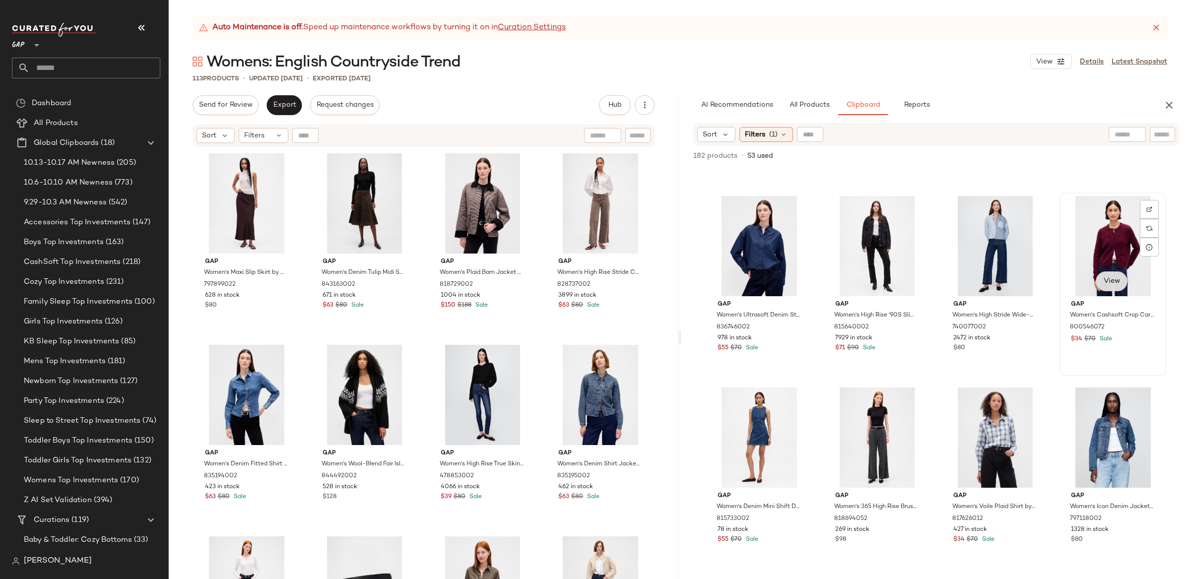
scroll to position [5189, 0]
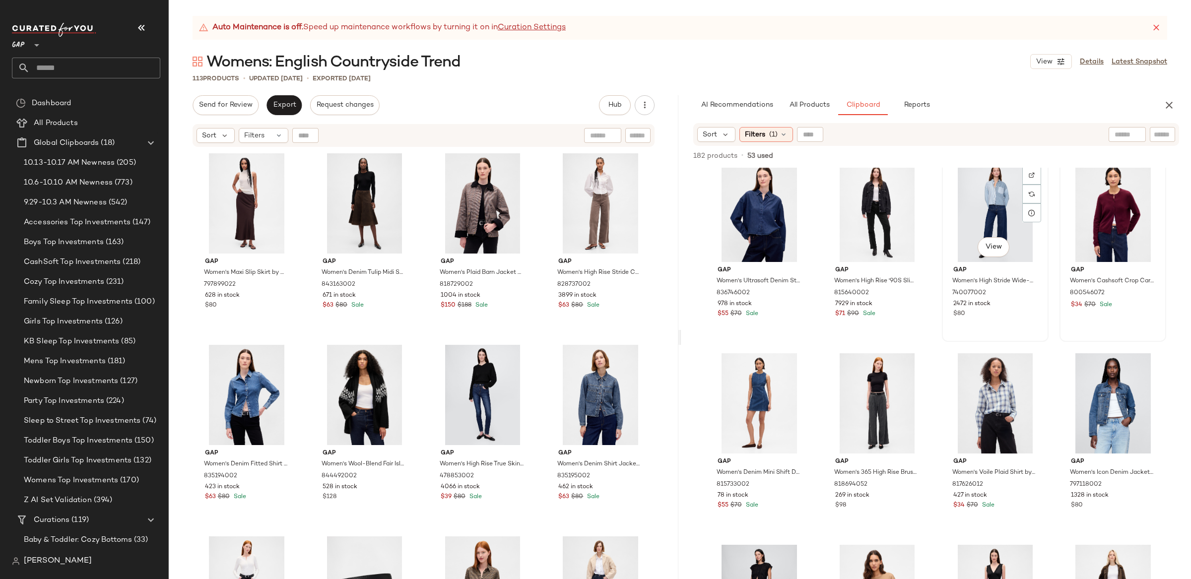
click at [991, 210] on div "View" at bounding box center [995, 212] width 100 height 100
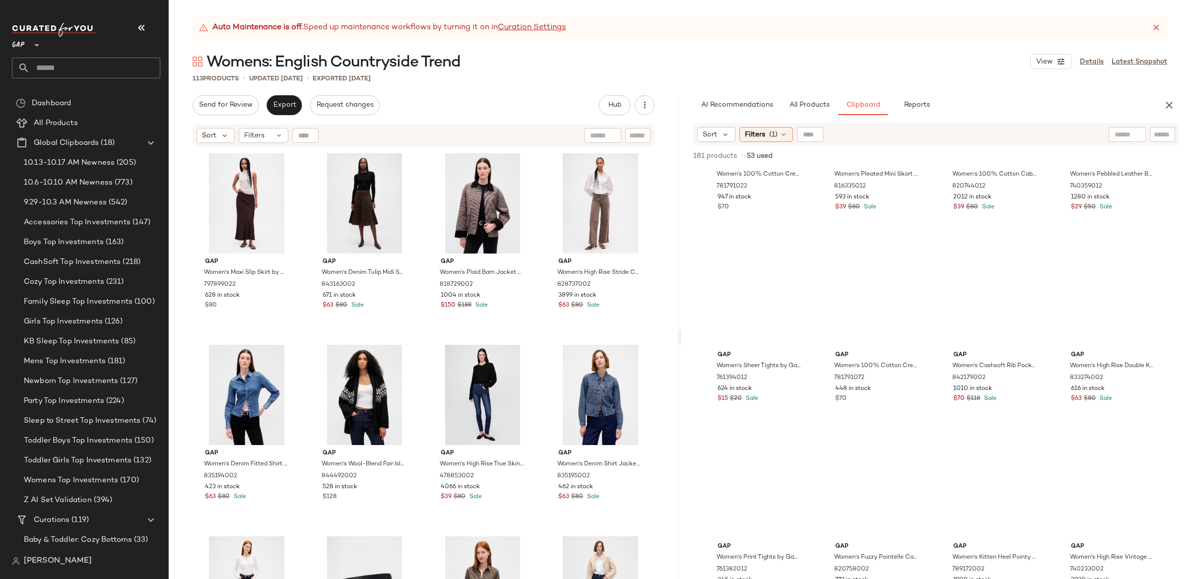
scroll to position [0, 0]
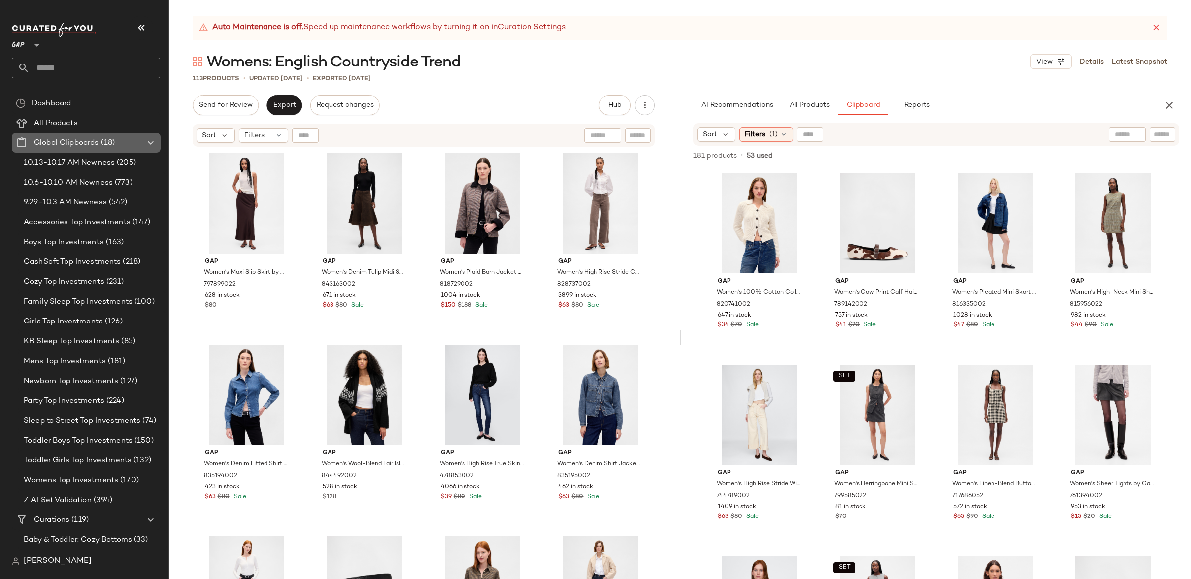
click at [147, 135] on Clipboards "Global Clipboards (18)" at bounding box center [86, 143] width 149 height 20
click at [150, 140] on icon at bounding box center [151, 143] width 12 height 12
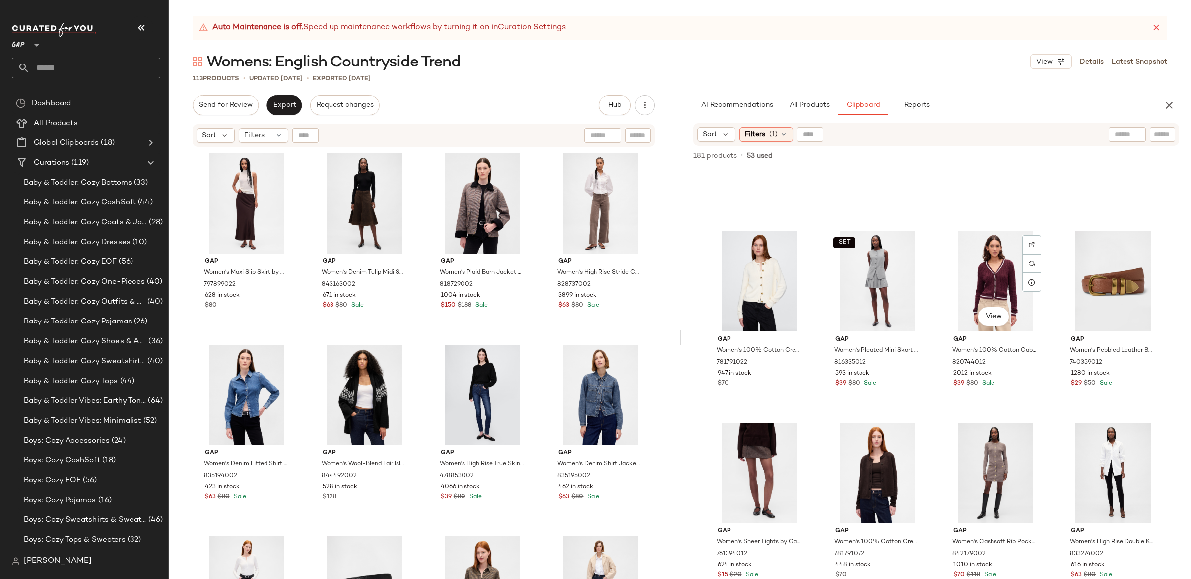
scroll to position [323, 0]
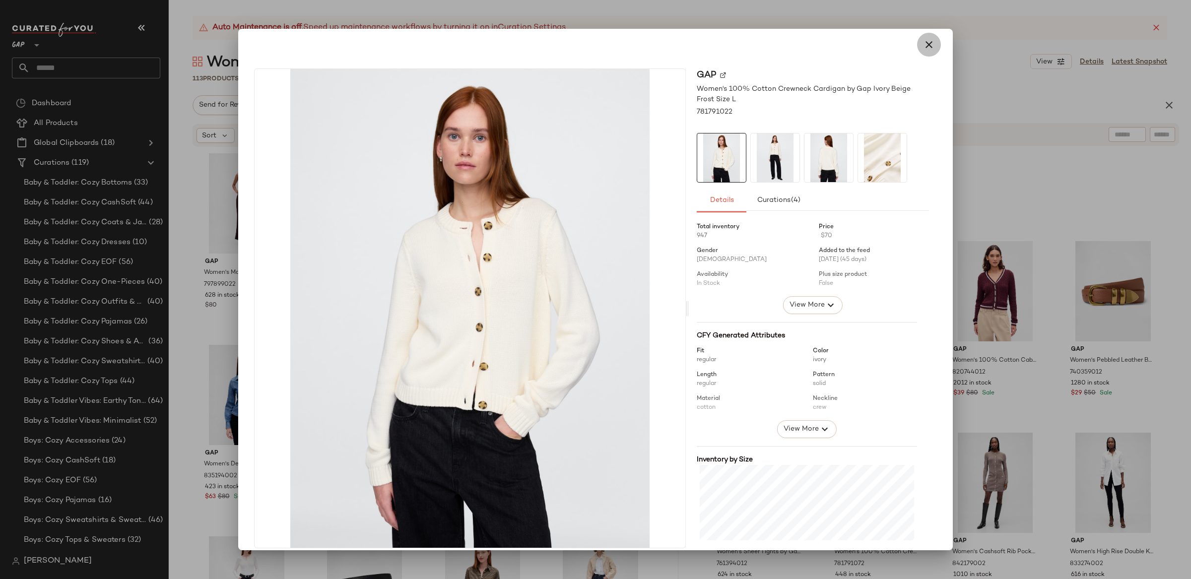
click at [925, 45] on icon "button" at bounding box center [929, 45] width 12 height 12
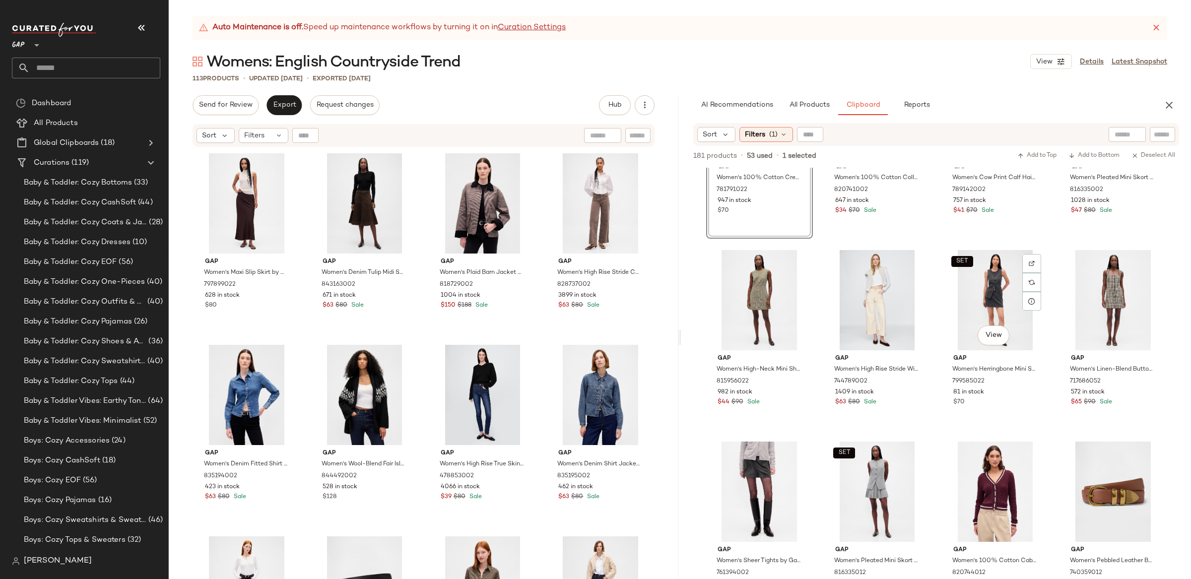
scroll to position [0, 0]
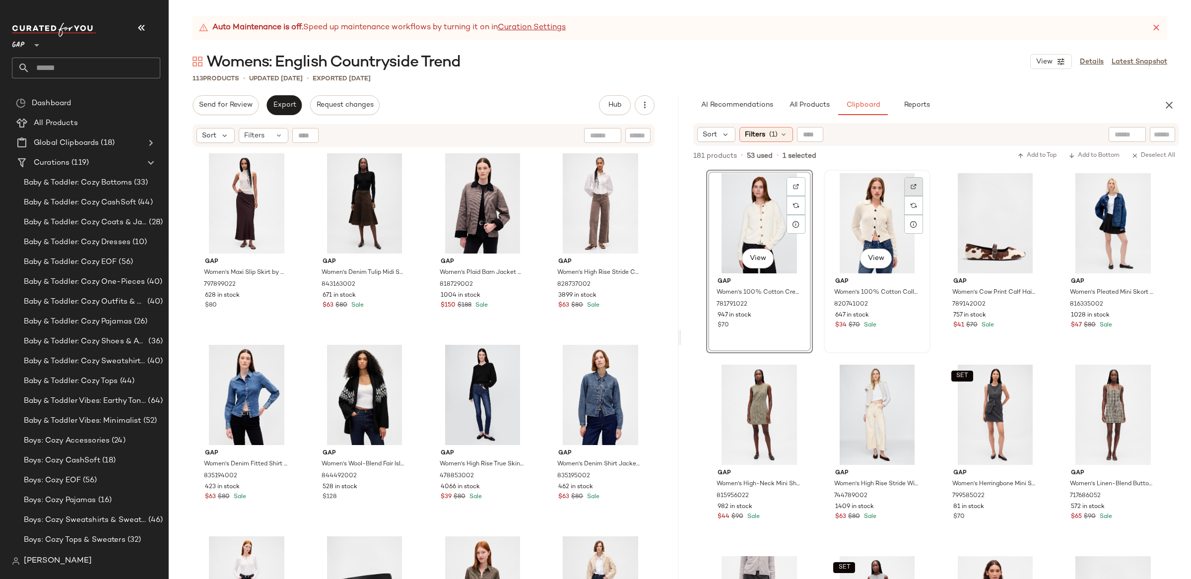
click at [916, 181] on div at bounding box center [913, 186] width 19 height 19
click at [869, 193] on div "View" at bounding box center [877, 223] width 100 height 100
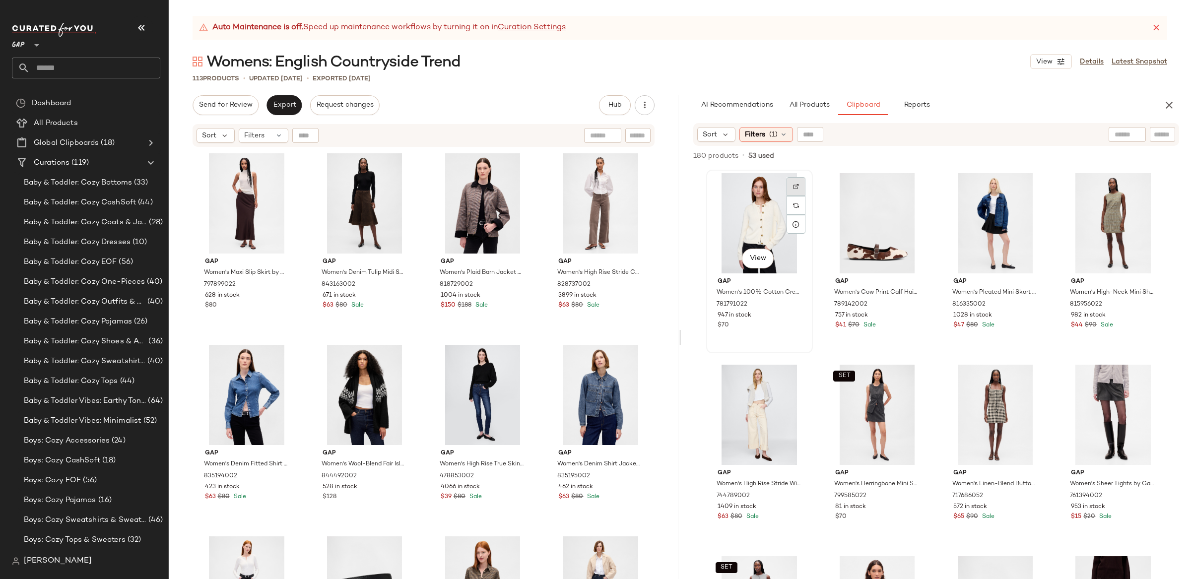
click at [793, 185] on img at bounding box center [796, 187] width 6 height 6
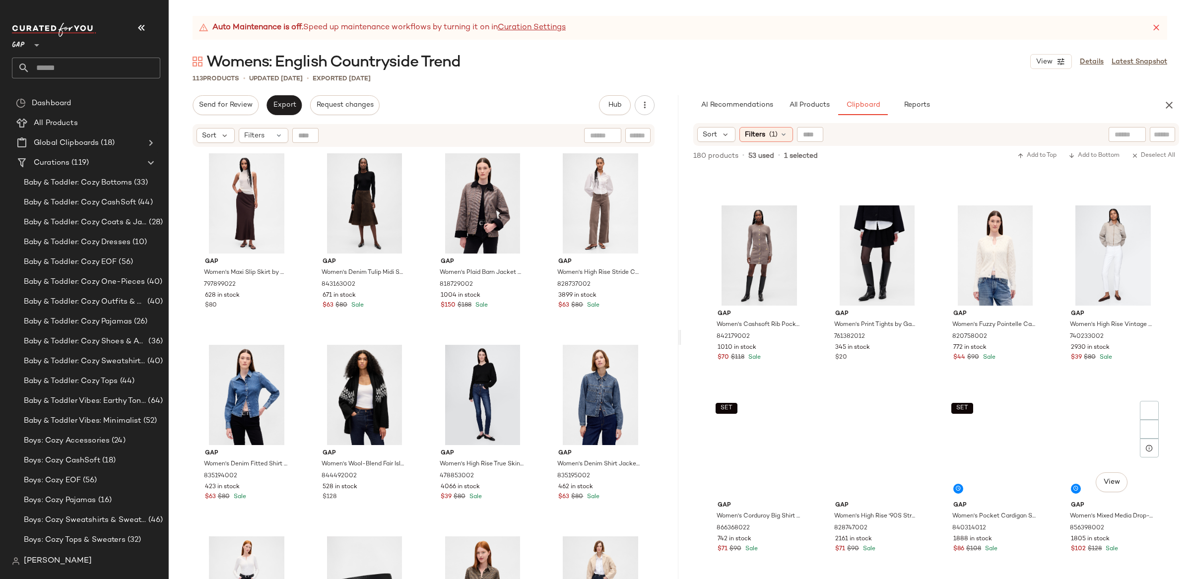
scroll to position [962, 0]
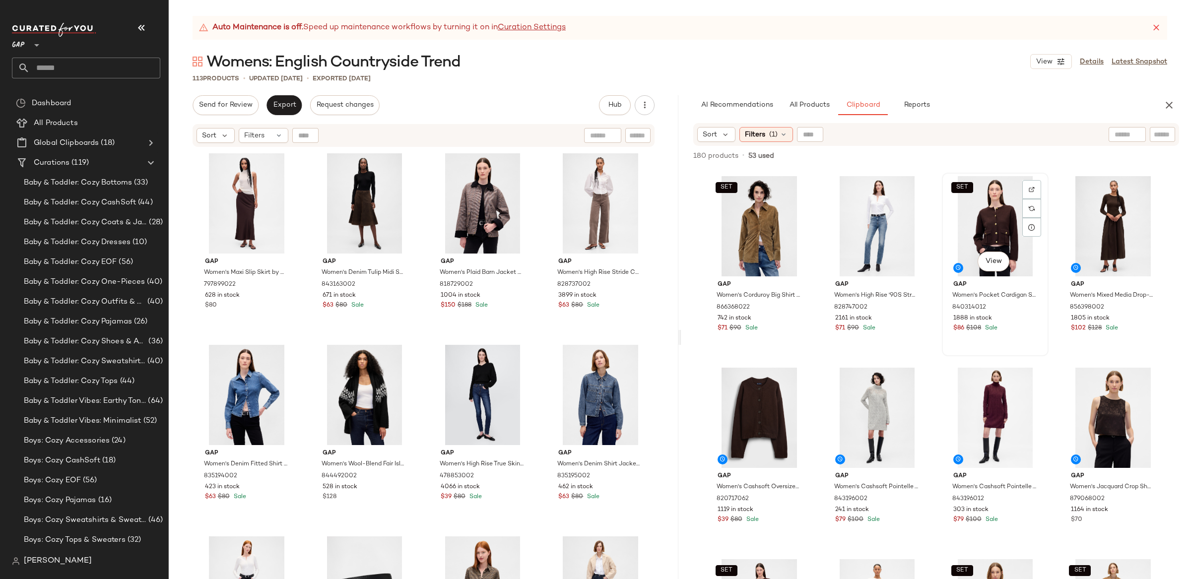
click at [976, 222] on div "SET View" at bounding box center [995, 226] width 100 height 100
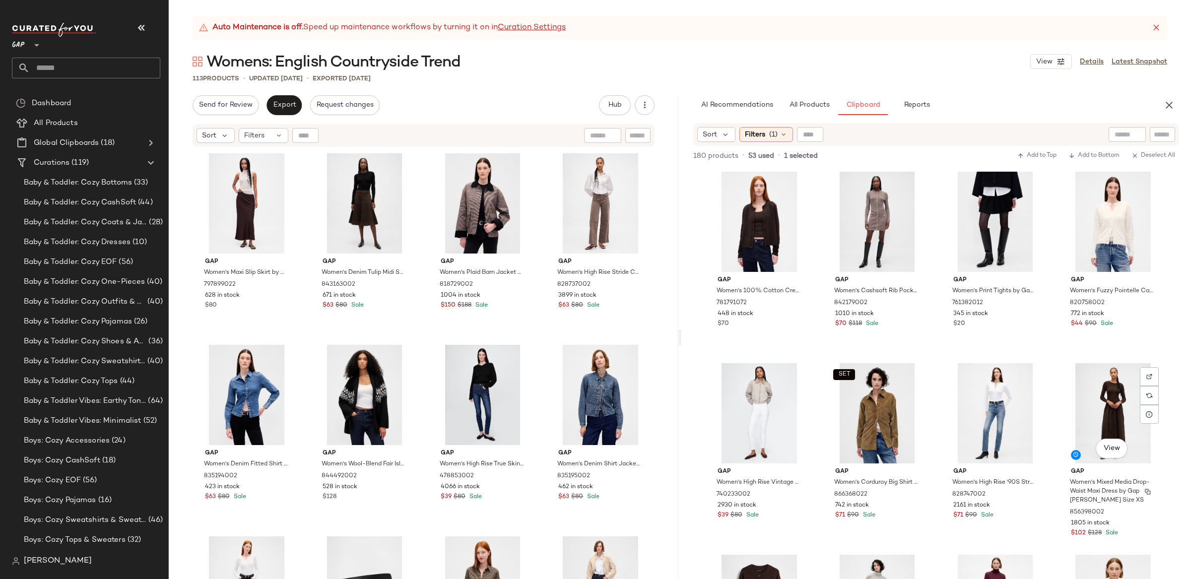
scroll to position [677, 0]
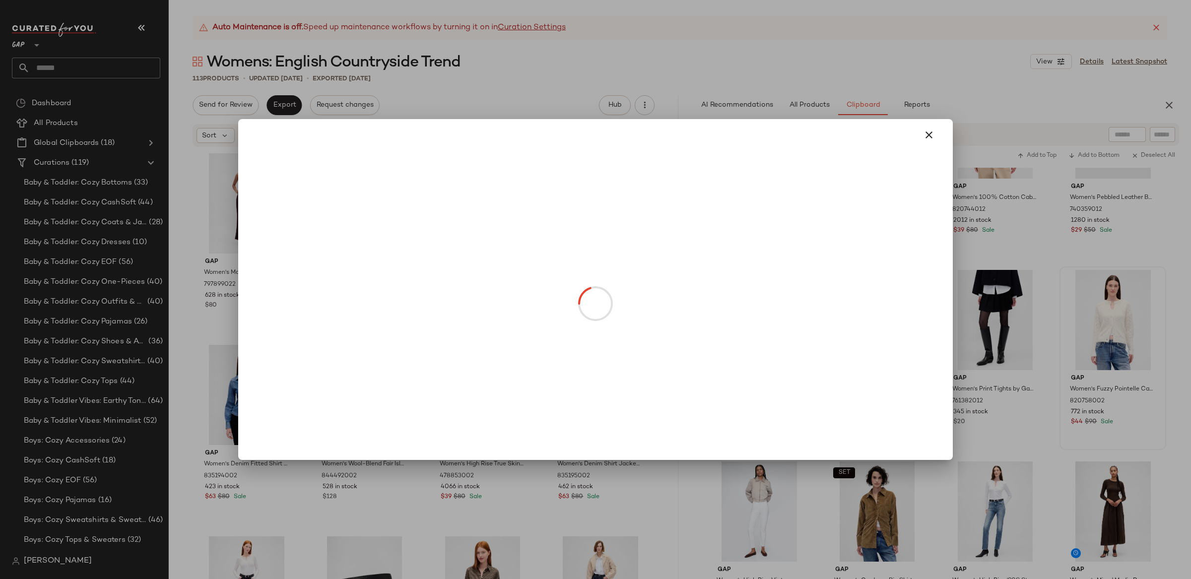
drag, startPoint x: 1110, startPoint y: 351, endPoint x: 1130, endPoint y: 372, distance: 29.1
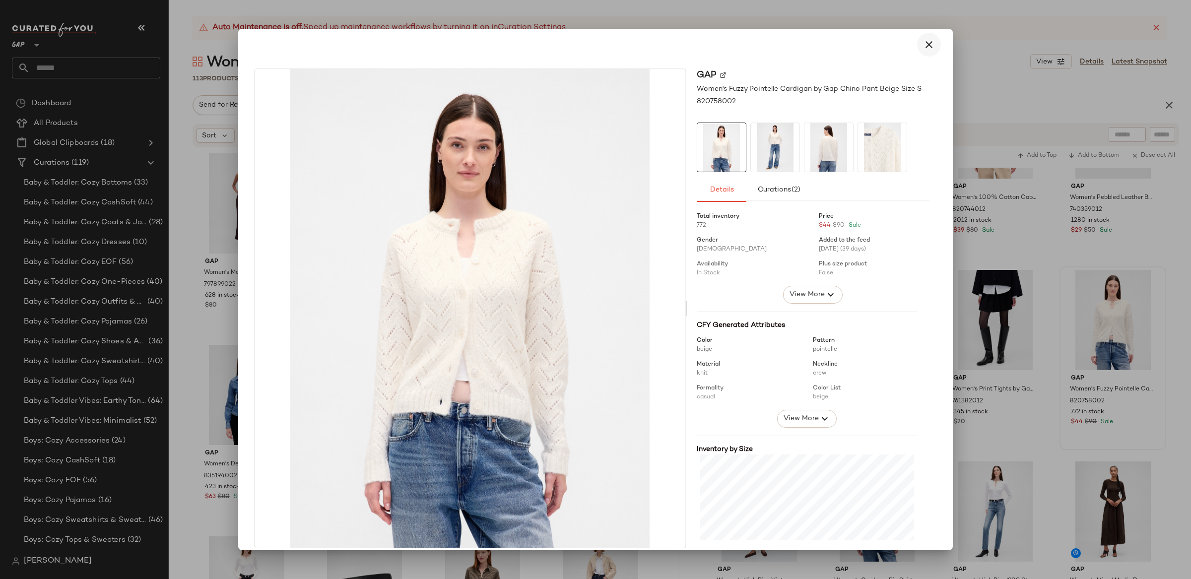
click at [923, 44] on icon "button" at bounding box center [929, 45] width 12 height 12
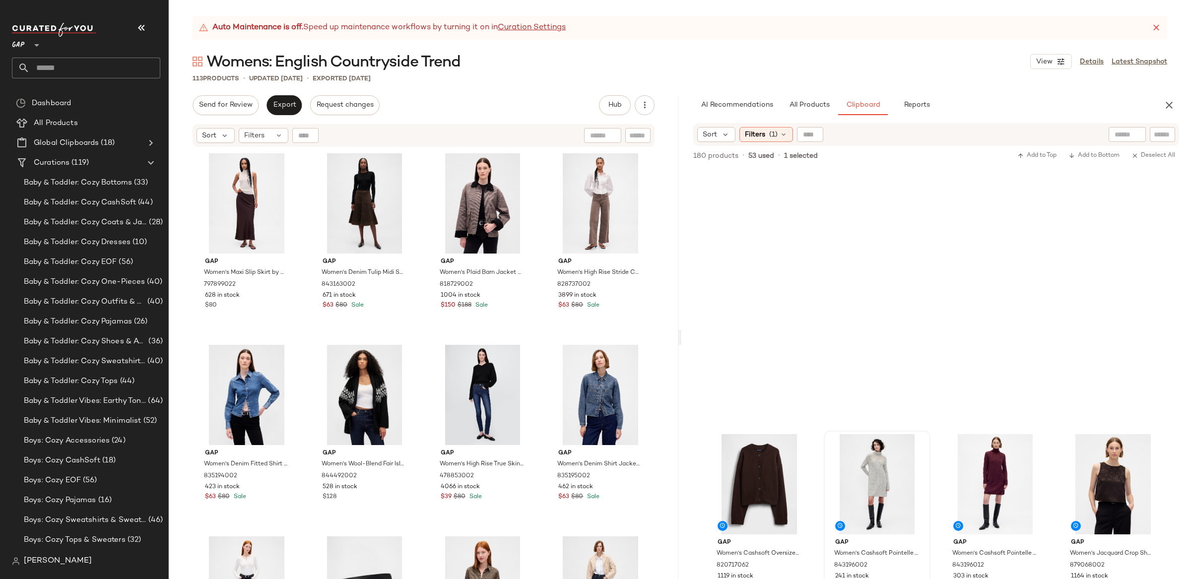
scroll to position [1228, 0]
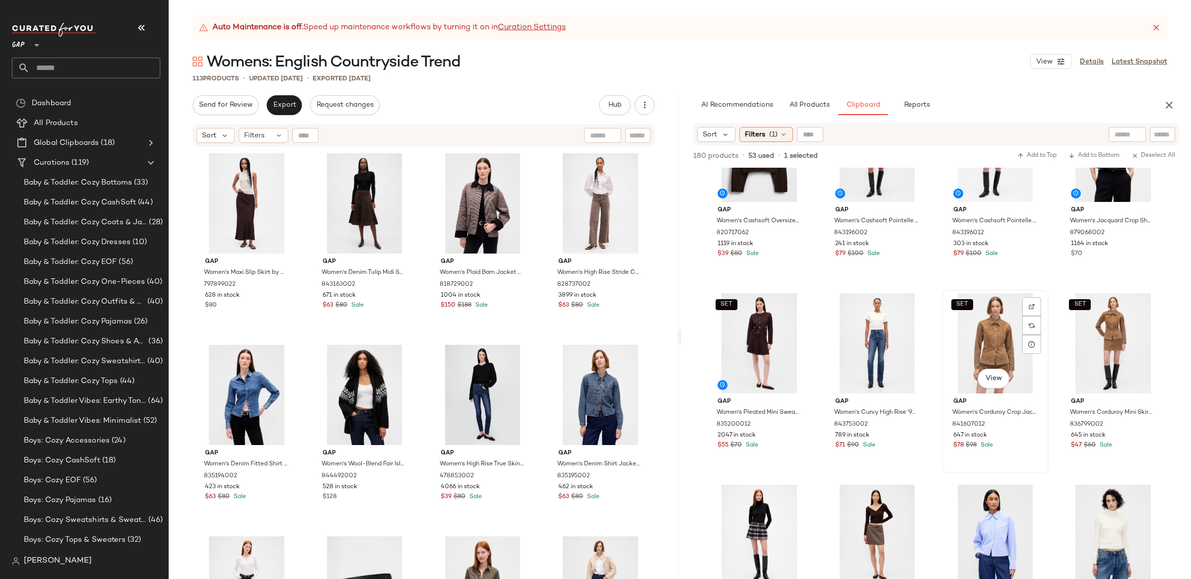
click at [1000, 336] on div "SET View" at bounding box center [995, 343] width 100 height 100
click at [1076, 340] on div "SET View" at bounding box center [1113, 343] width 100 height 100
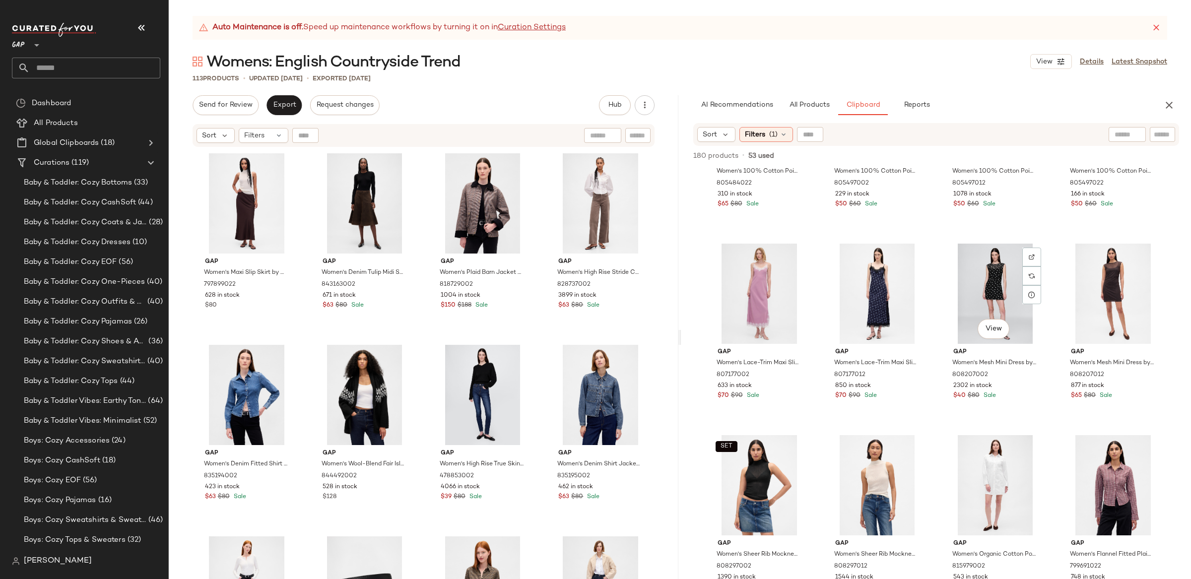
scroll to position [2620, 0]
click at [742, 297] on div "View" at bounding box center [759, 292] width 100 height 100
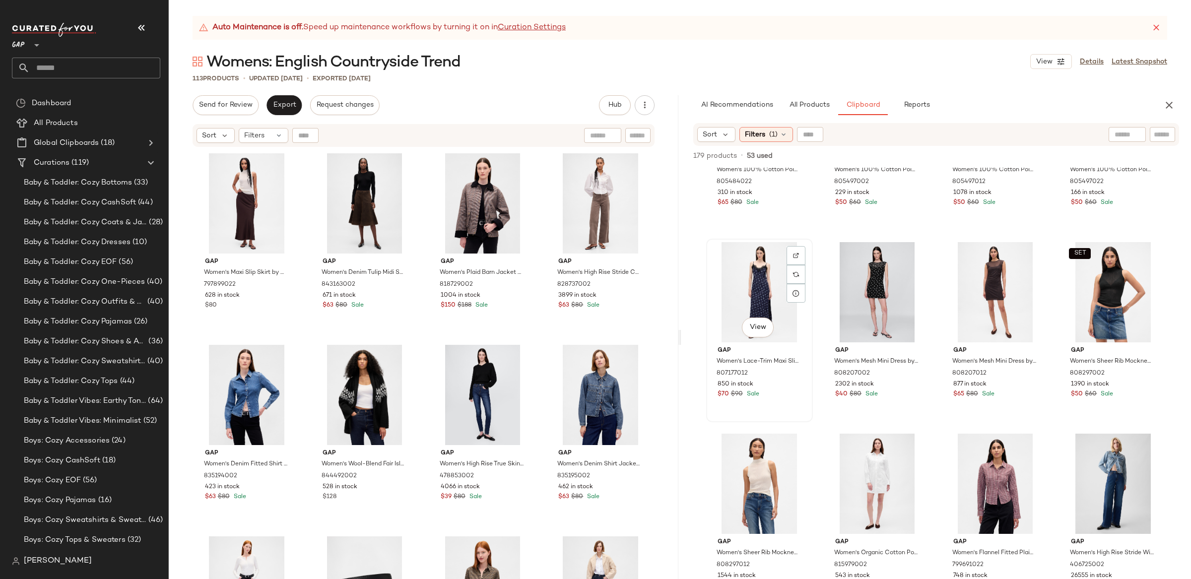
click at [757, 294] on div "View" at bounding box center [759, 292] width 100 height 100
